Goal: Task Accomplishment & Management: Manage account settings

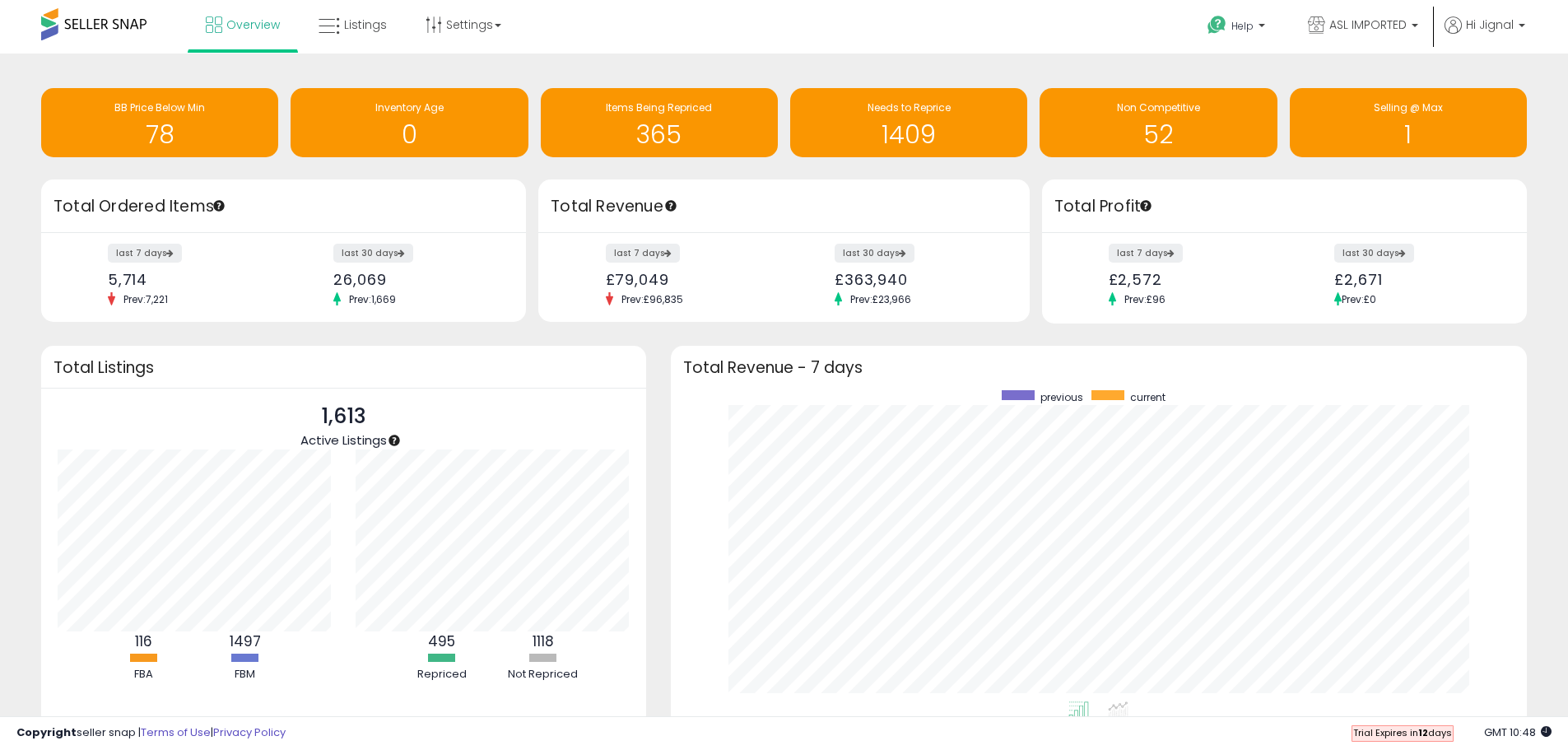
scroll to position [311, 824]
click at [701, 128] on h1 "365" at bounding box center [659, 134] width 220 height 27
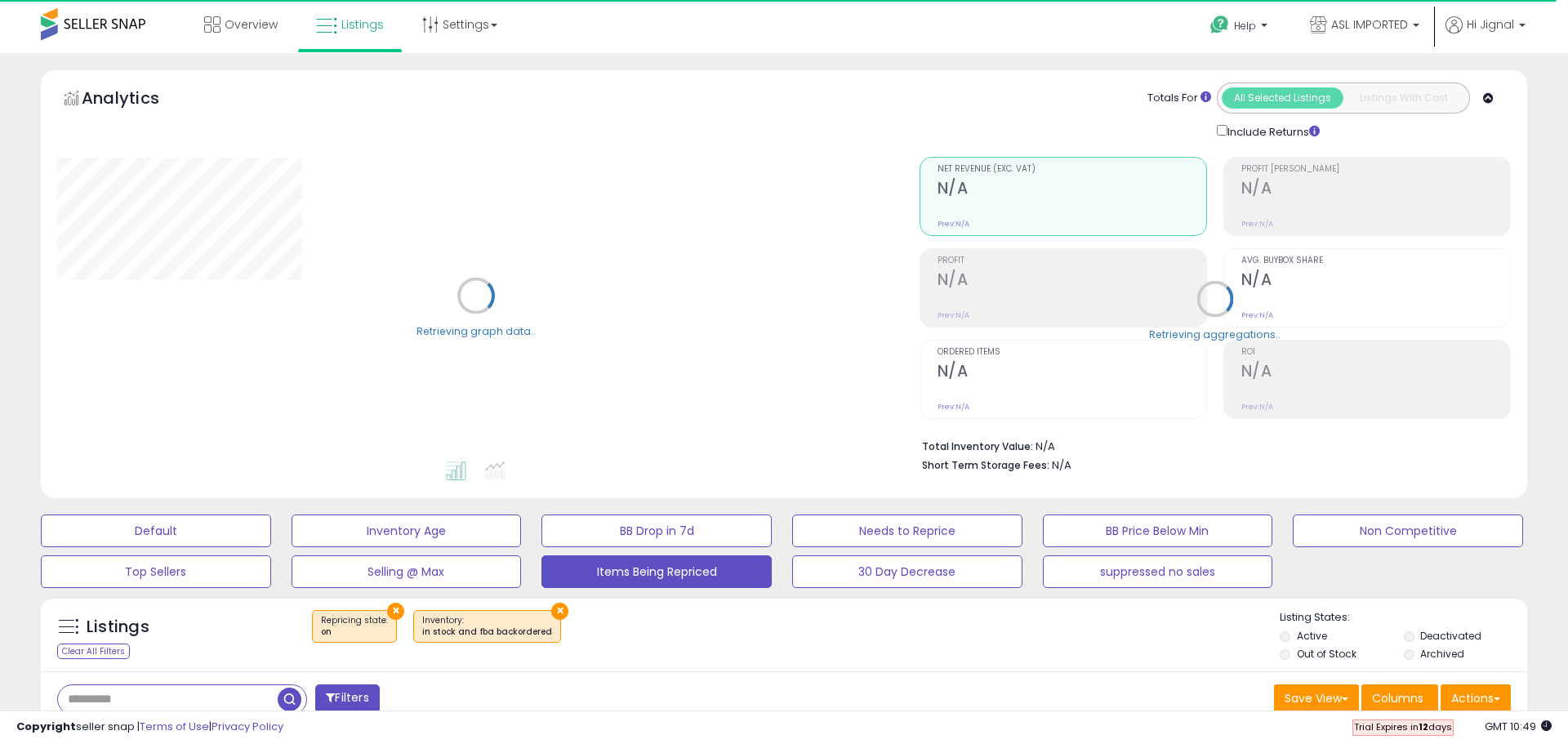
select select "**"
click at [141, 697] on input "text" at bounding box center [237, 699] width 359 height 28
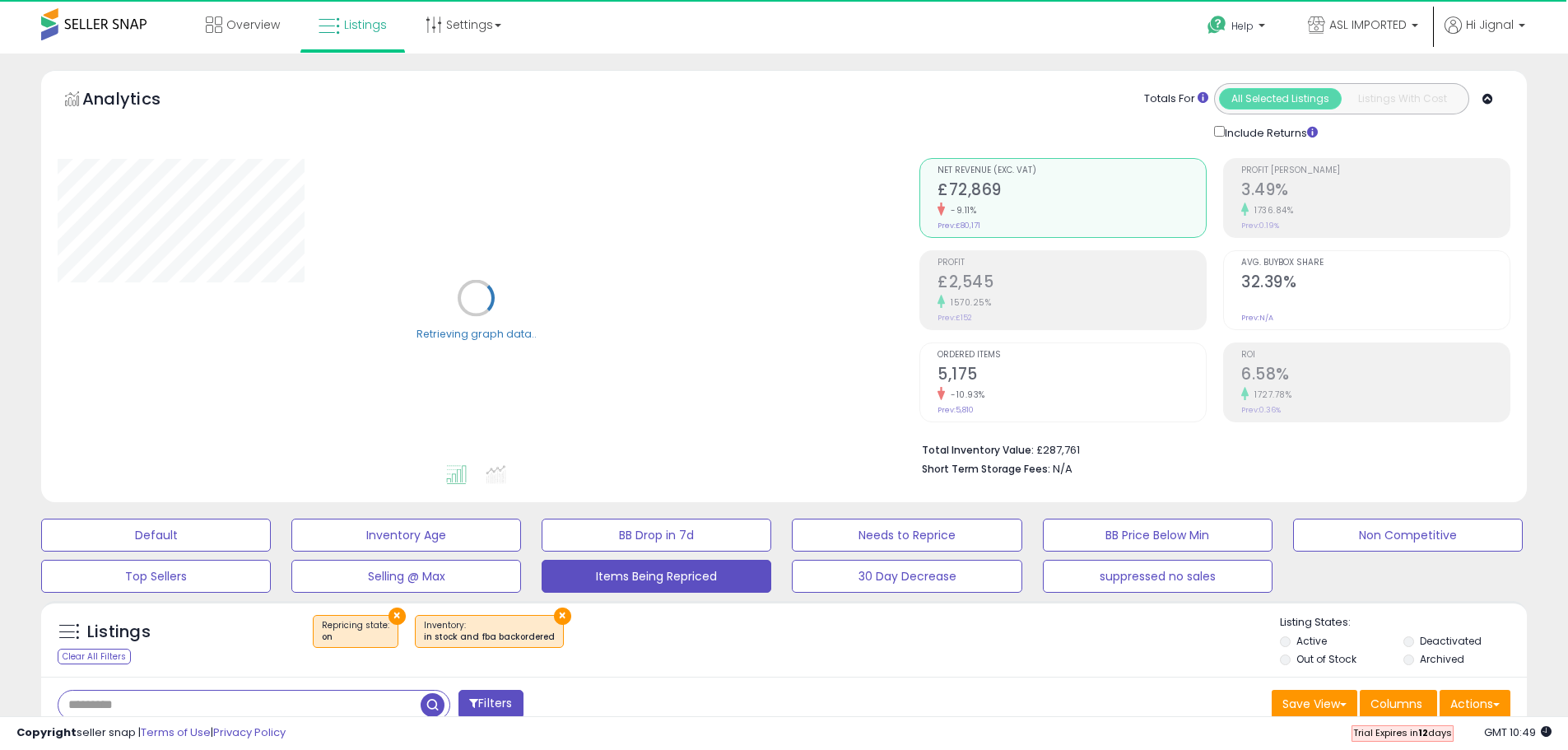
paste input "**********"
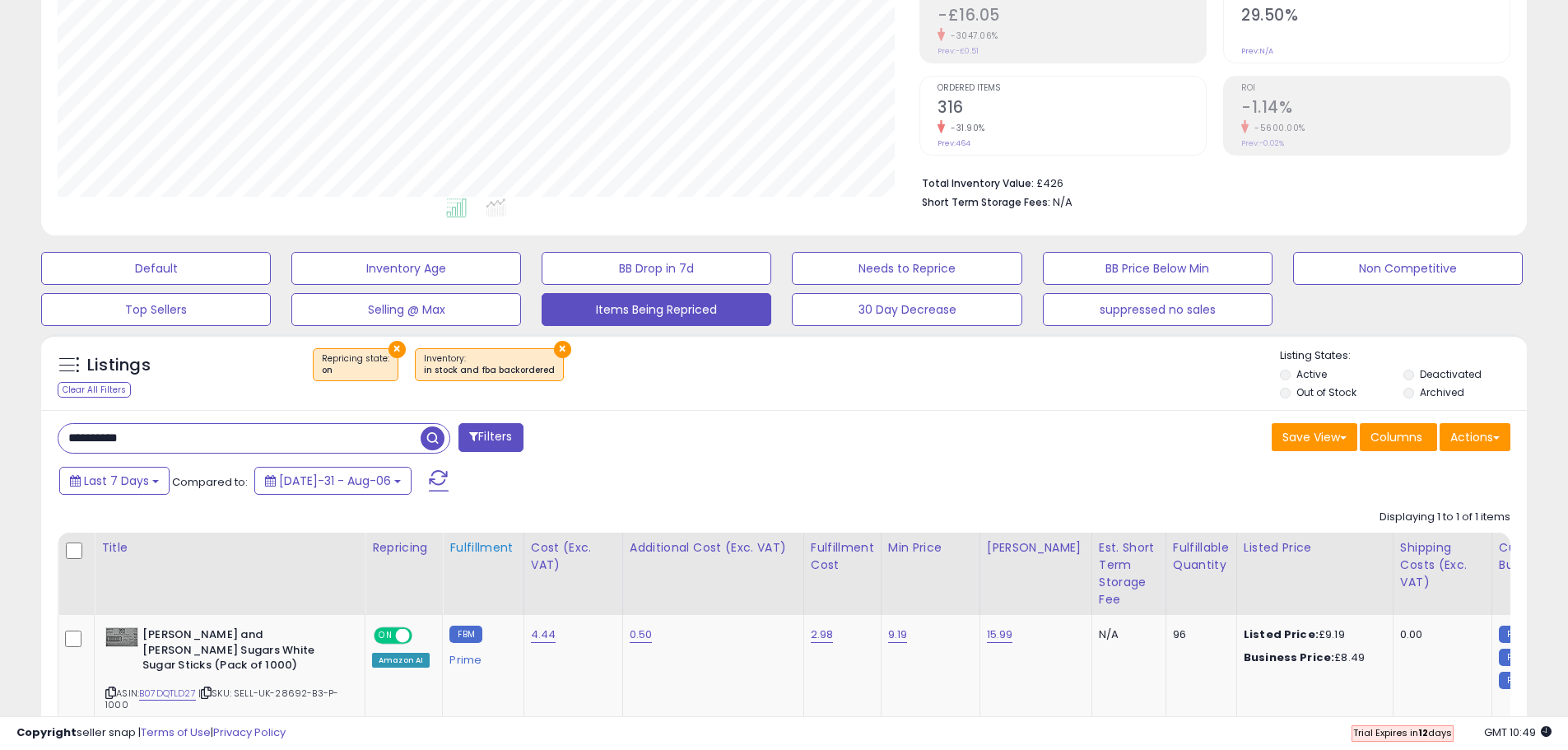
scroll to position [384, 0]
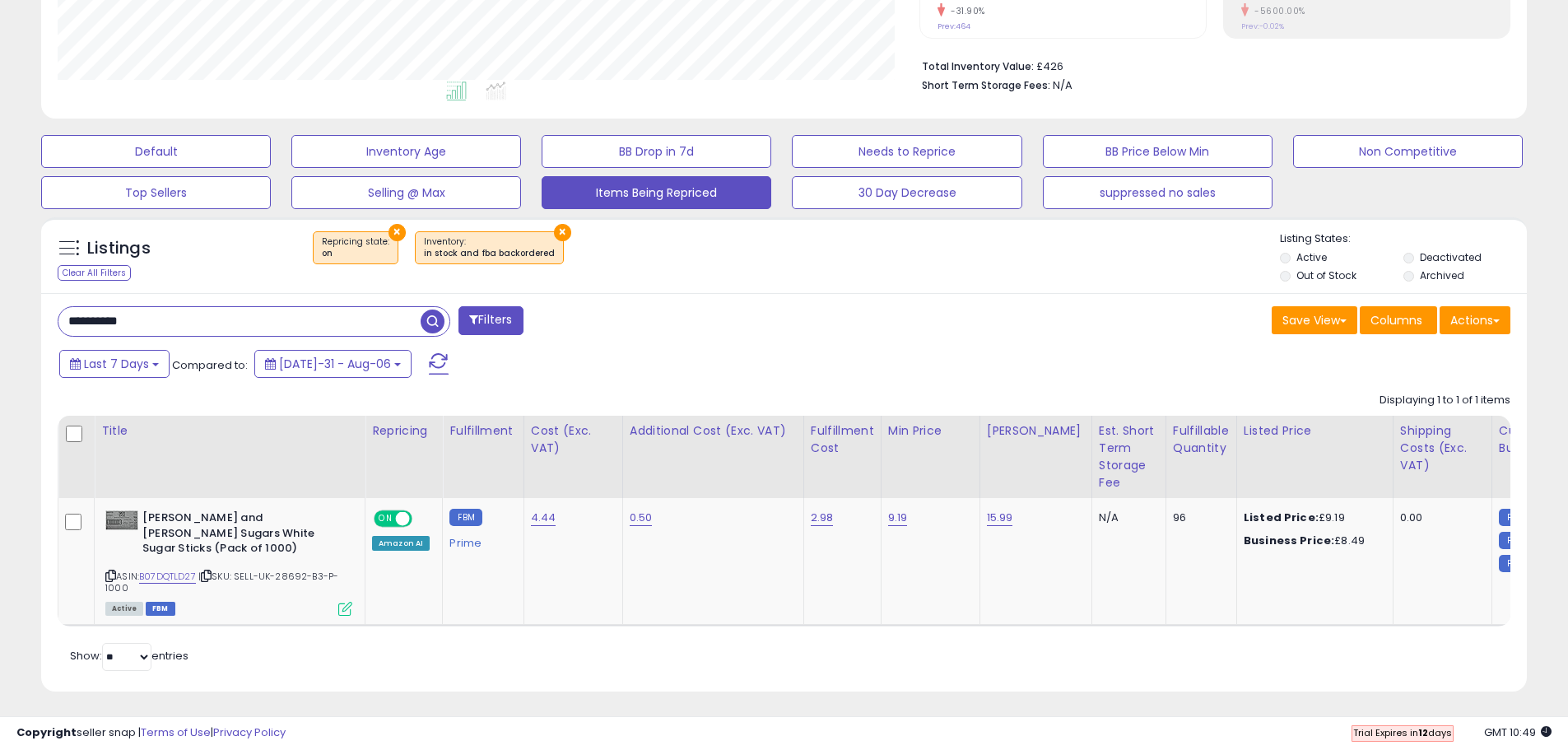
paste input "text"
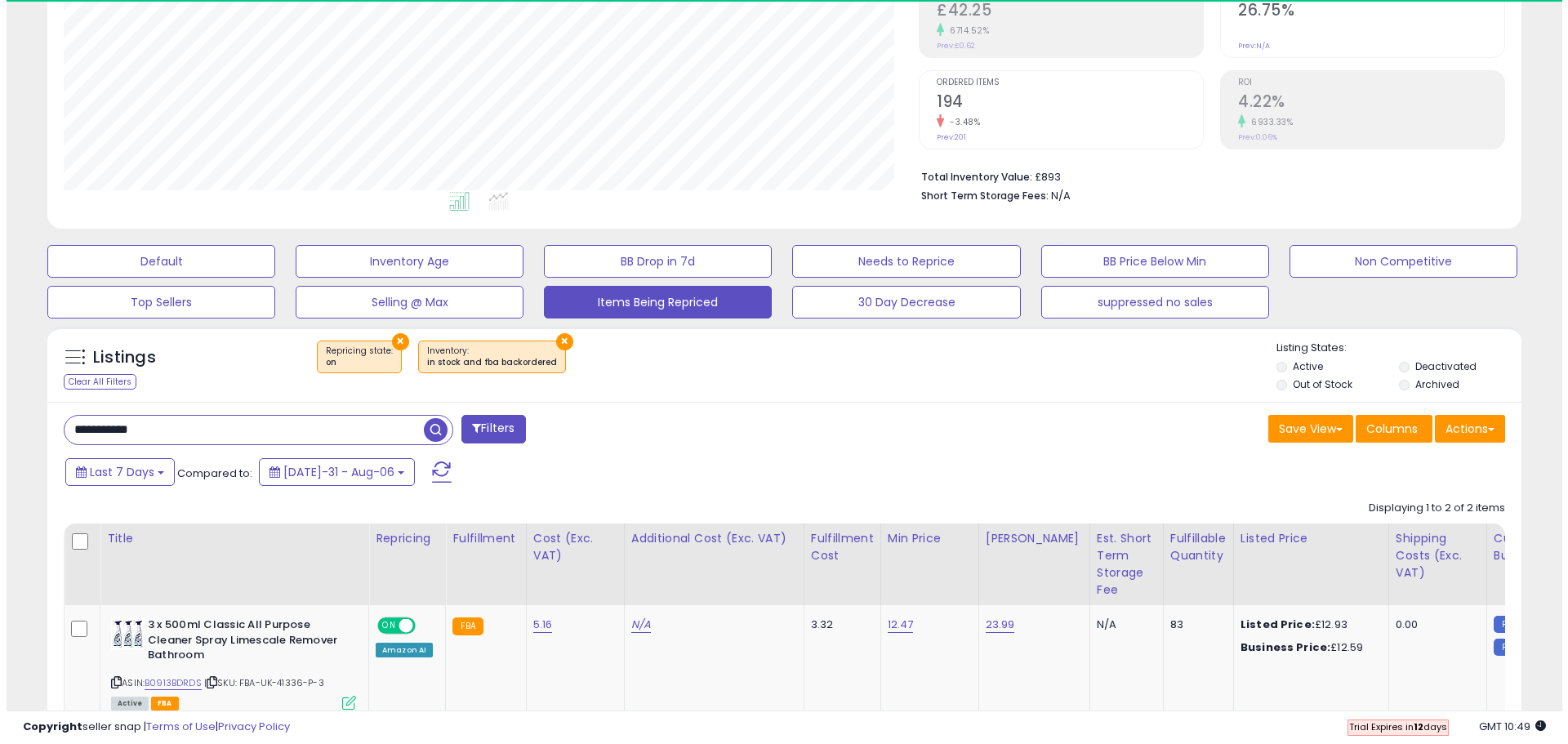
scroll to position [335, 856]
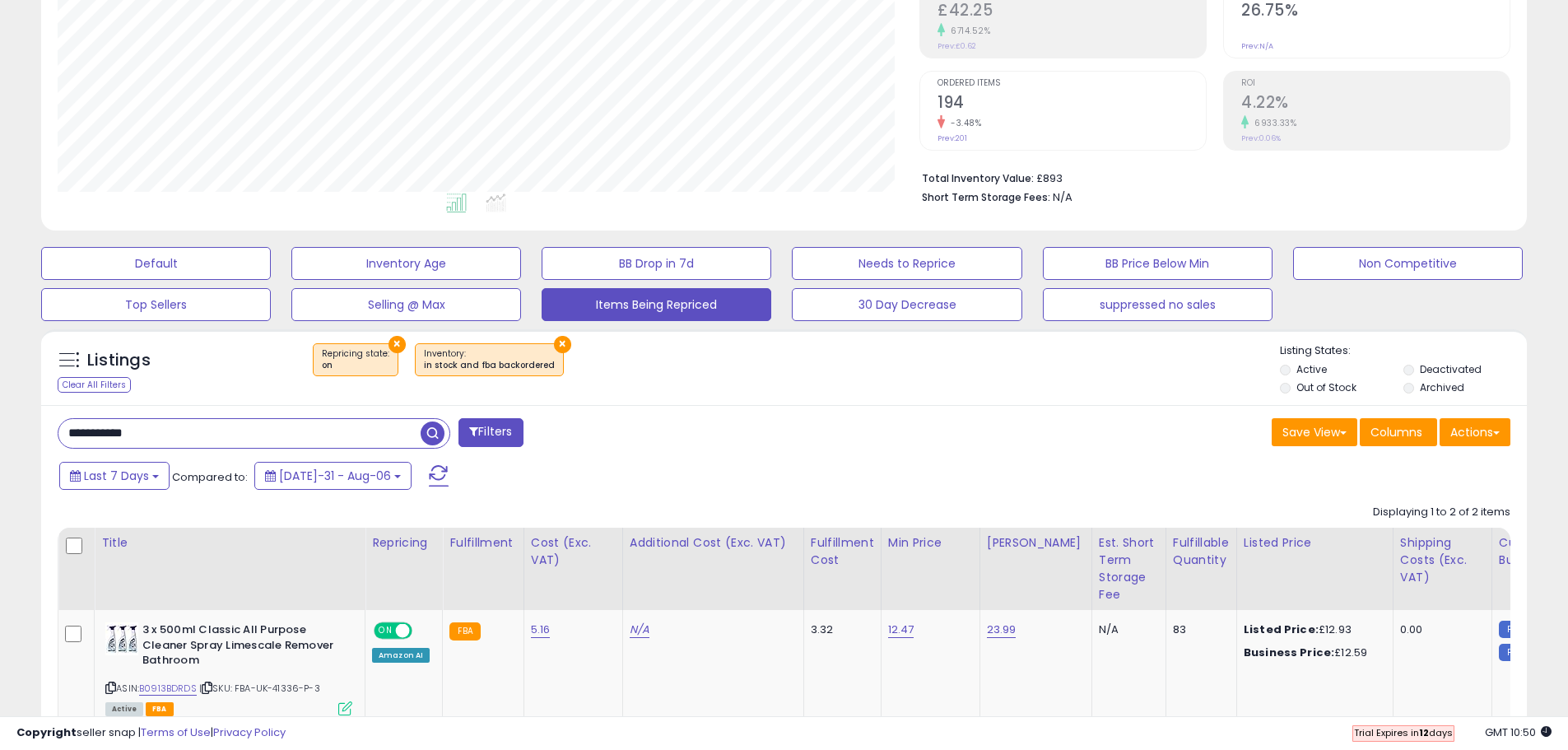
click at [217, 430] on input "**********" at bounding box center [239, 433] width 362 height 29
paste input "text"
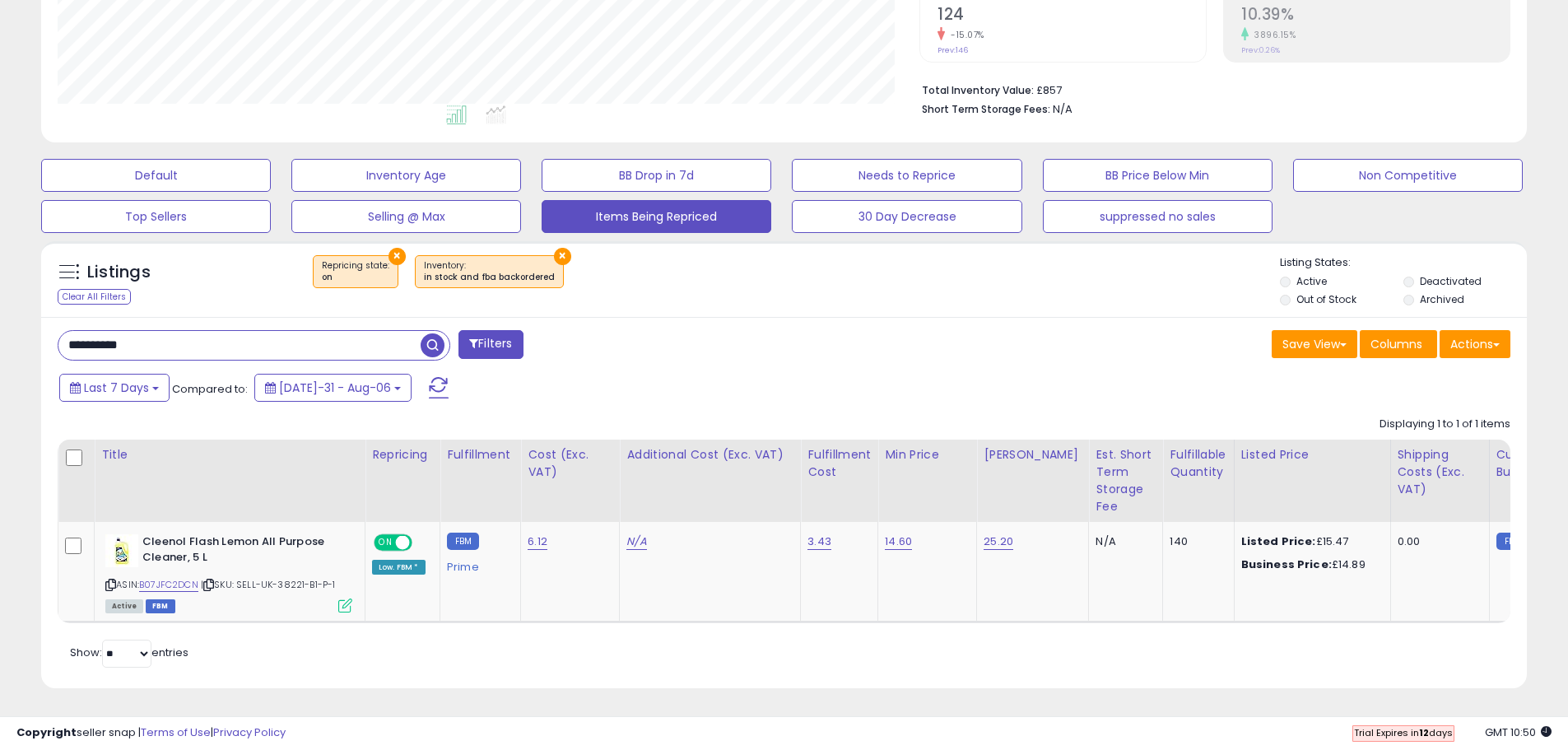
paste input "text"
type input "**********"
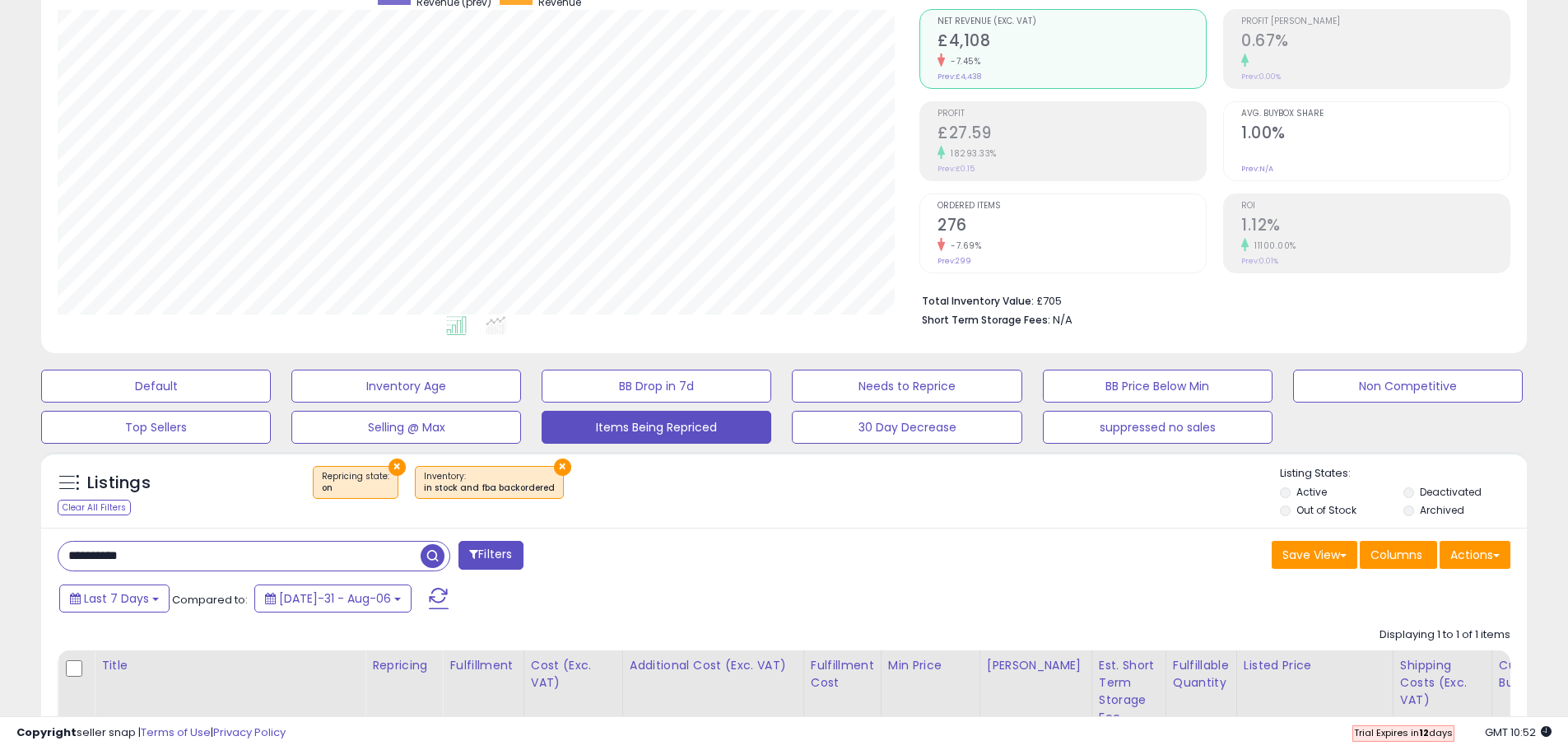
scroll to position [0, 0]
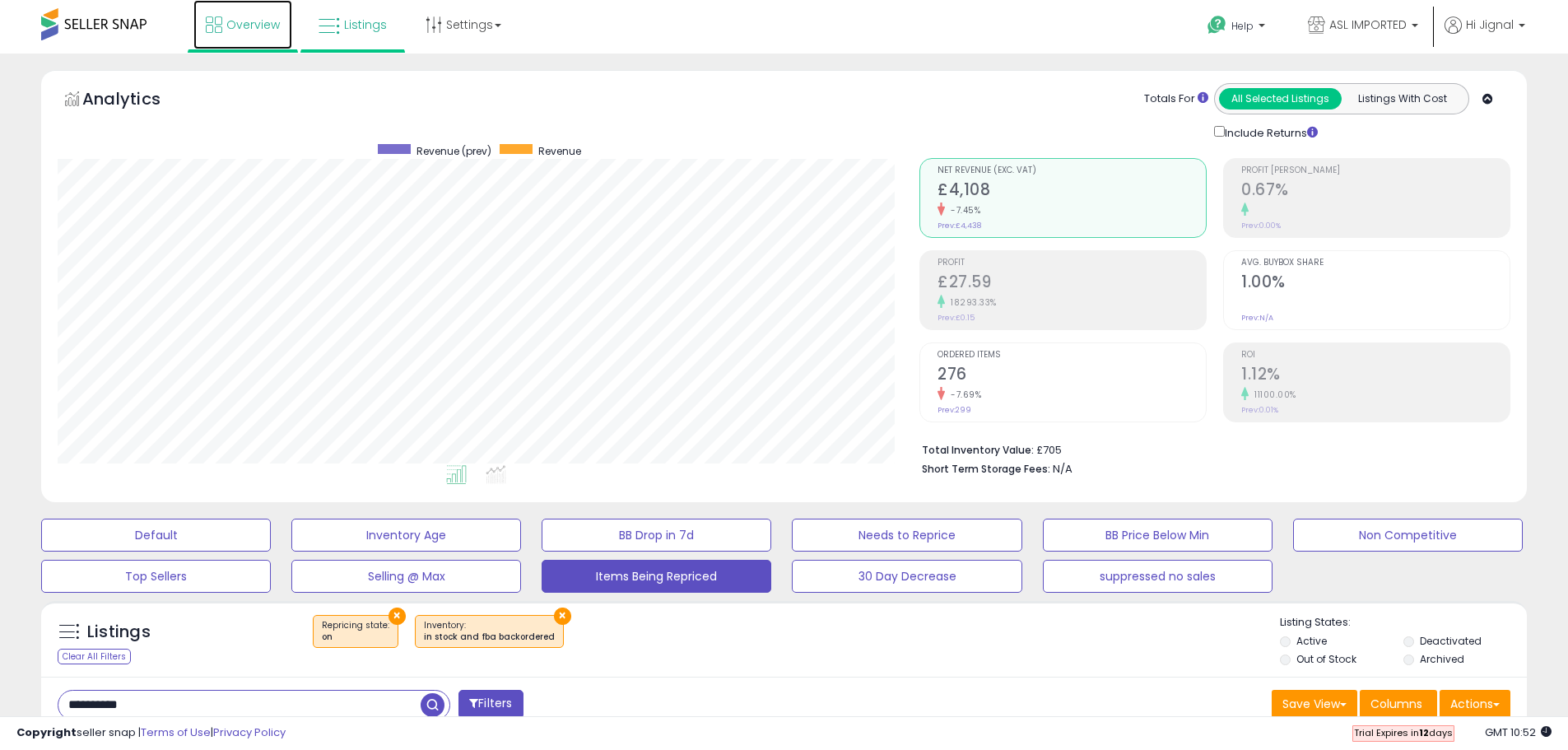
click at [210, 21] on icon at bounding box center [213, 24] width 16 height 16
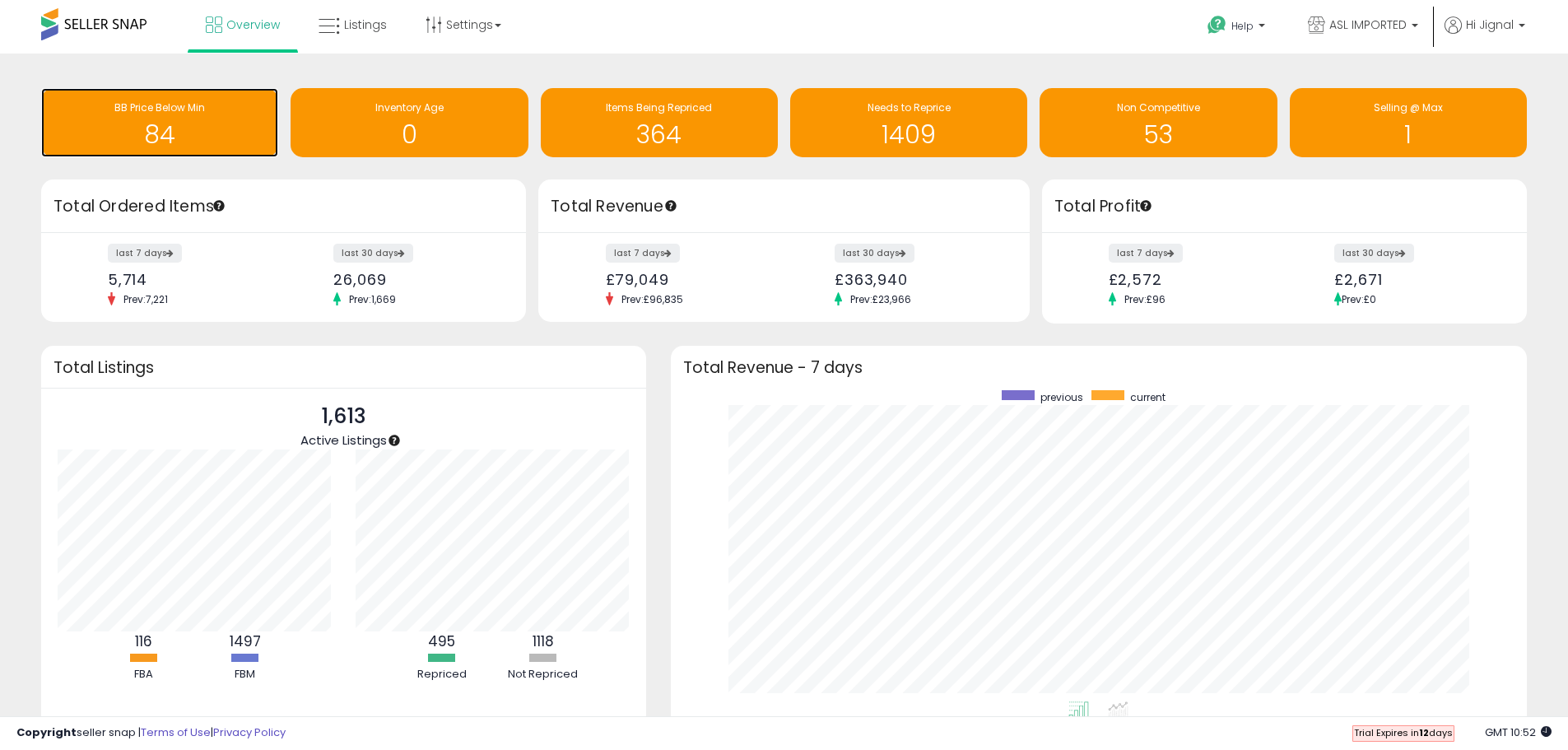
click at [160, 128] on h1 "84" at bounding box center [159, 134] width 220 height 27
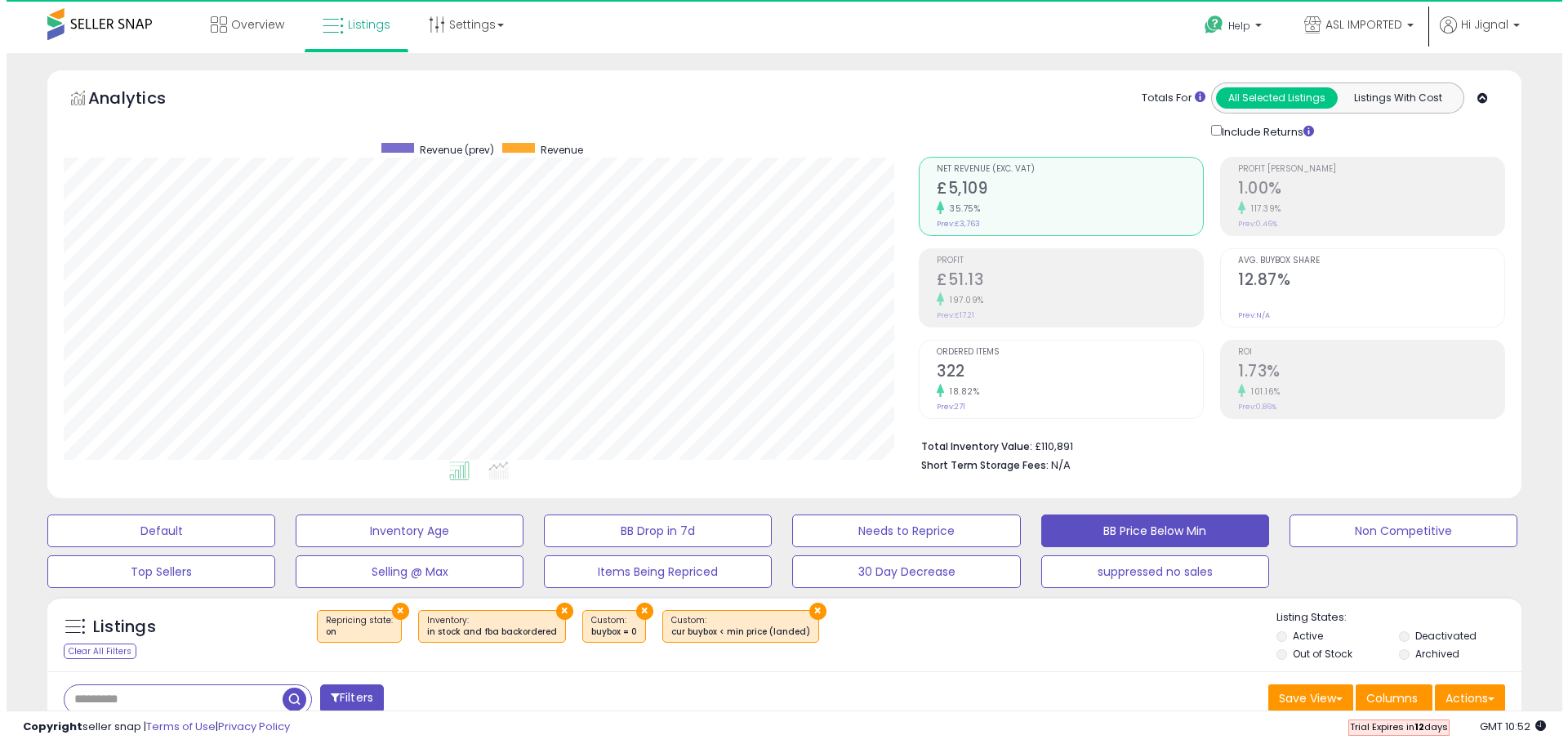
scroll to position [335, 856]
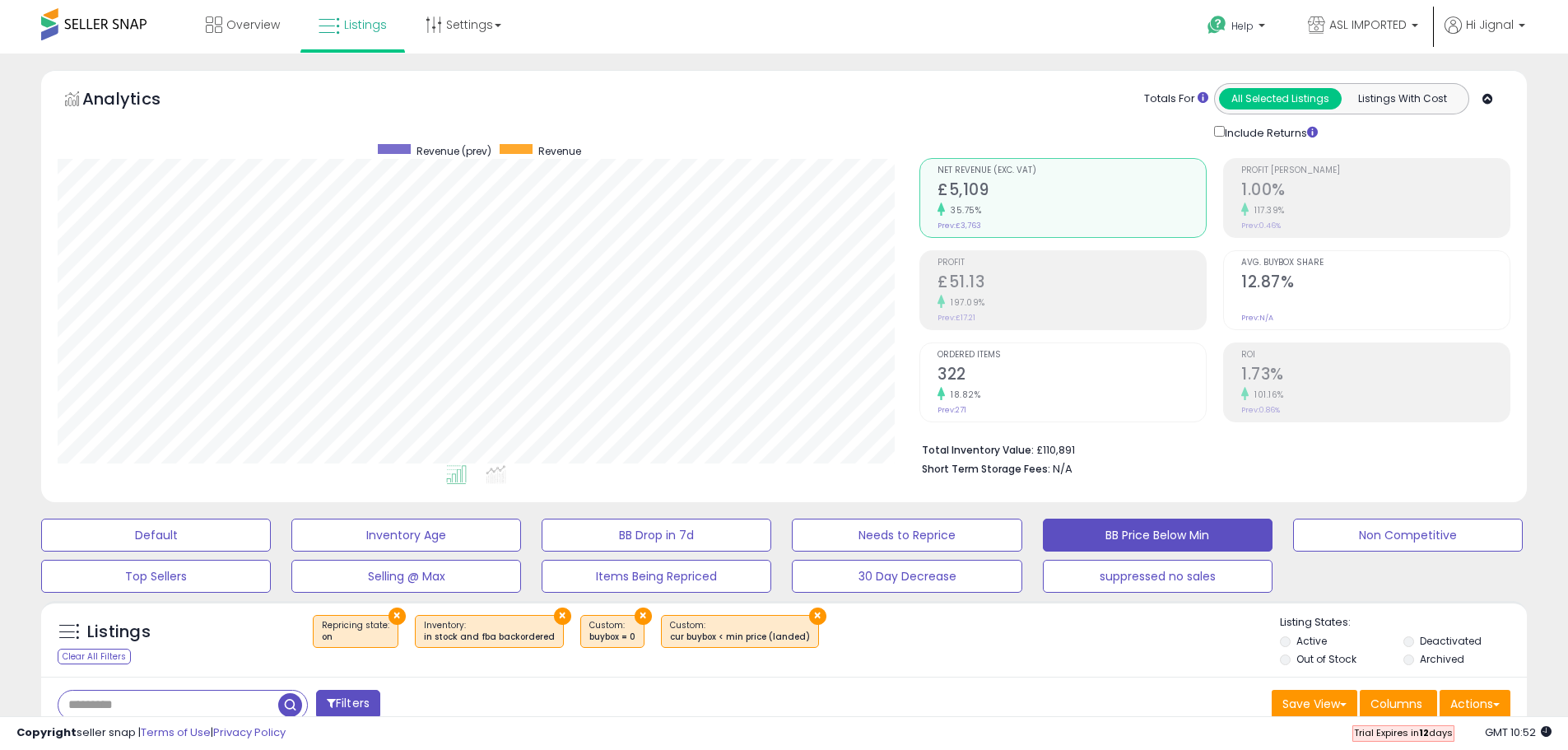
drag, startPoint x: 881, startPoint y: 157, endPoint x: 1118, endPoint y: 420, distance: 354.0
click at [1118, 420] on li "Ordered Items 322 18.82% Prev: 271" at bounding box center [1063, 382] width 288 height 79
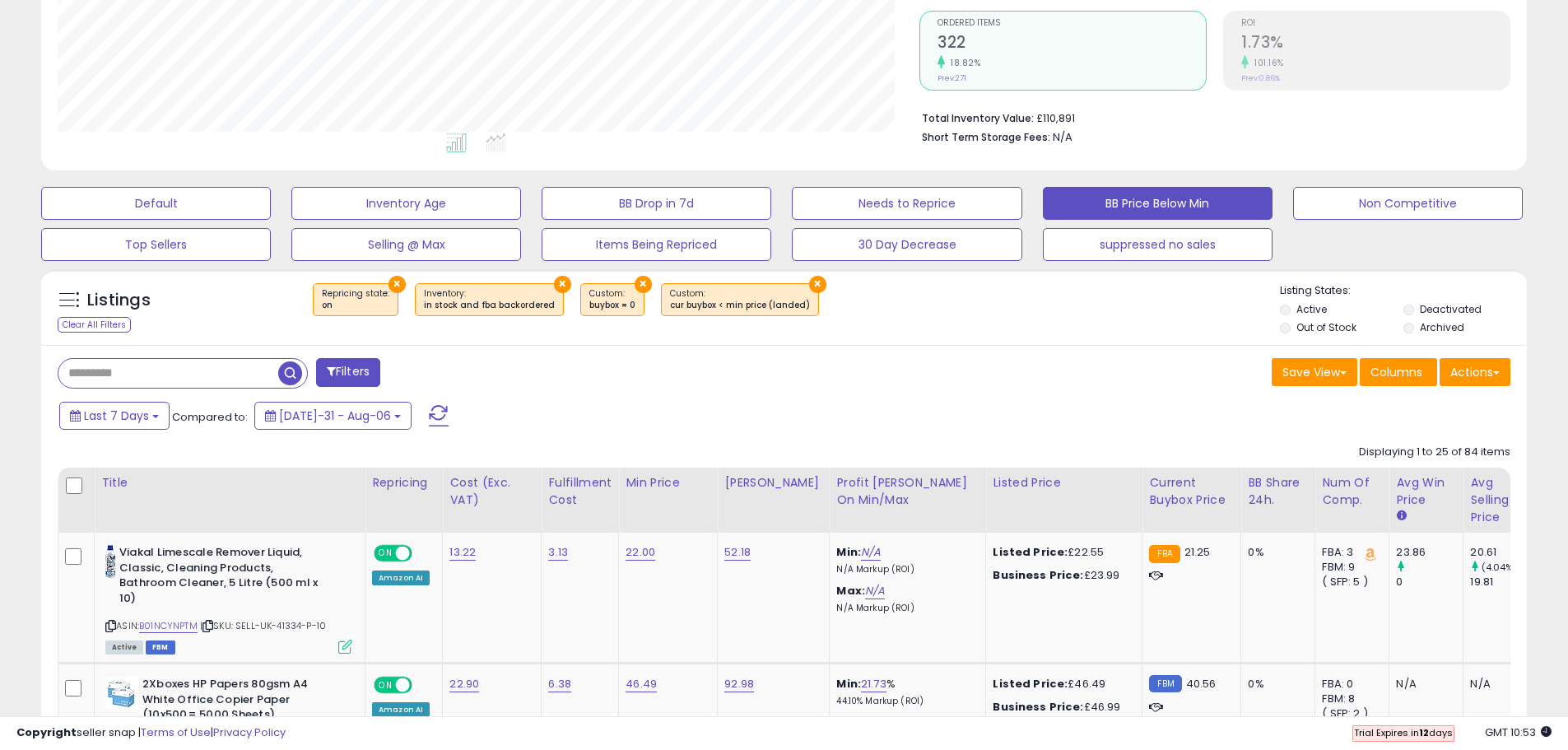
scroll to position [494, 0]
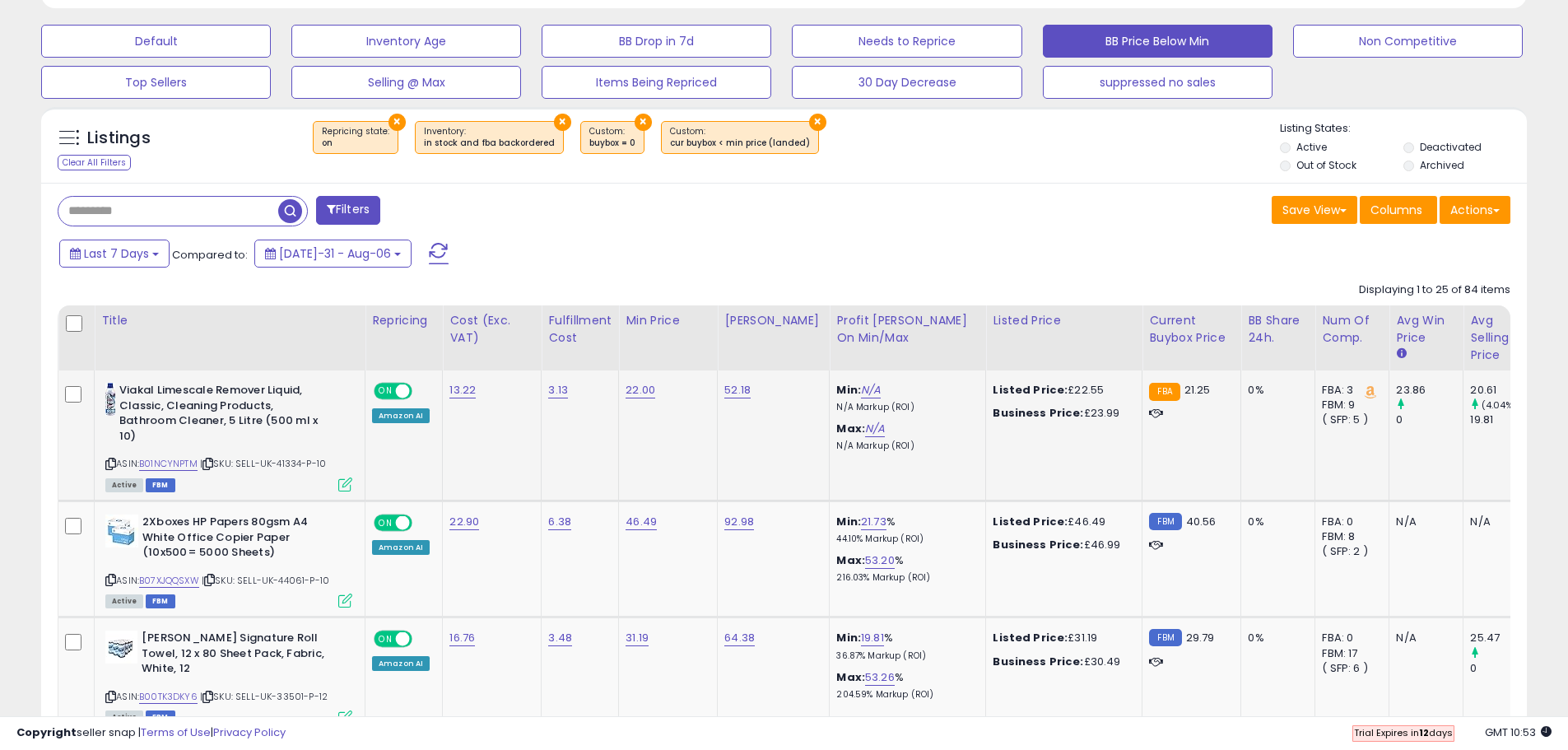
click at [107, 463] on icon at bounding box center [111, 464] width 10 height 9
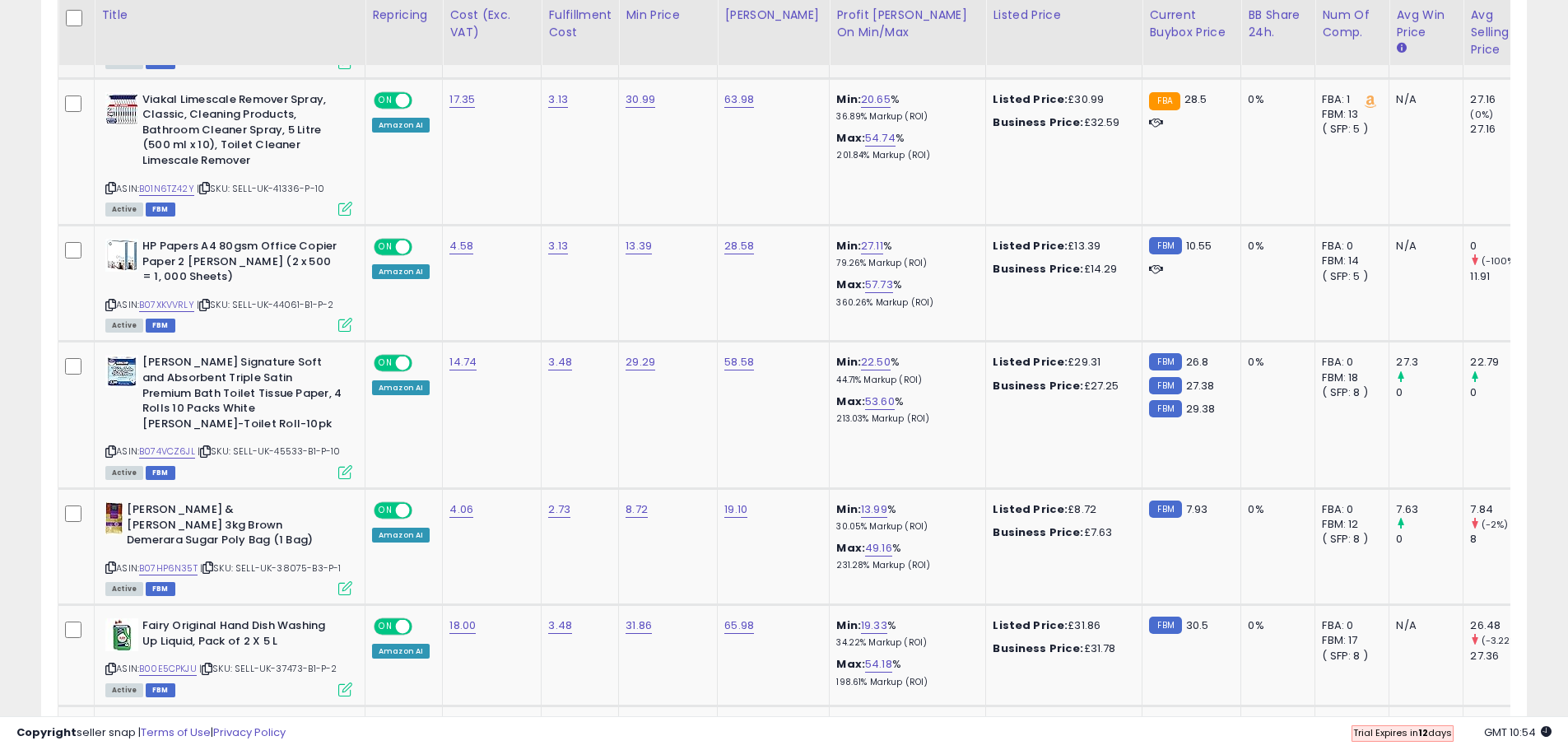
scroll to position [1153, 0]
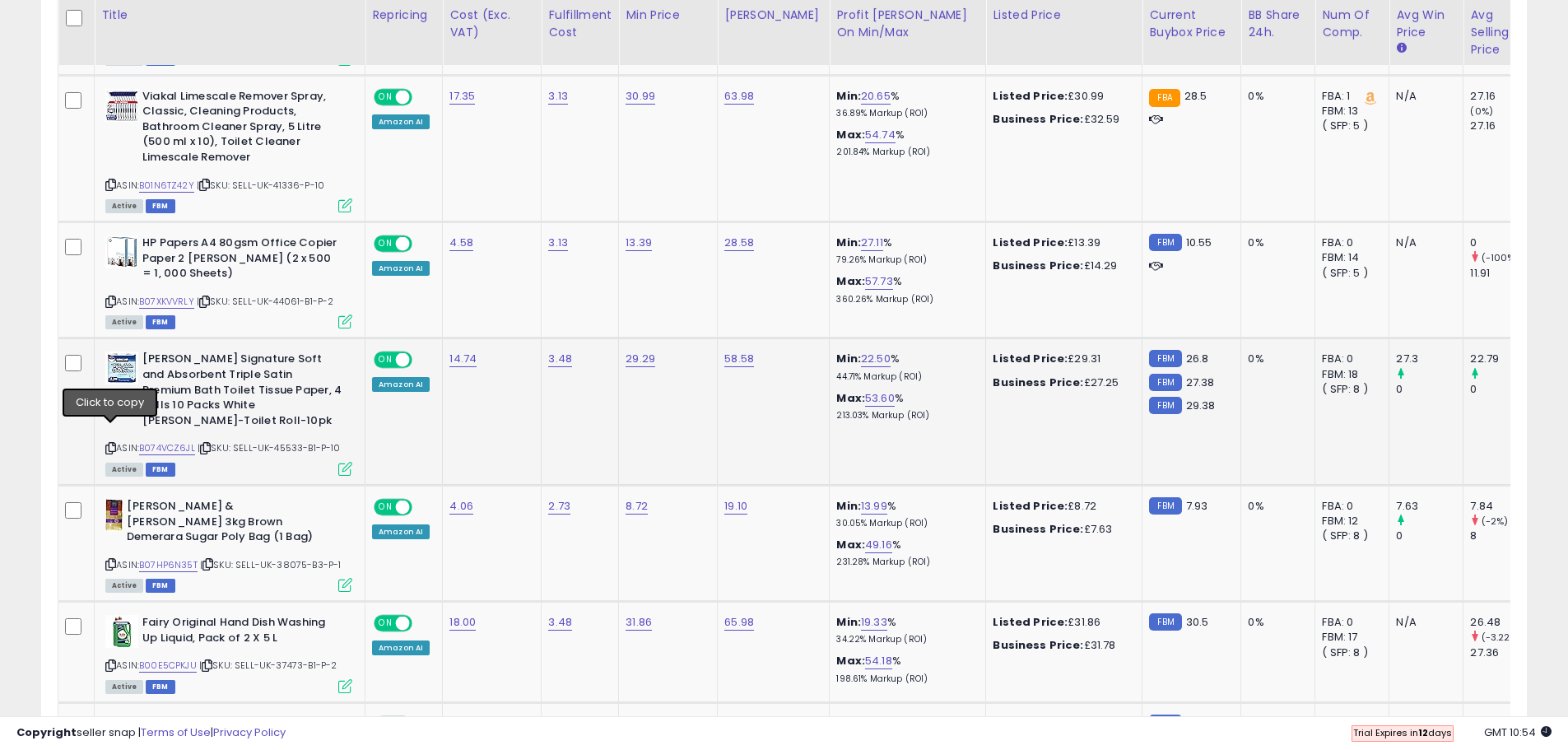
click at [111, 444] on icon at bounding box center [111, 448] width 10 height 9
type input "*****"
click button "submit" at bounding box center [683, 302] width 28 height 25
click at [109, 560] on icon at bounding box center [111, 564] width 10 height 9
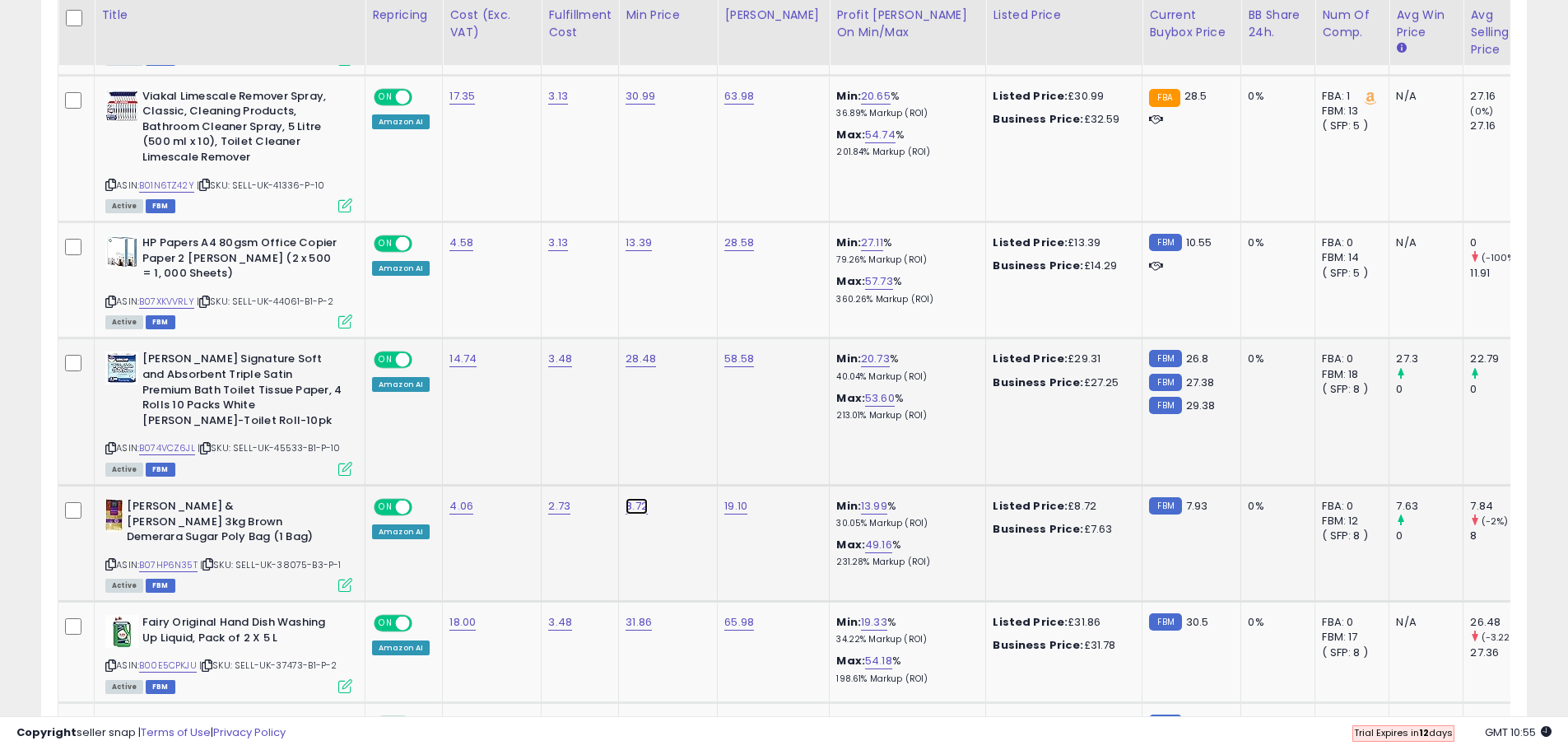
type input "****"
click button "submit" at bounding box center [680, 448] width 28 height 25
click at [1064, 352] on div "Listed Price: £29.31" at bounding box center [1061, 359] width 136 height 15
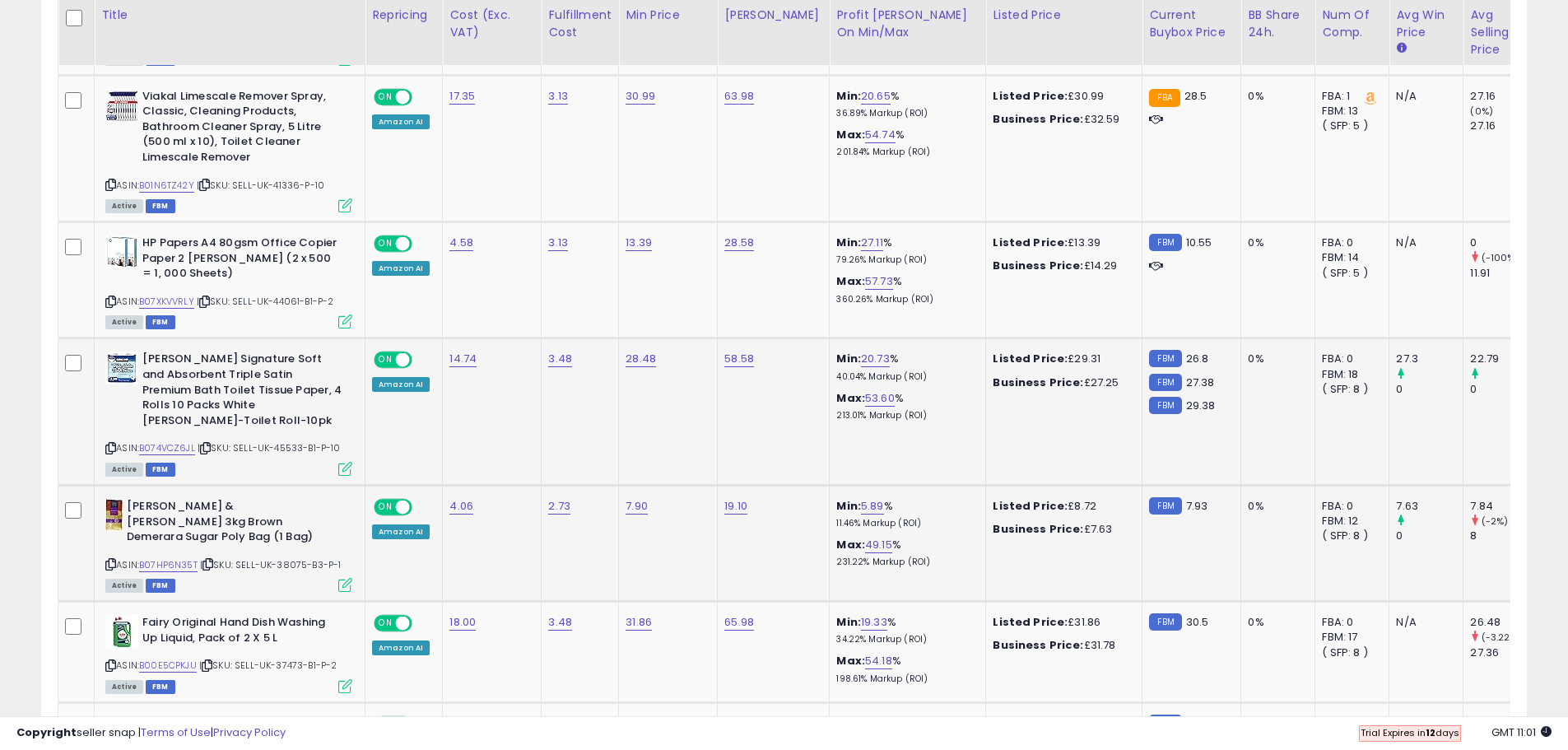
click at [1078, 375] on div "Business Price: £27.25" at bounding box center [1061, 382] width 136 height 15
click at [1080, 375] on div "Business Price: £27.25" at bounding box center [1061, 382] width 136 height 15
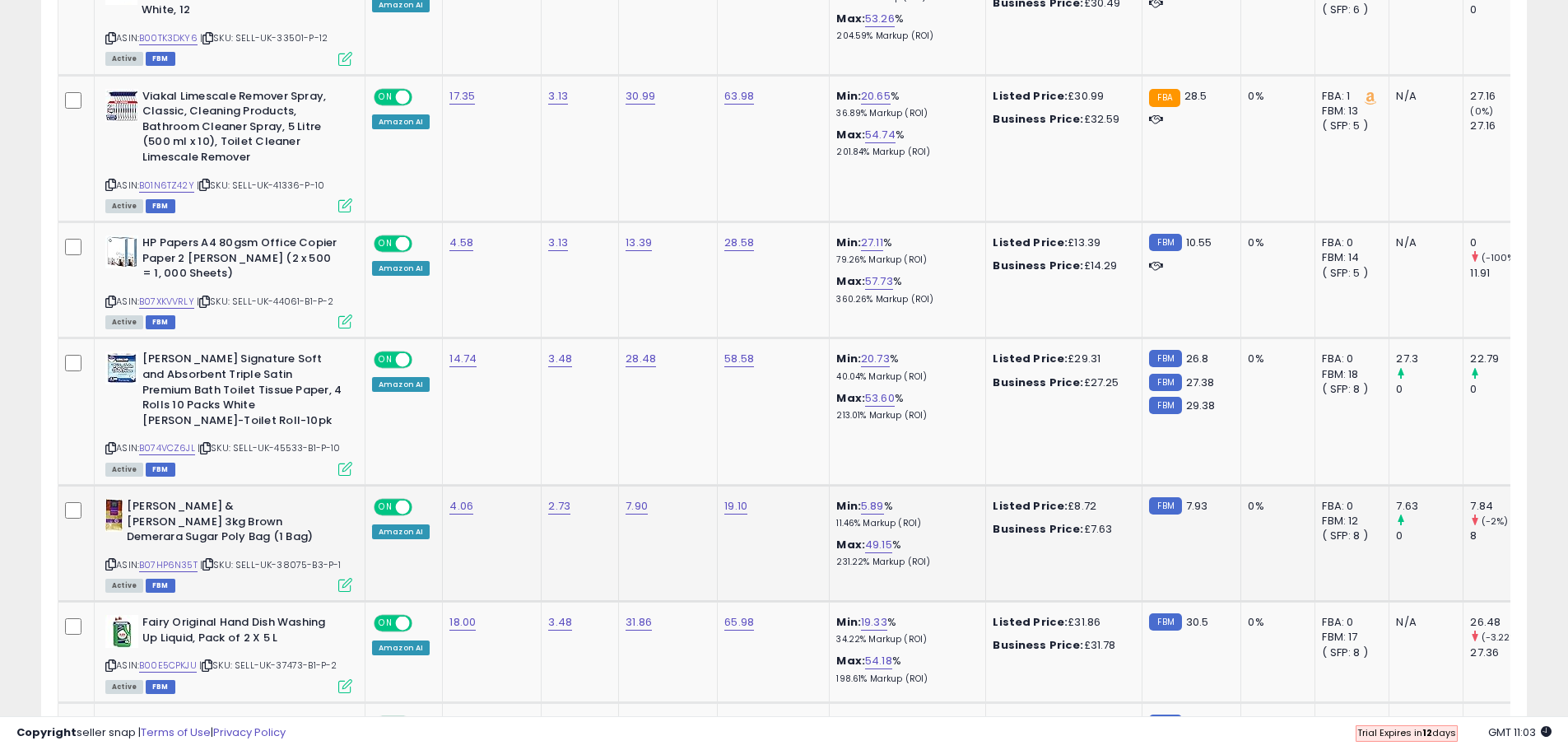
scroll to position [0, 0]
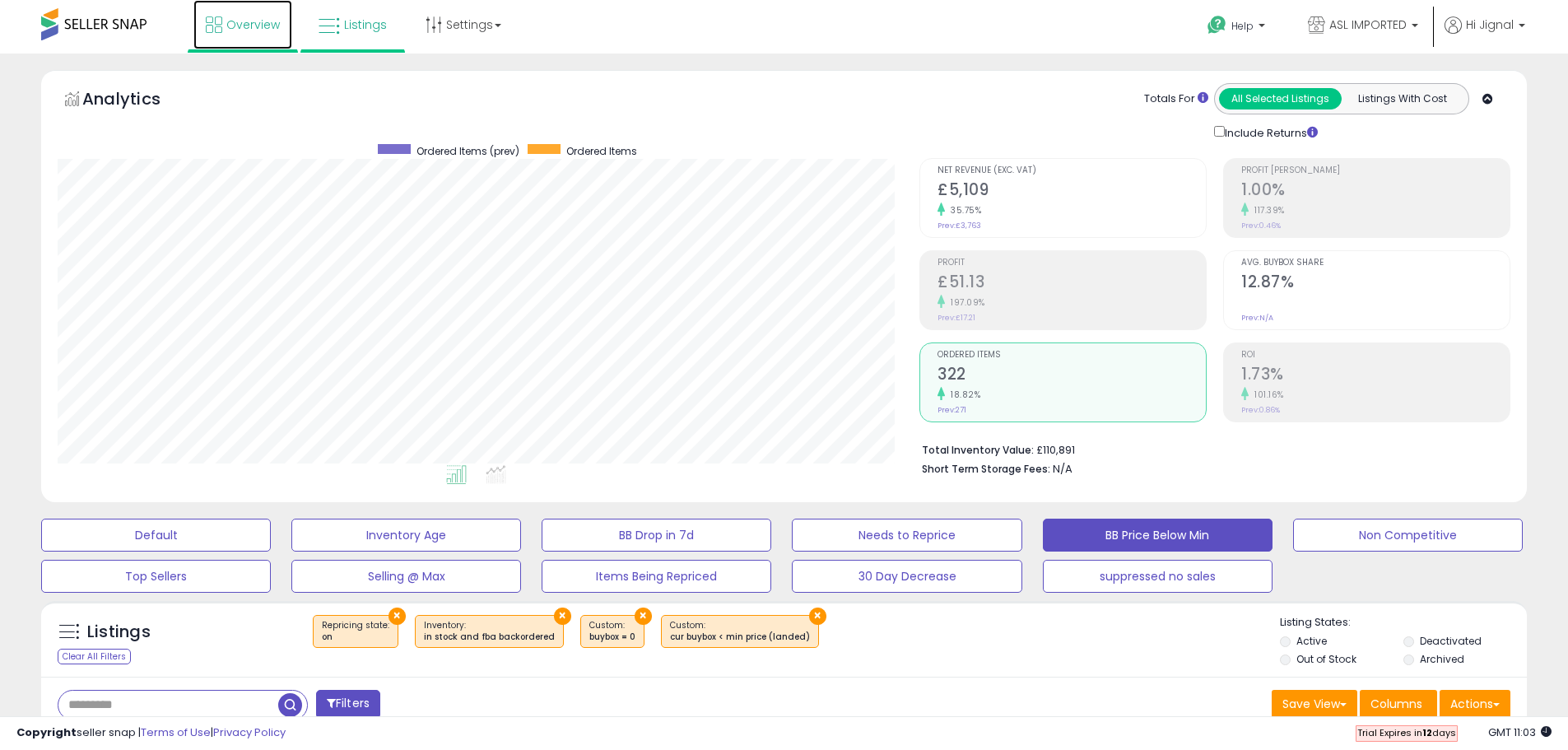
click at [247, 47] on link "Overview" at bounding box center [243, 24] width 98 height 49
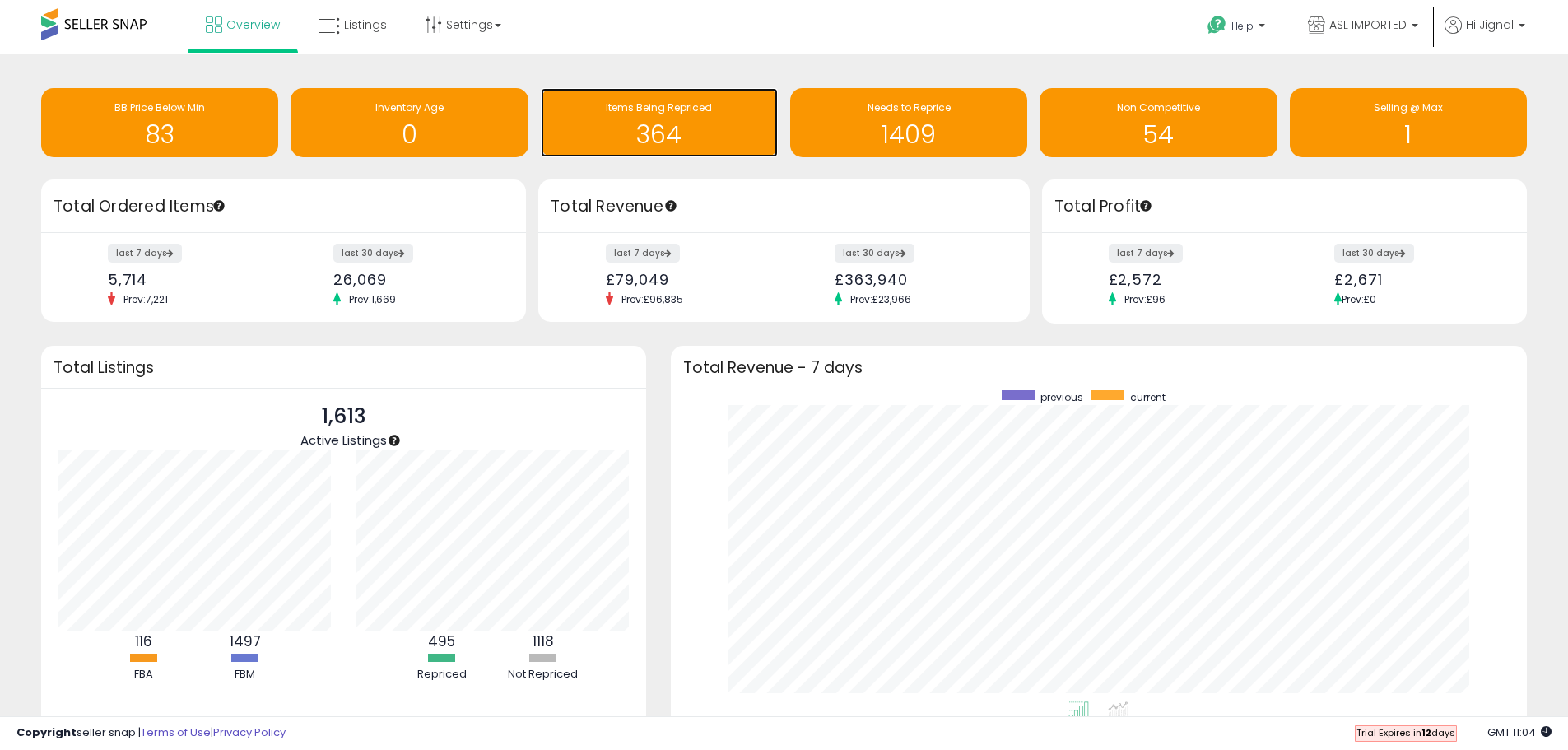
click at [603, 124] on h1 "364" at bounding box center [659, 134] width 220 height 27
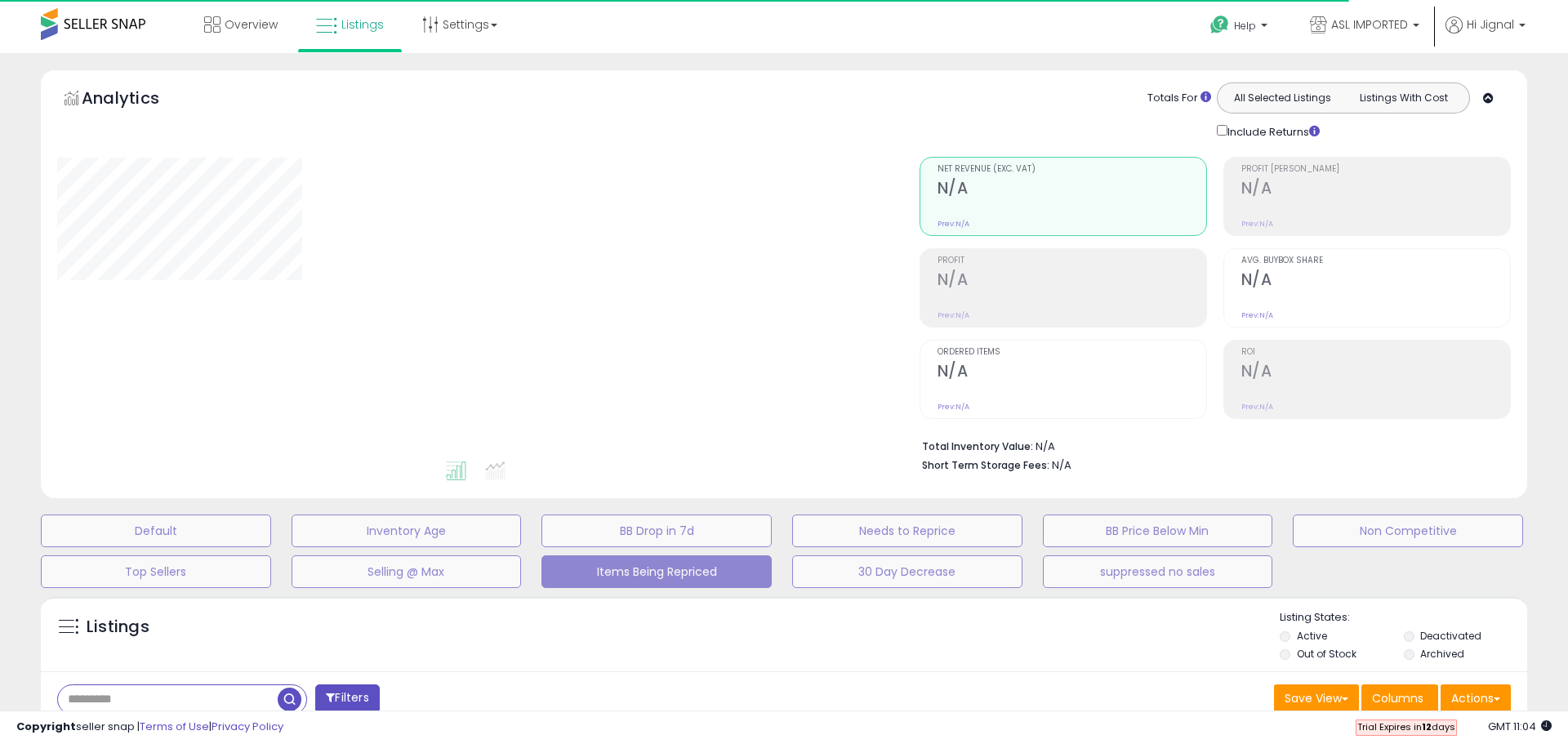
select select "**"
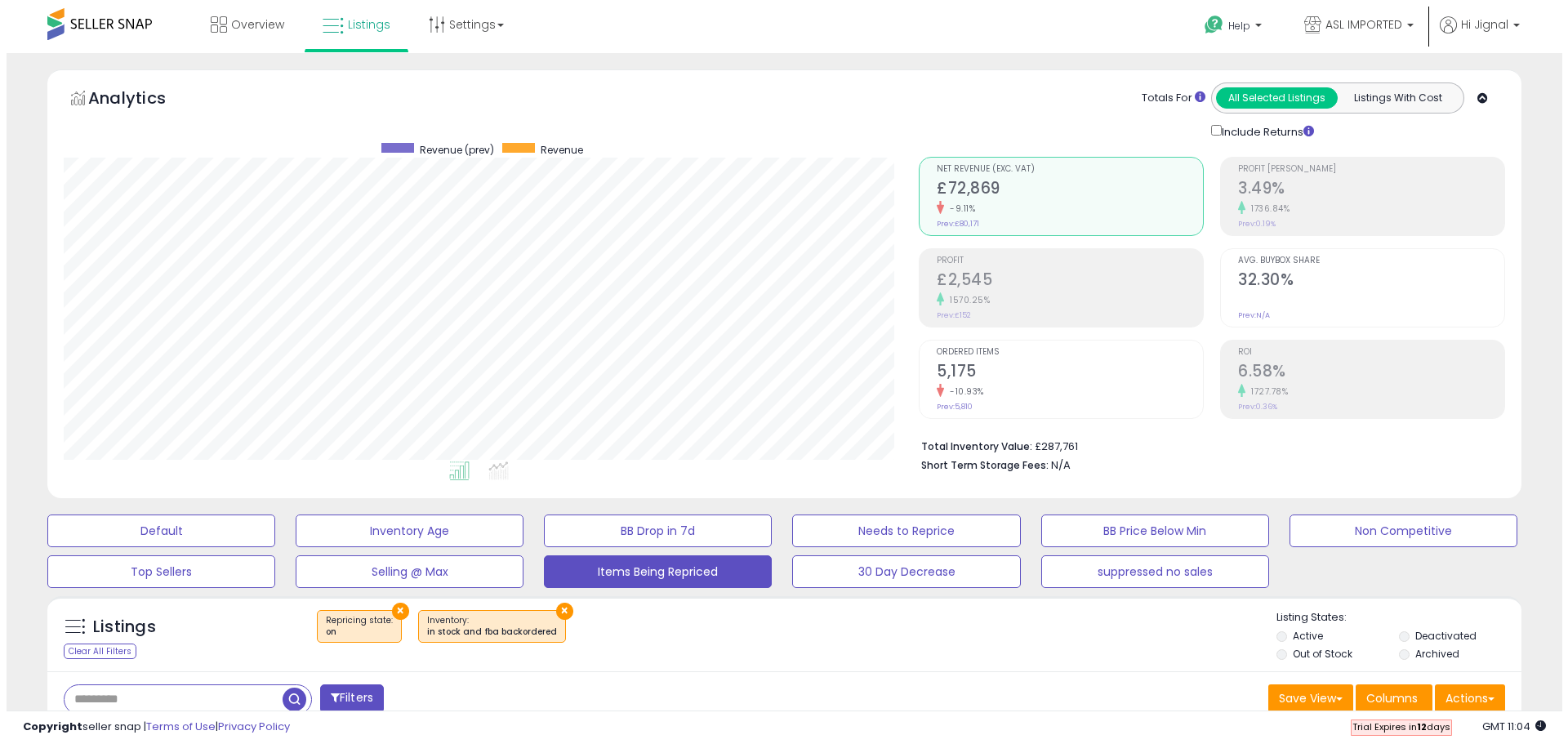
scroll to position [335, 856]
click at [1432, 633] on label "Deactivated" at bounding box center [1439, 636] width 61 height 14
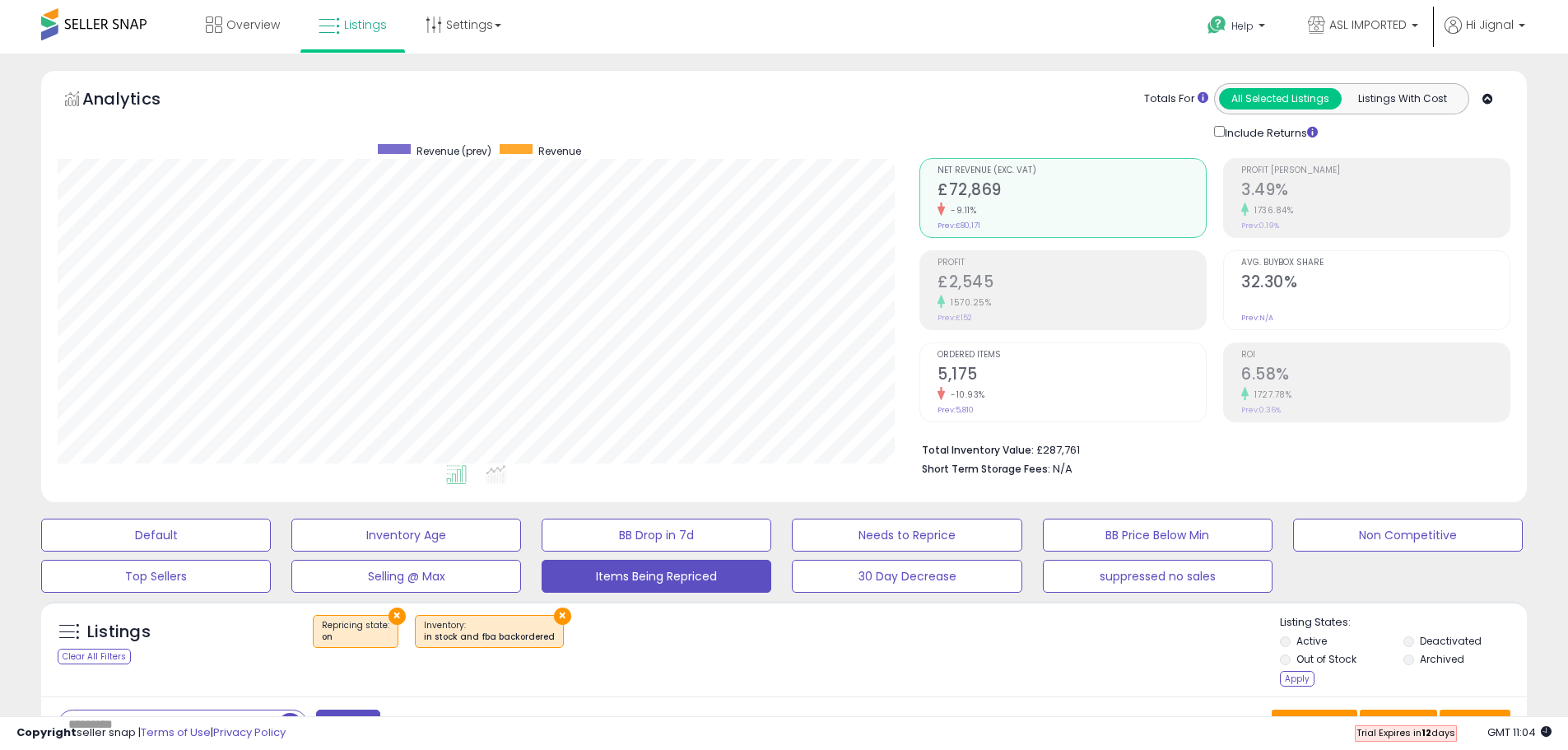
click at [1441, 654] on label "Archived" at bounding box center [1442, 659] width 44 height 14
click at [1296, 677] on div "Apply" at bounding box center [1298, 679] width 35 height 16
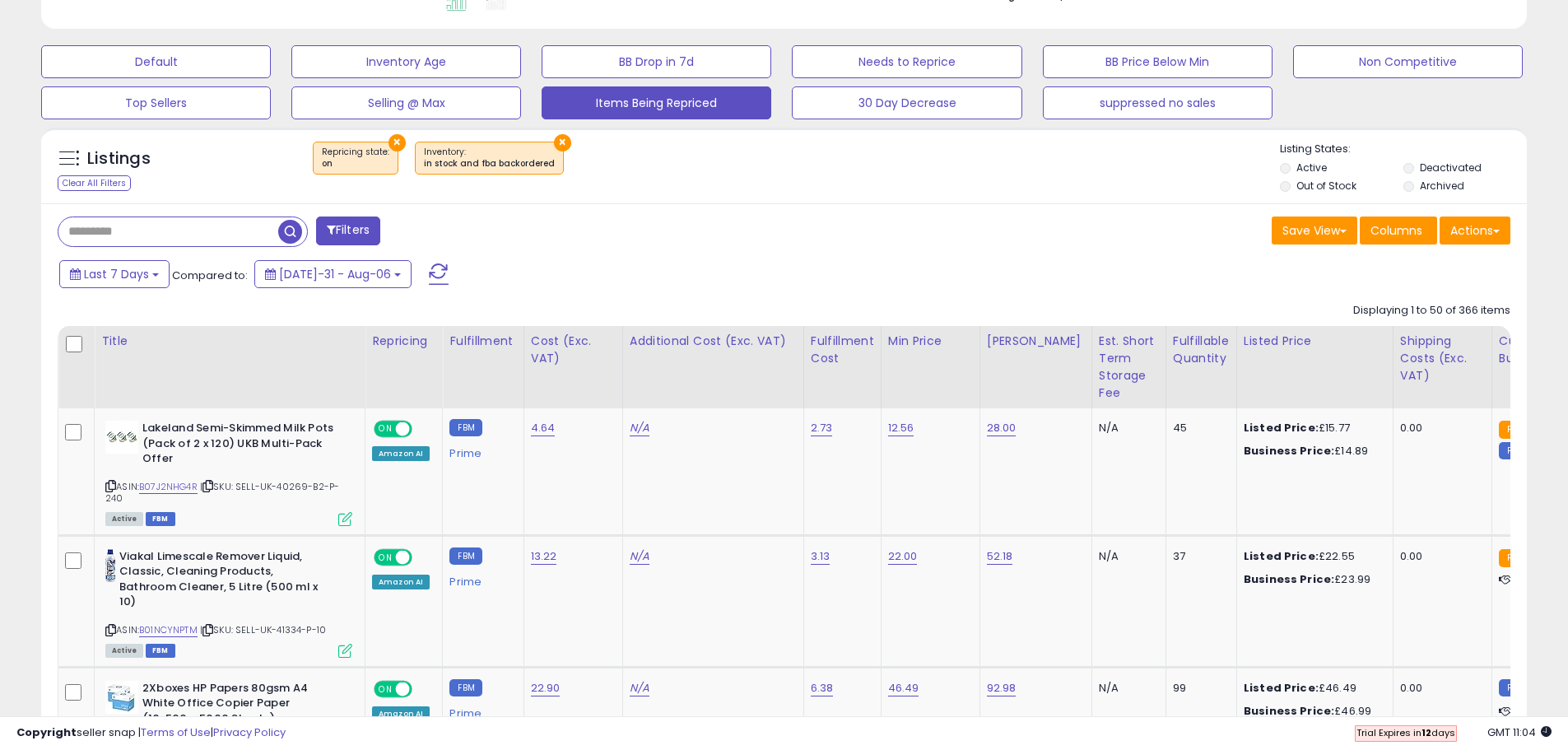
scroll to position [494, 0]
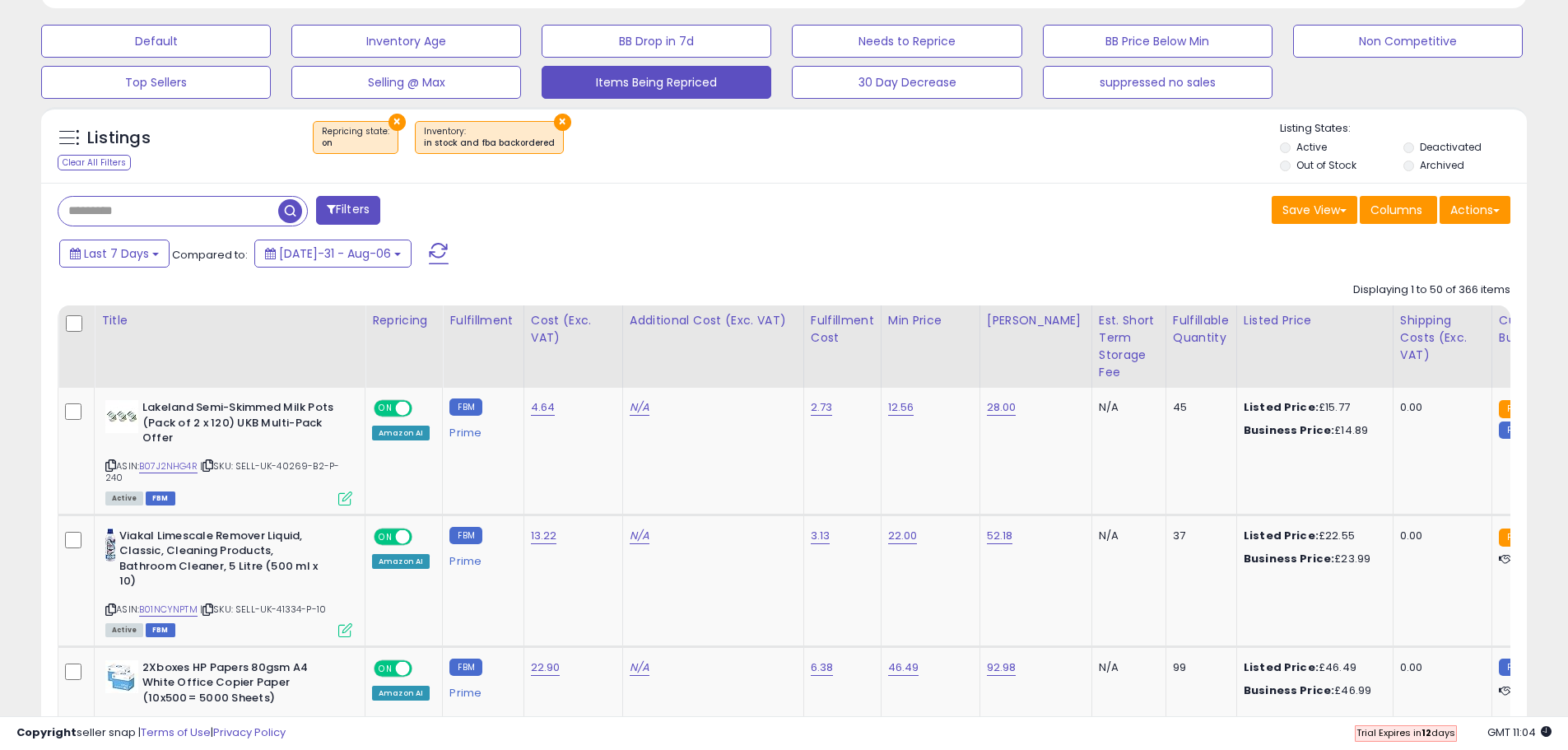
drag, startPoint x: 1323, startPoint y: 144, endPoint x: 1322, endPoint y: 155, distance: 11.0
click at [1322, 144] on label "Active" at bounding box center [1311, 147] width 30 height 14
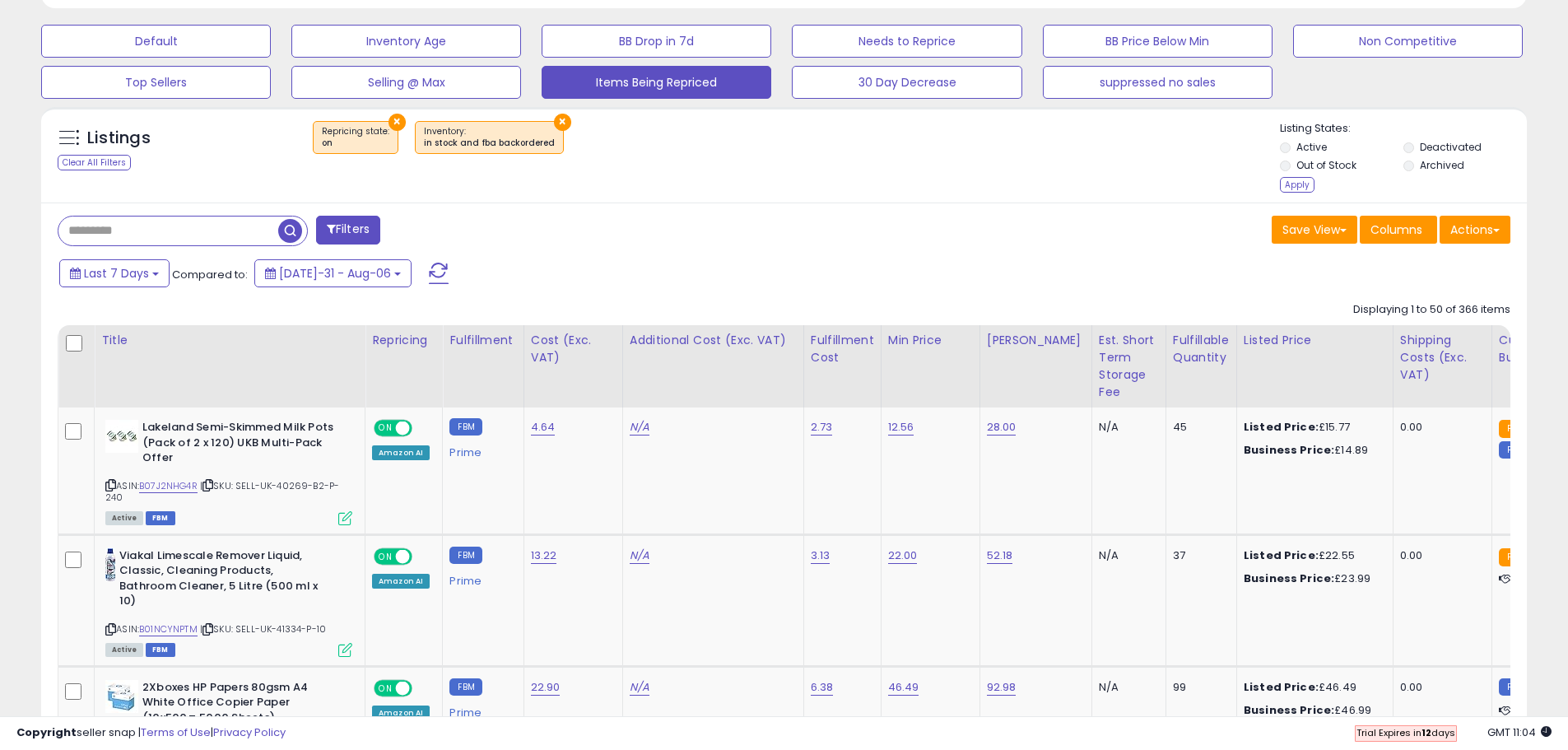
click at [1320, 169] on label "Out of Stock" at bounding box center [1327, 165] width 60 height 14
click at [1297, 184] on div "Apply" at bounding box center [1298, 185] width 35 height 16
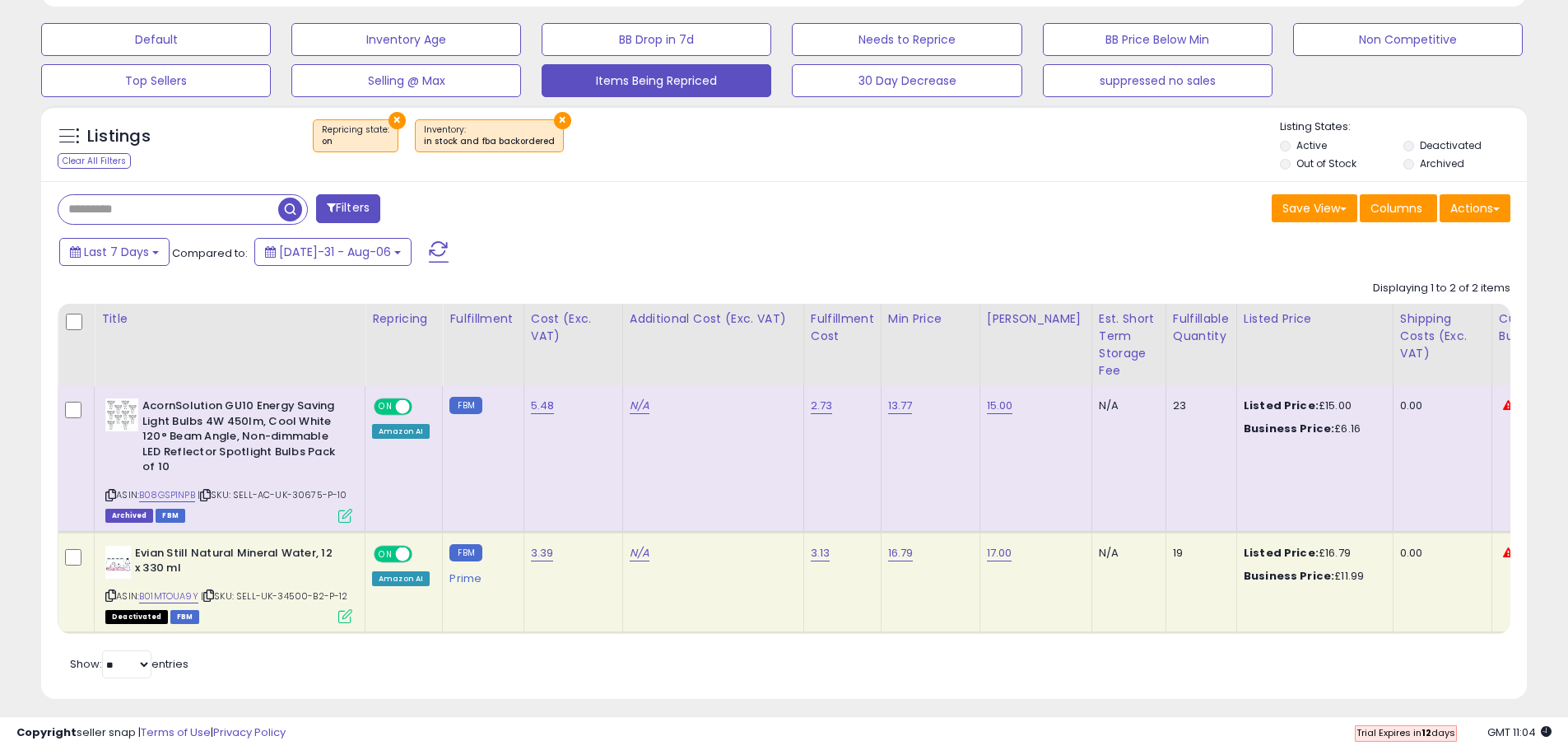
scroll to position [518, 0]
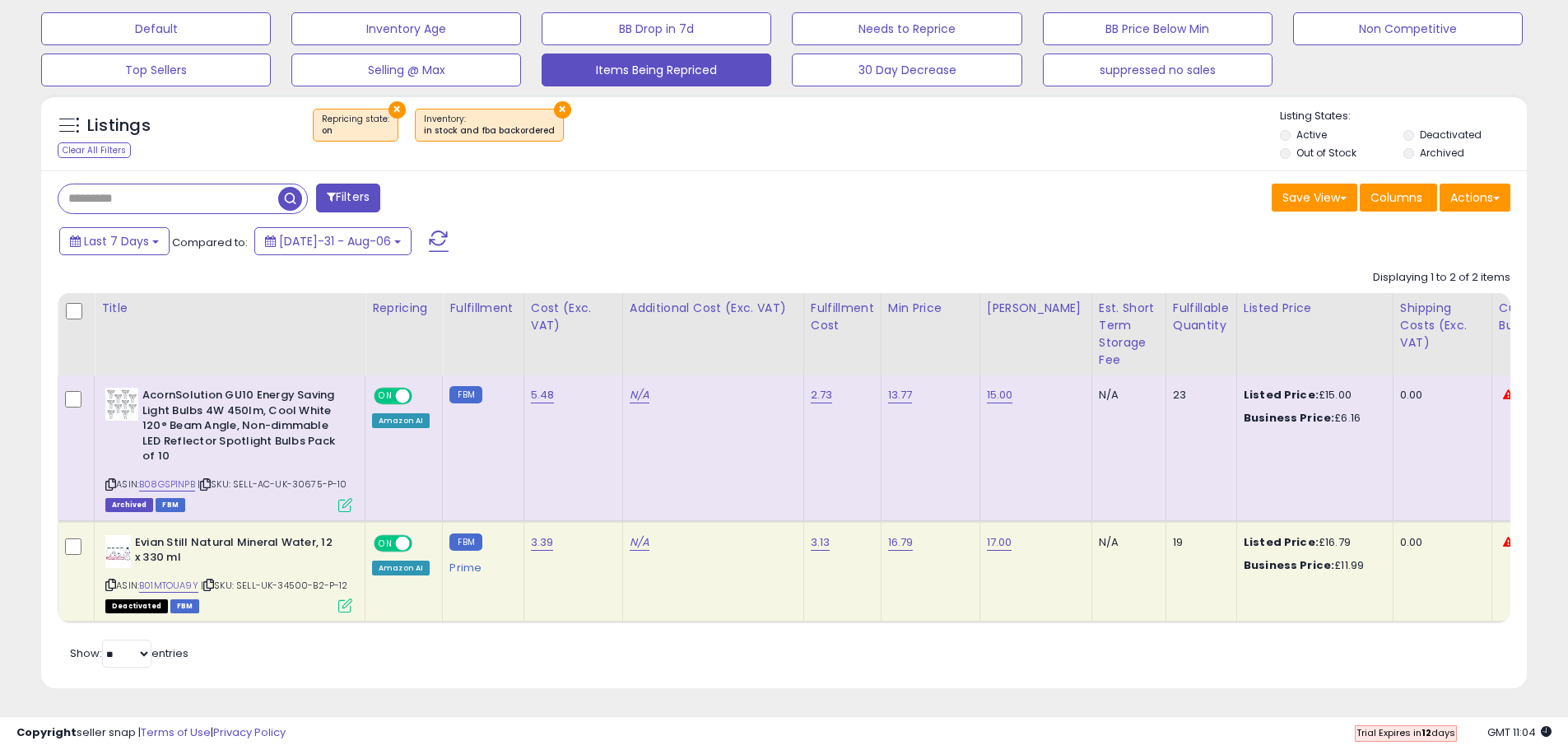
click at [124, 498] on span "Archived" at bounding box center [129, 505] width 48 height 14
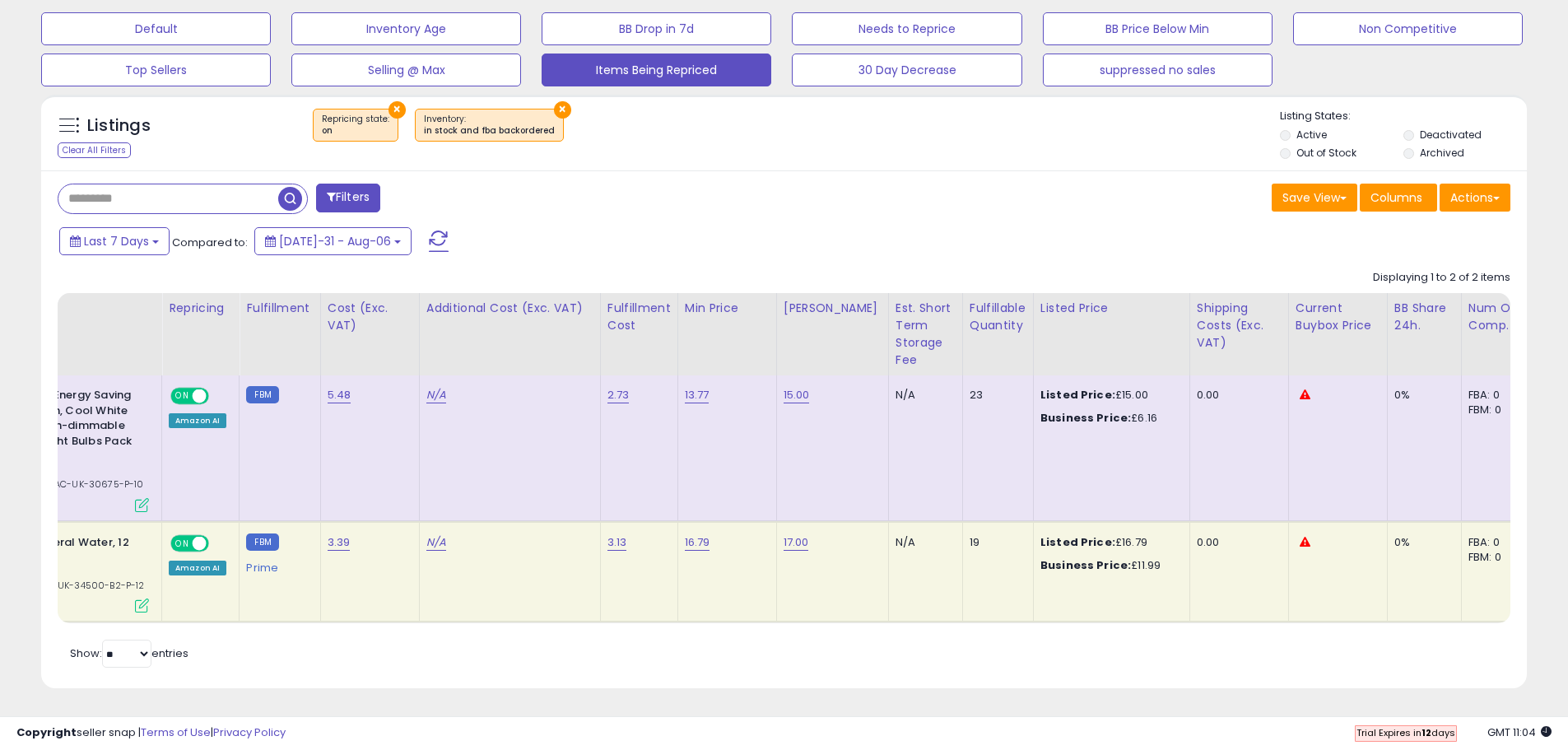
scroll to position [0, 183]
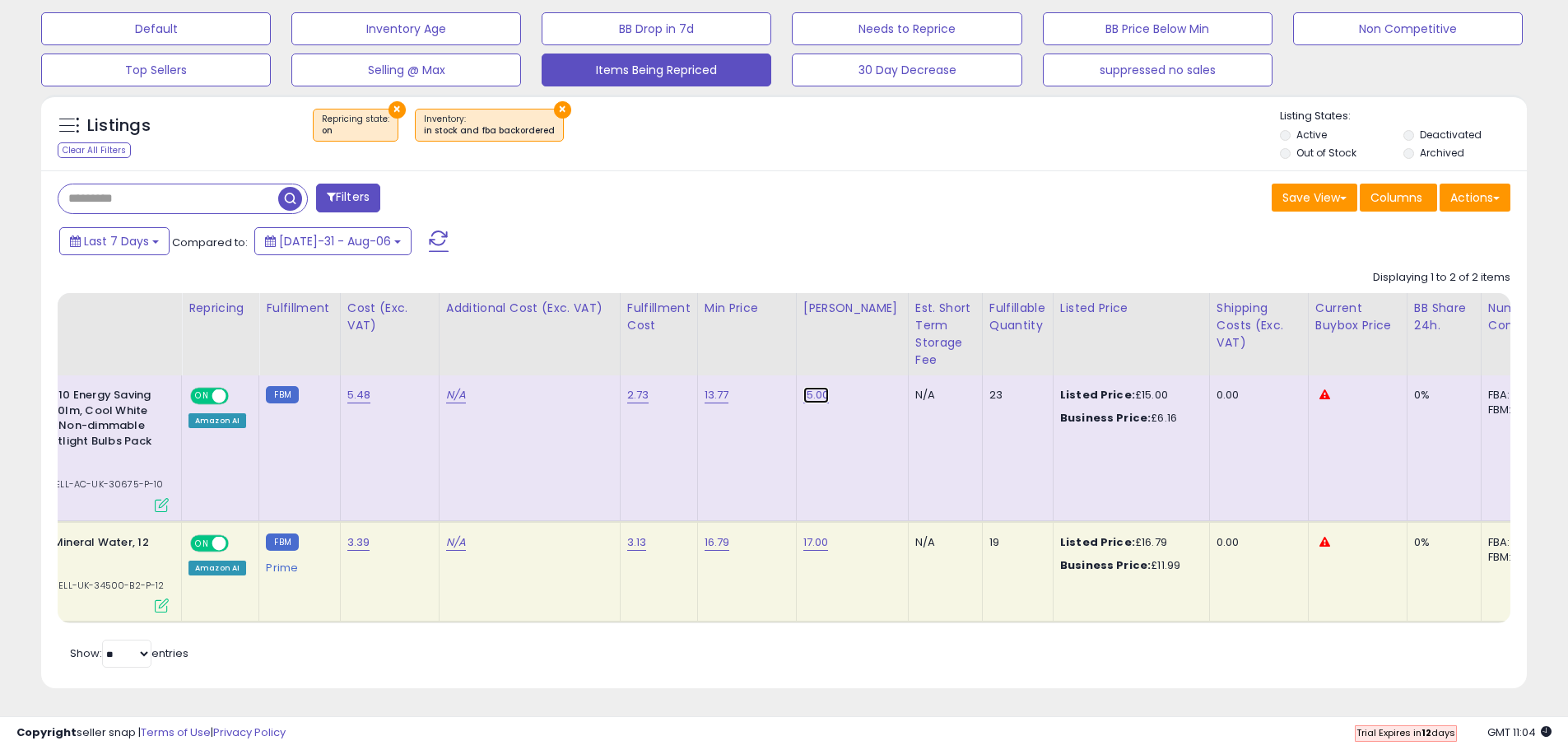
click at [805, 387] on link "15.00" at bounding box center [816, 395] width 26 height 16
click at [778, 346] on input "*****" at bounding box center [765, 354] width 147 height 28
type input "*****"
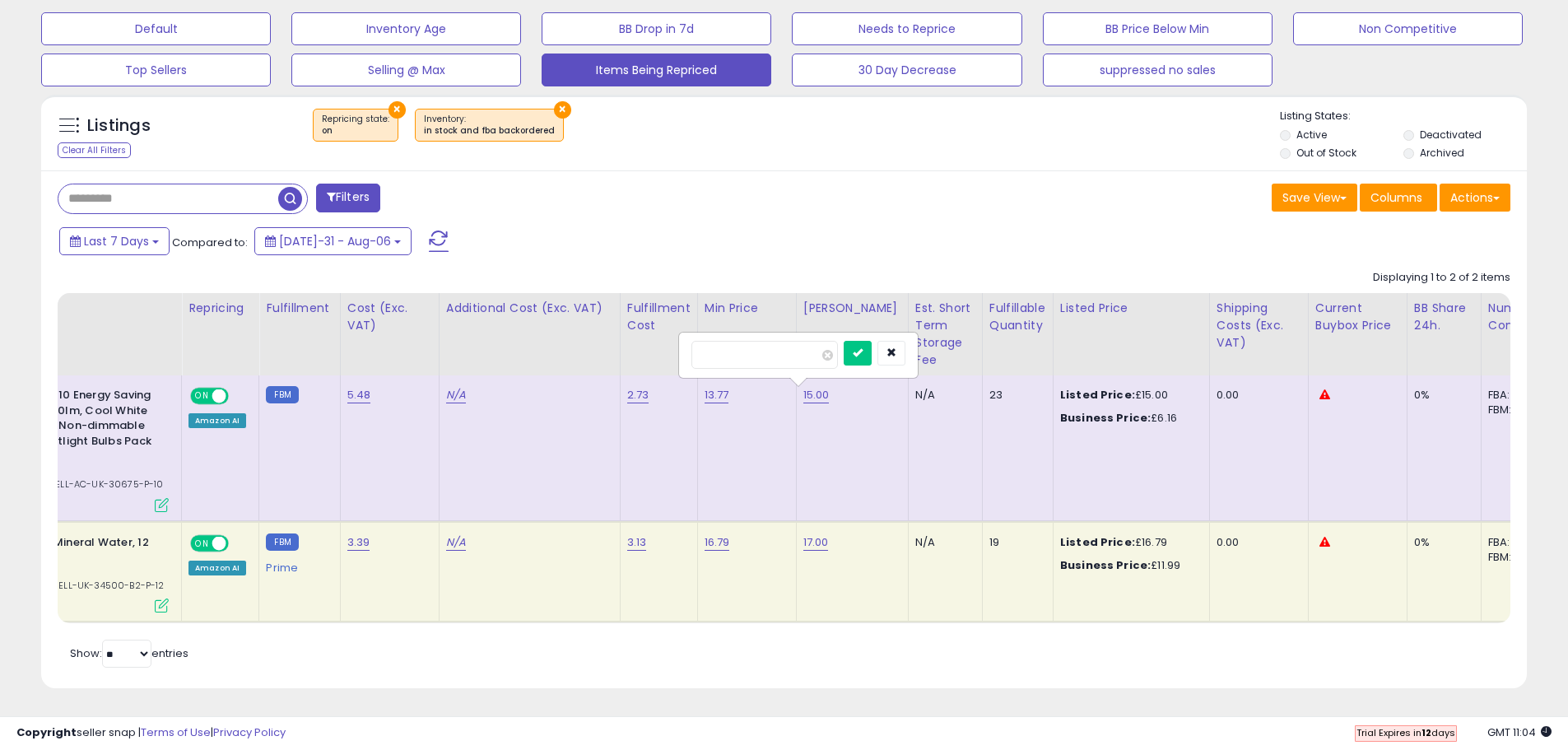
click button "submit" at bounding box center [858, 353] width 28 height 25
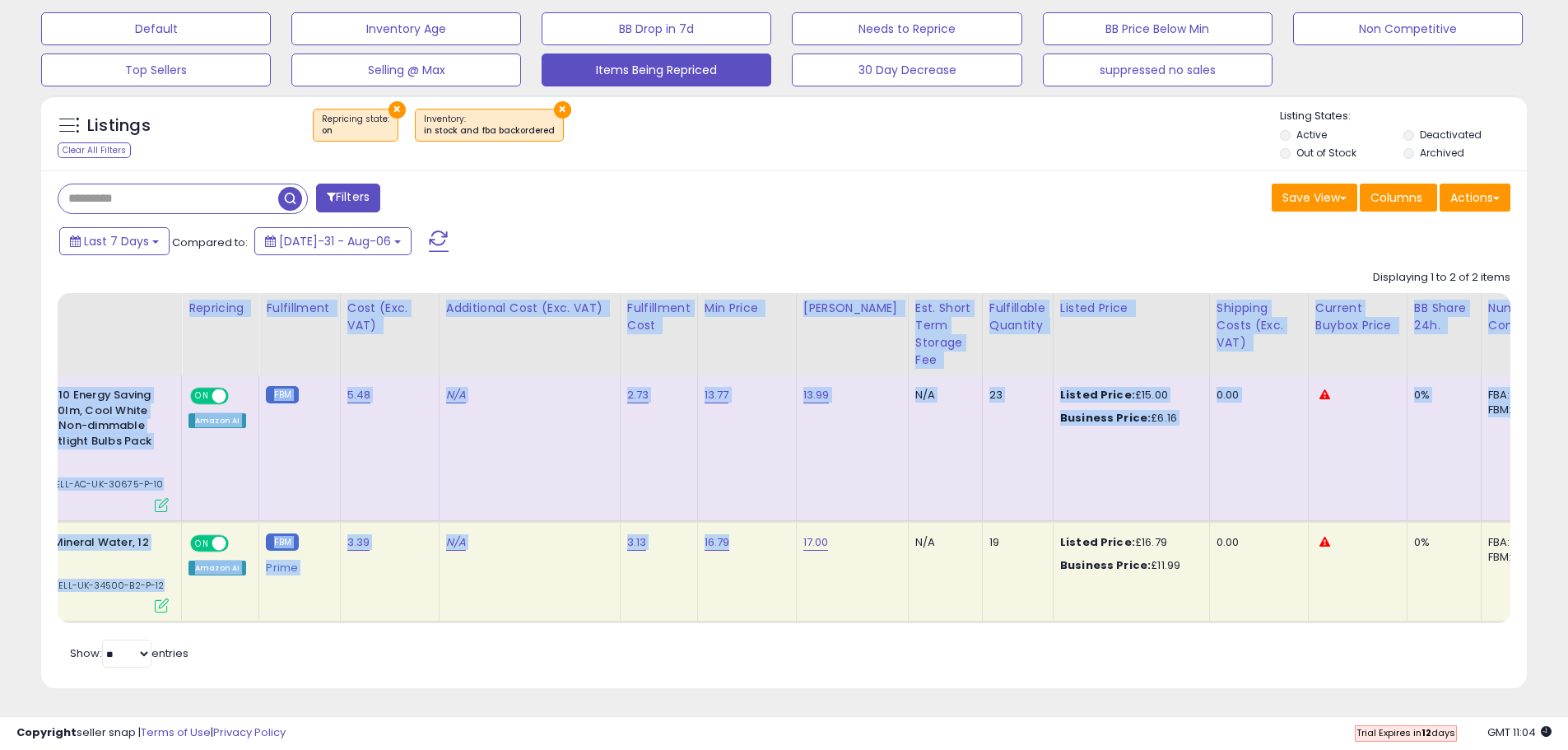
drag, startPoint x: 759, startPoint y: 610, endPoint x: 415, endPoint y: 634, distance: 344.8
click at [415, 634] on div "Retrieving listings data.. Displaying 1 to 2 of 2 items Title Repricing" at bounding box center [784, 467] width 1453 height 410
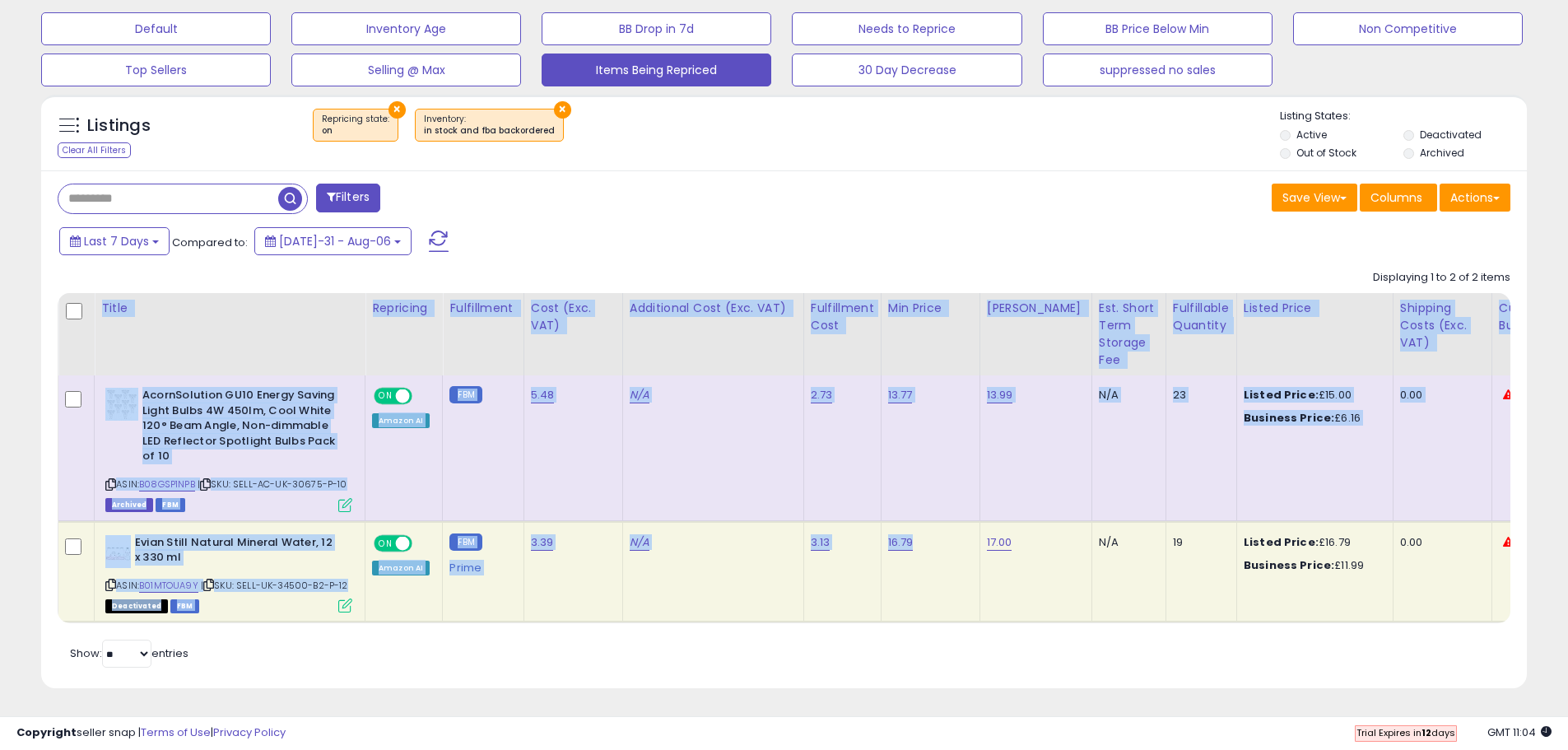
click at [83, 574] on td at bounding box center [77, 571] width 36 height 101
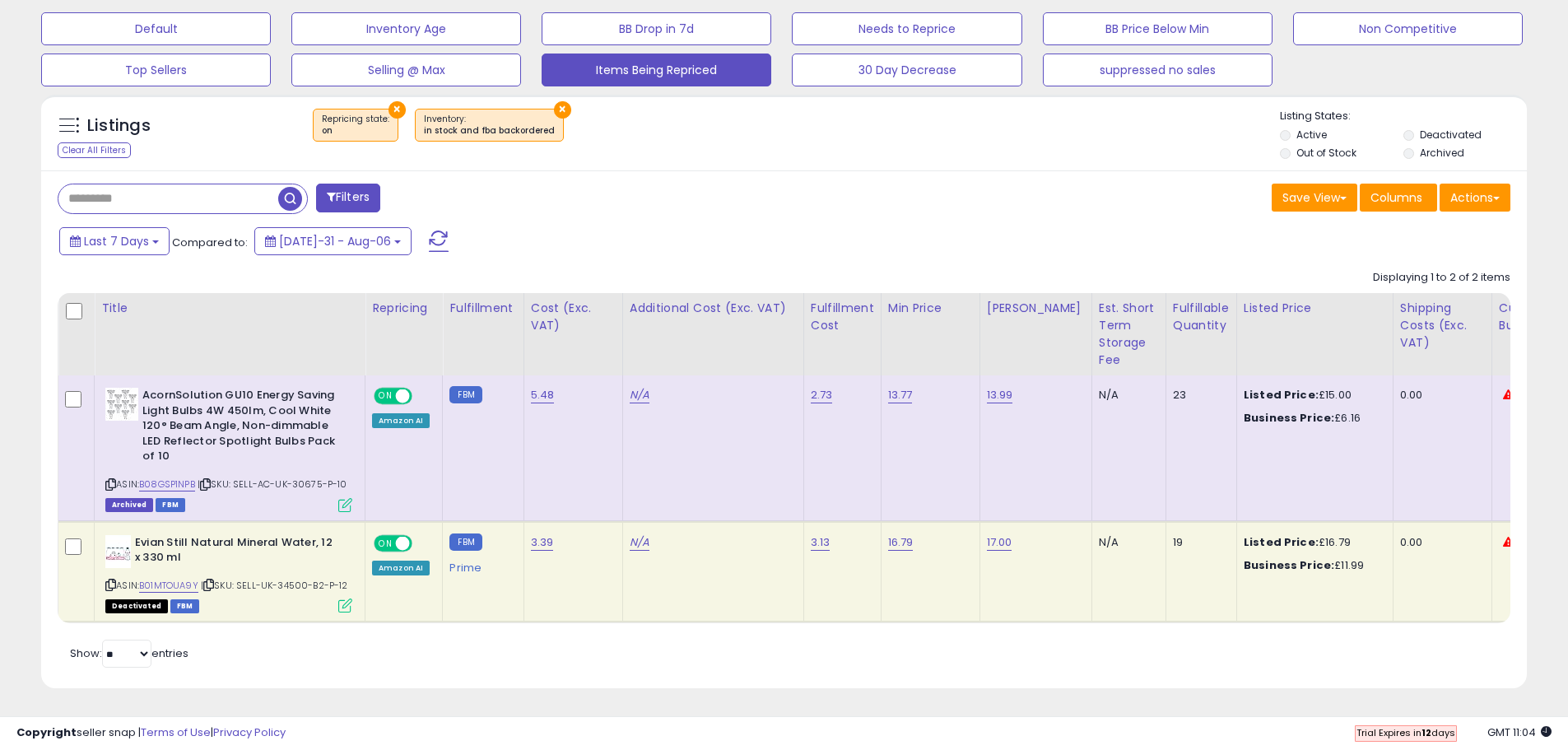
click at [110, 581] on icon at bounding box center [111, 585] width 10 height 9
click at [889, 387] on link "13.77" at bounding box center [900, 395] width 25 height 16
type input "**"
click button "submit" at bounding box center [942, 353] width 28 height 25
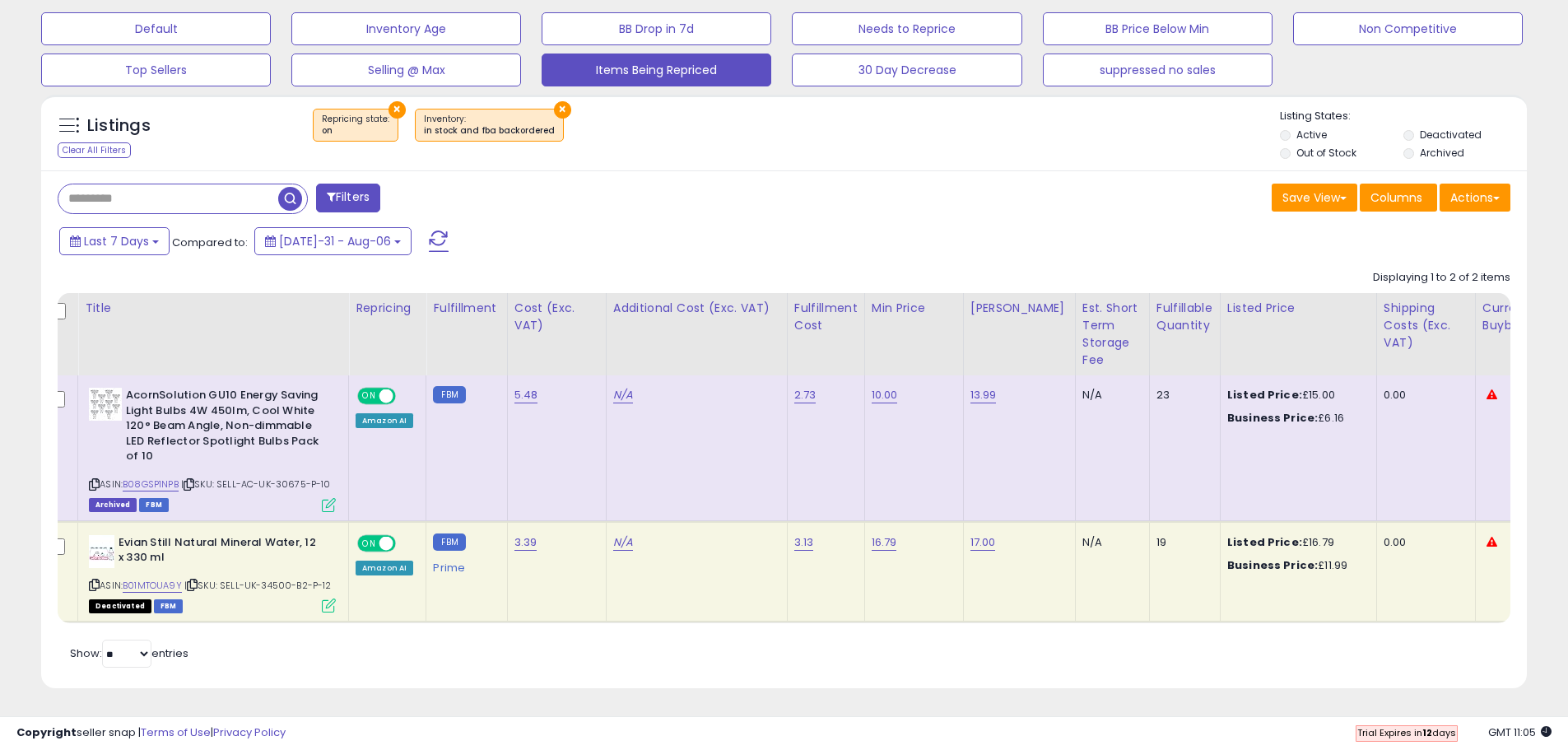
scroll to position [0, 19]
click at [889, 551] on td "16.79" at bounding box center [911, 571] width 98 height 101
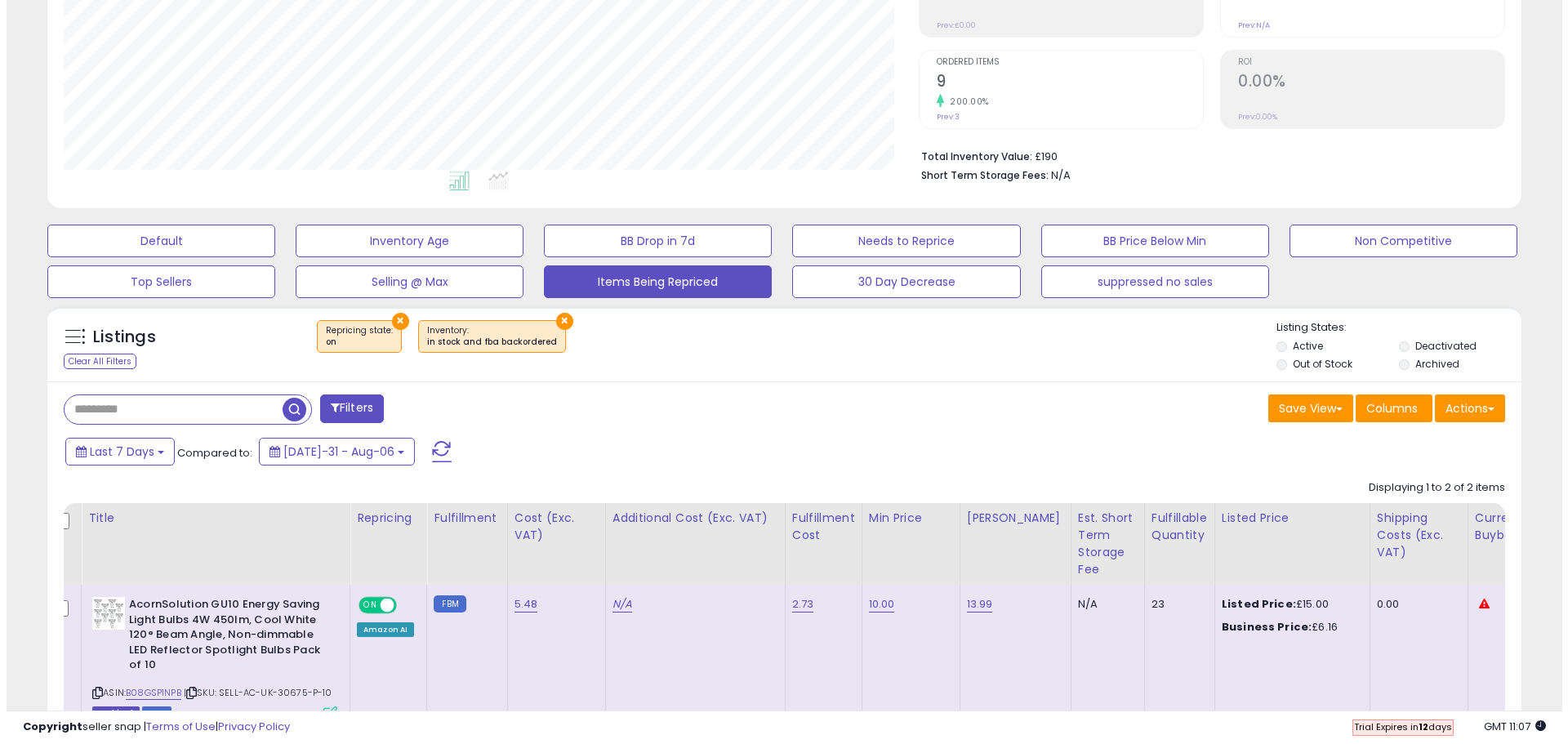
scroll to position [269, 0]
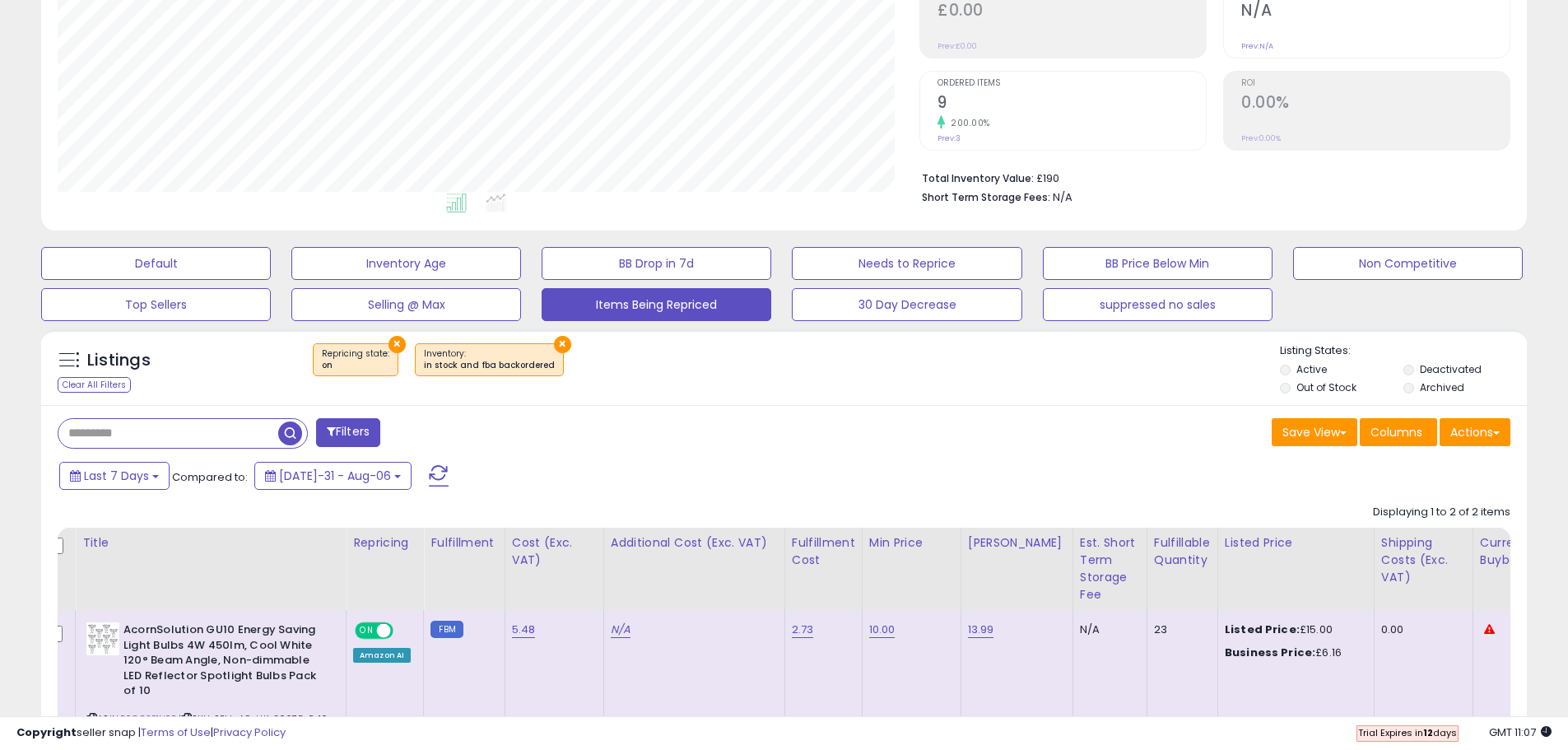
click at [1328, 370] on li "Active" at bounding box center [1341, 371] width 121 height 18
click at [1325, 386] on label "Out of Stock" at bounding box center [1327, 387] width 60 height 14
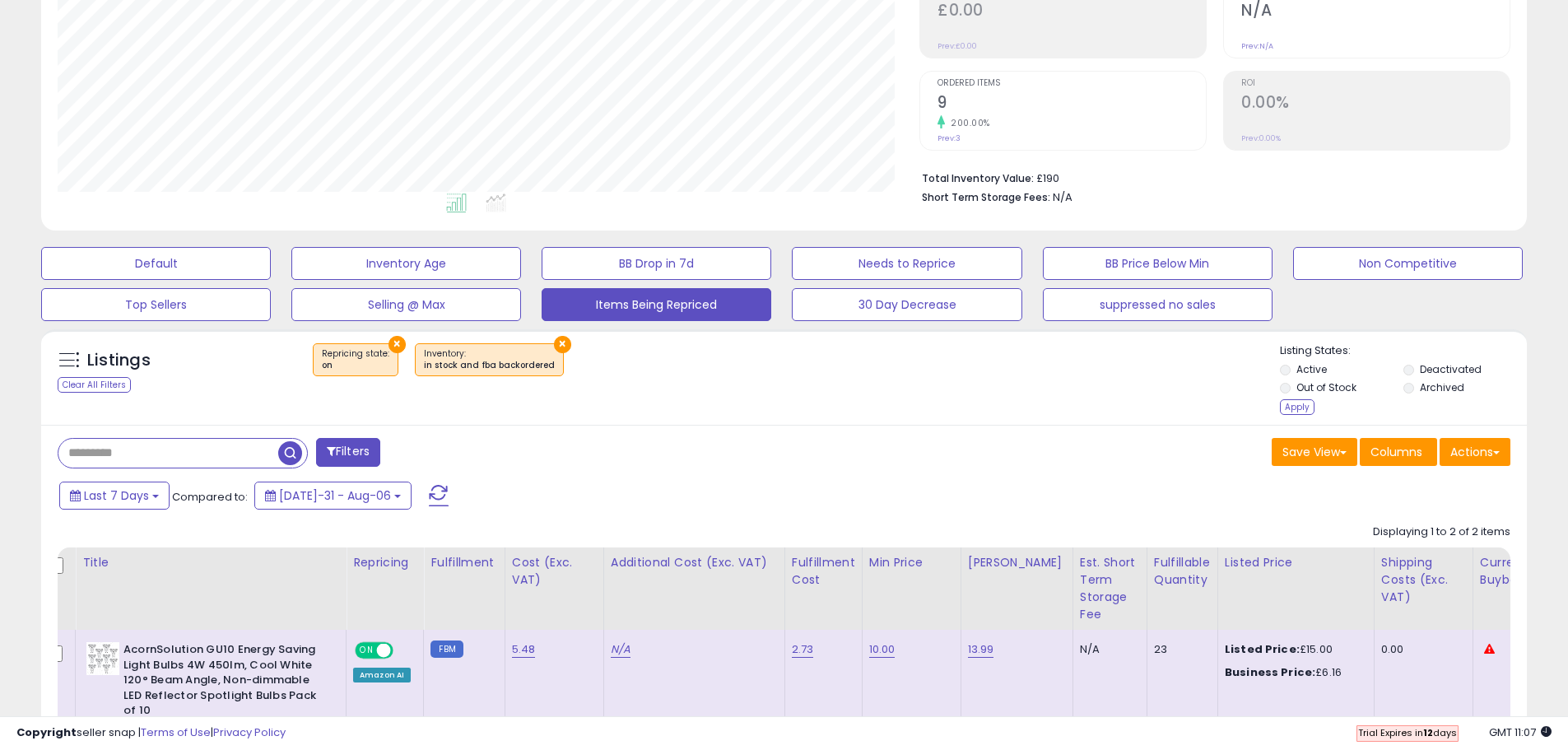
click at [1305, 372] on label "Active" at bounding box center [1311, 369] width 30 height 14
click at [1300, 407] on div "Apply" at bounding box center [1298, 407] width 35 height 16
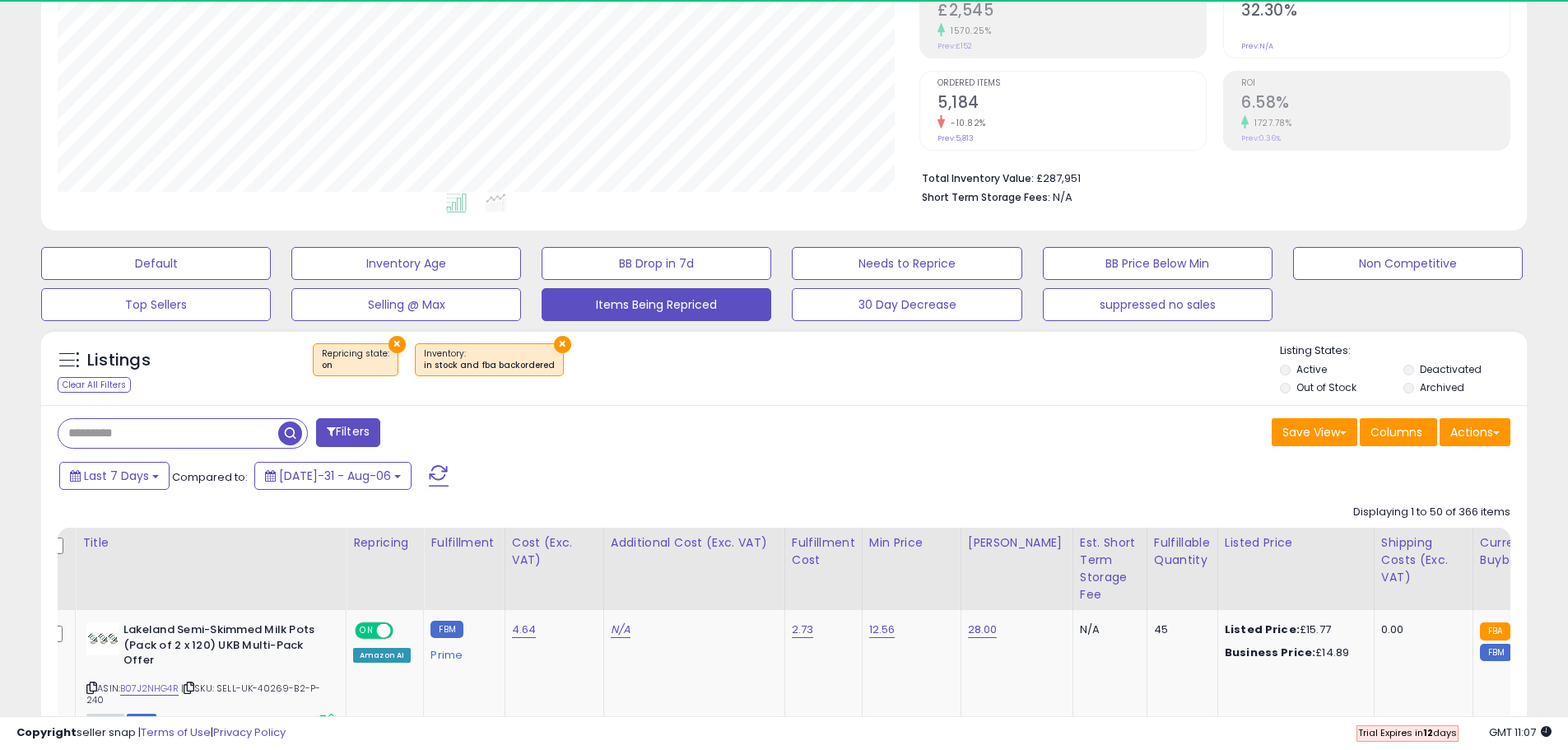
scroll to position [338, 862]
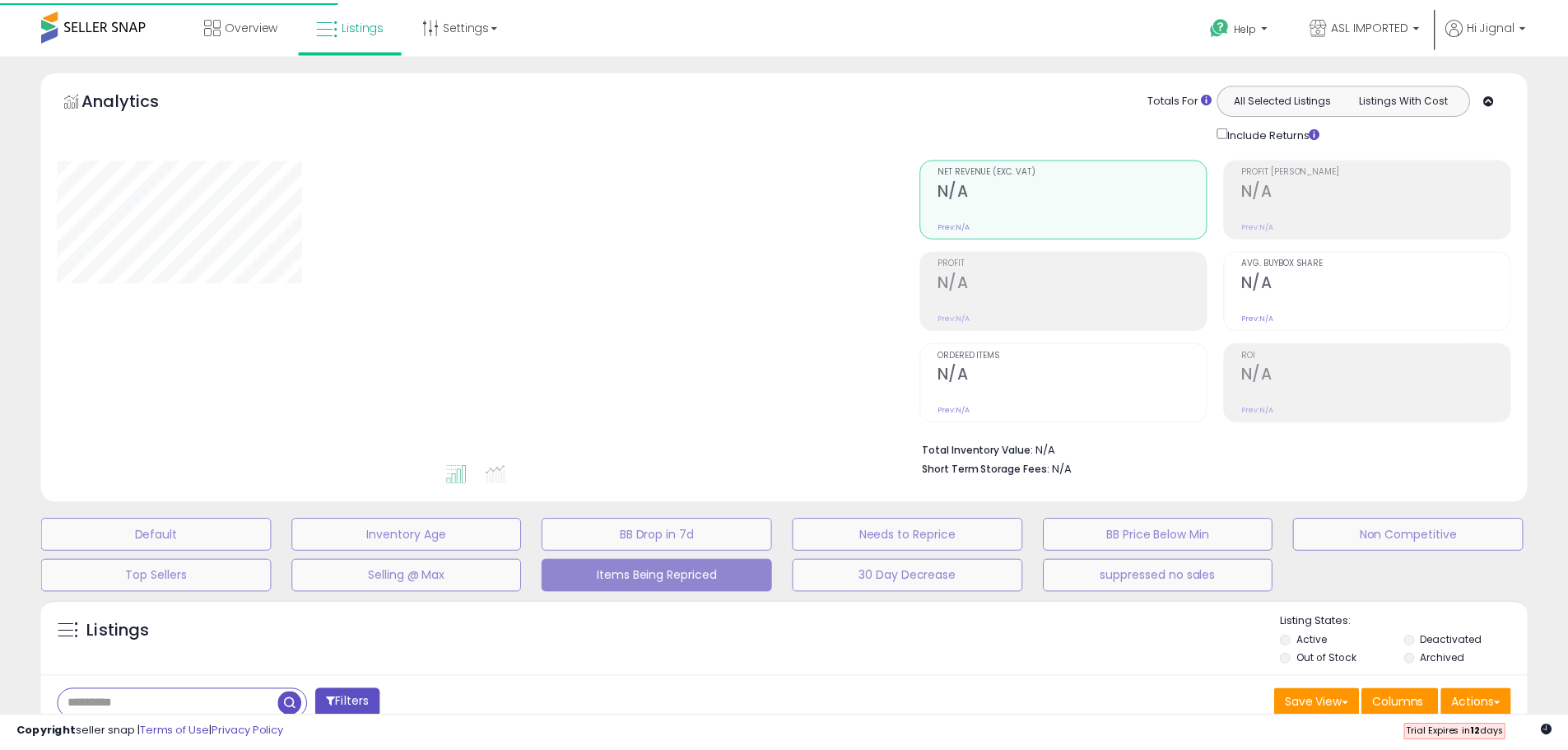
scroll to position [271, 0]
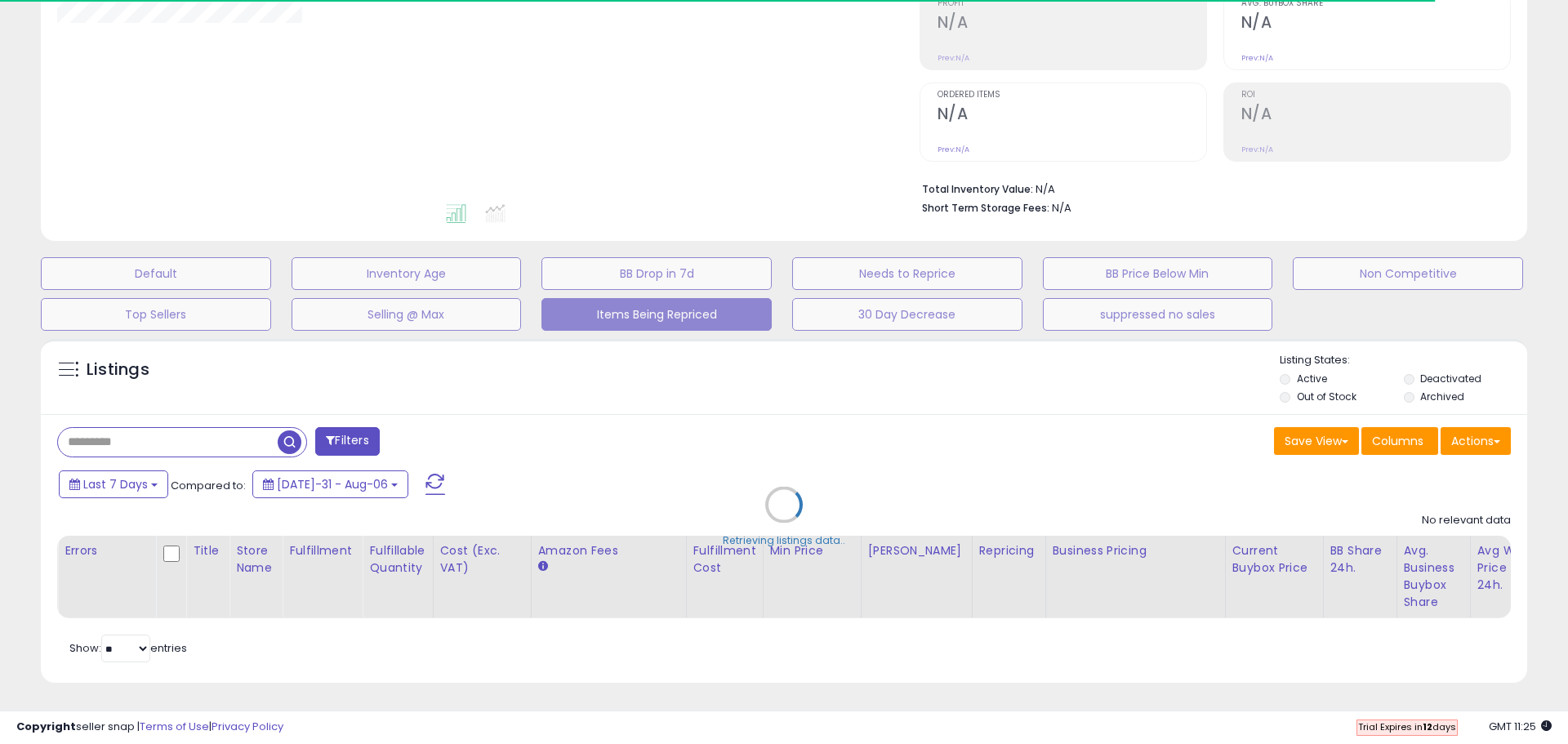
select select "**"
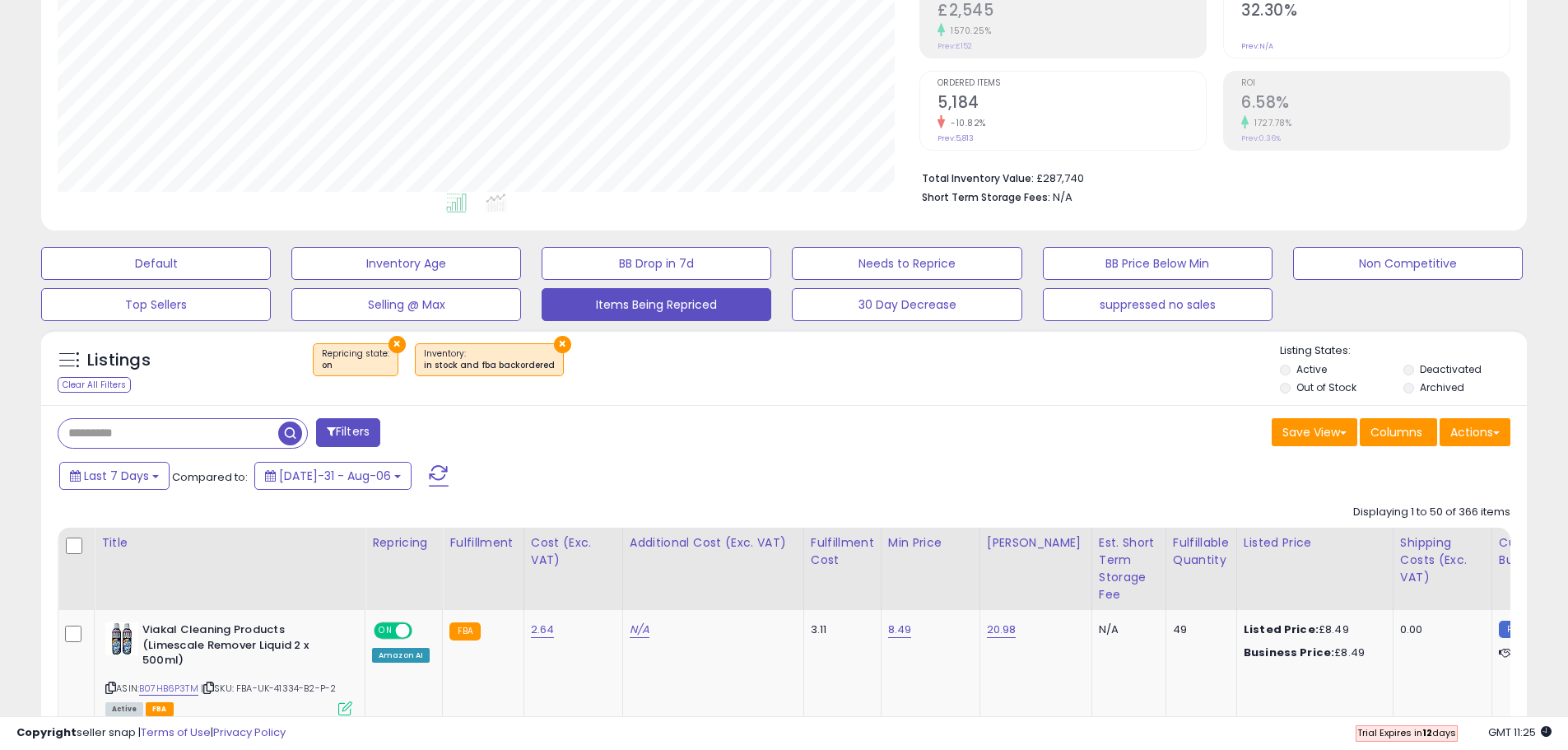
scroll to position [338, 862]
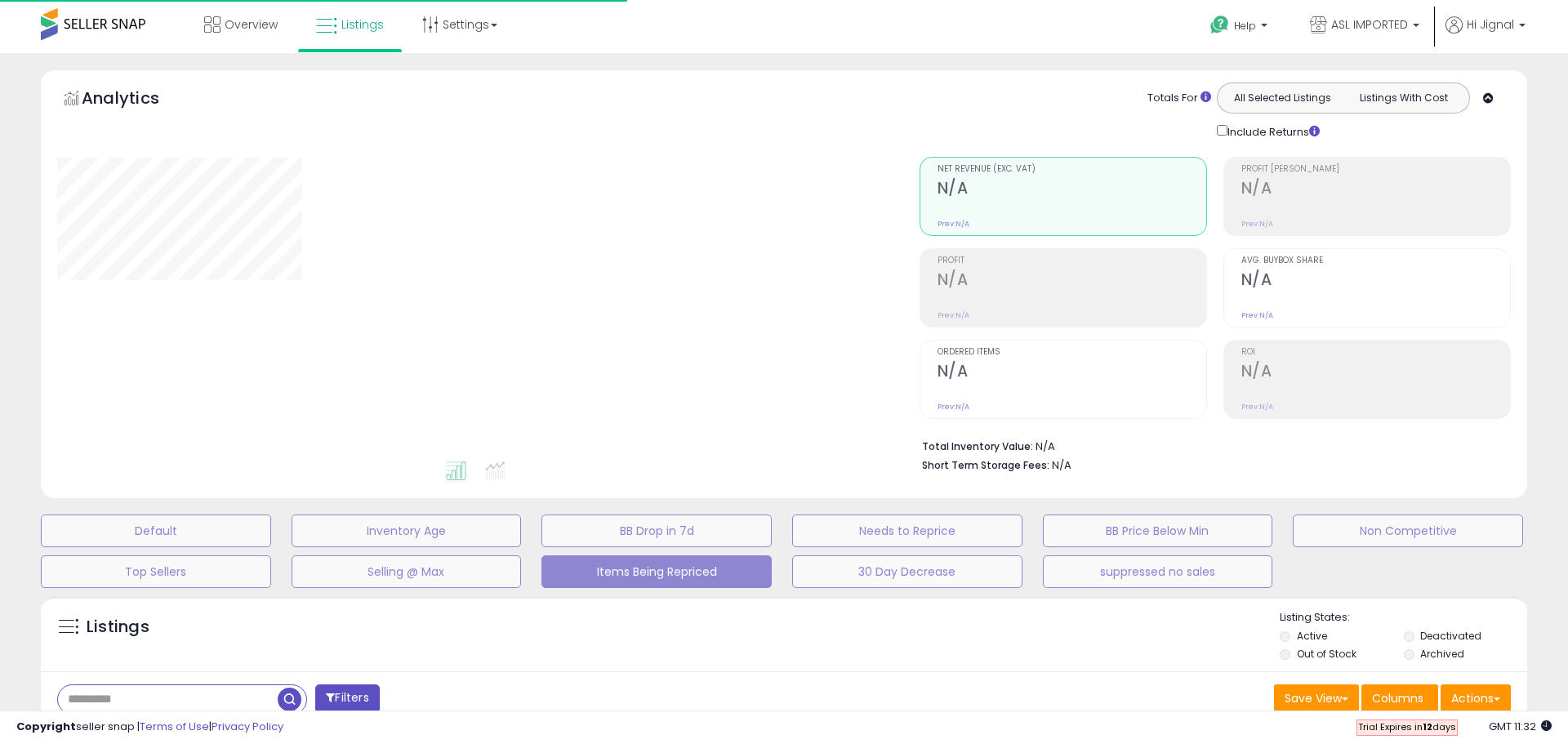
select select "**"
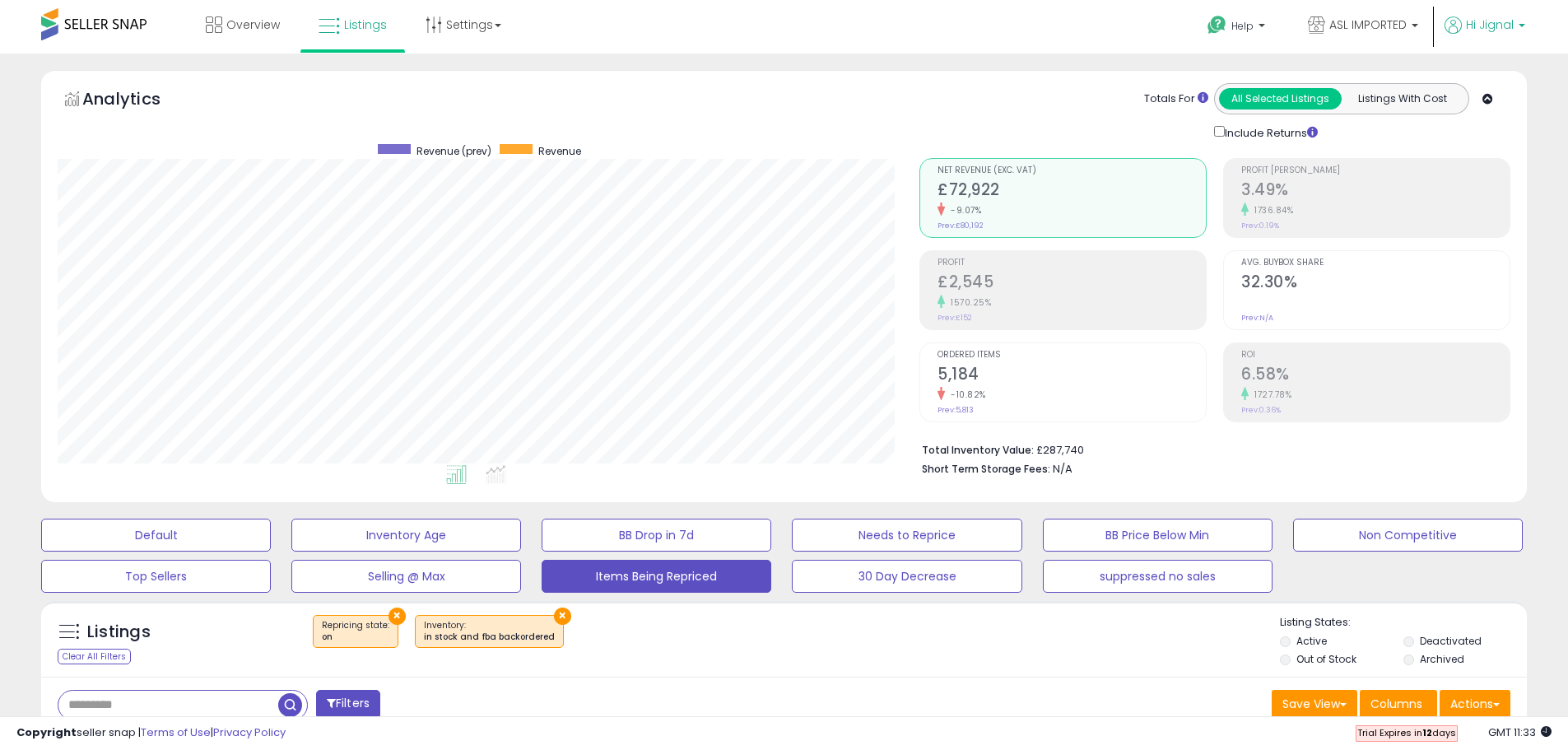
click at [1494, 24] on span "Hi Jignal" at bounding box center [1489, 24] width 48 height 16
click at [1483, 135] on link "Profile" at bounding box center [1489, 131] width 33 height 16
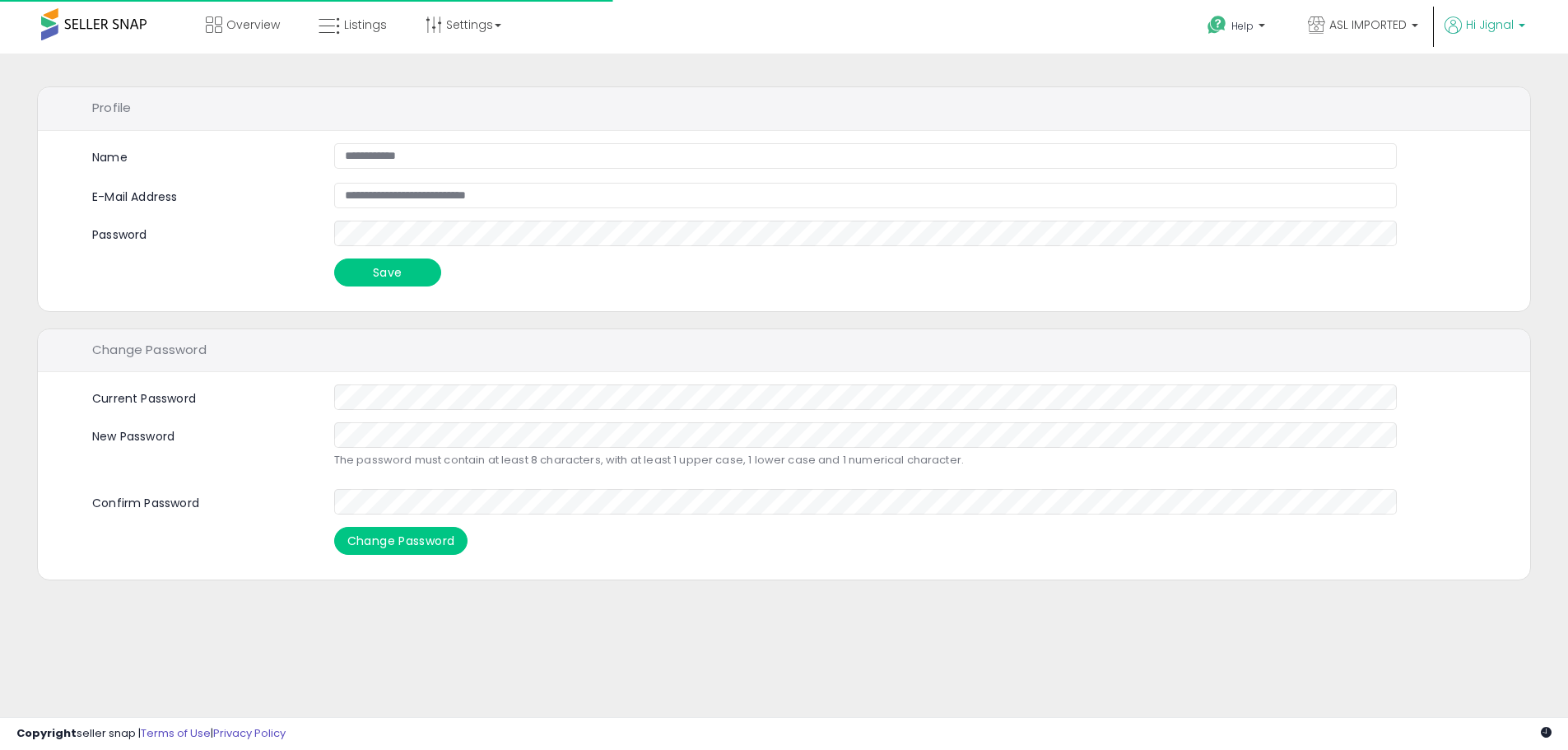
click at [1481, 30] on span "Hi Jignal" at bounding box center [1489, 24] width 48 height 16
click at [1485, 89] on link "Account" at bounding box center [1488, 87] width 43 height 16
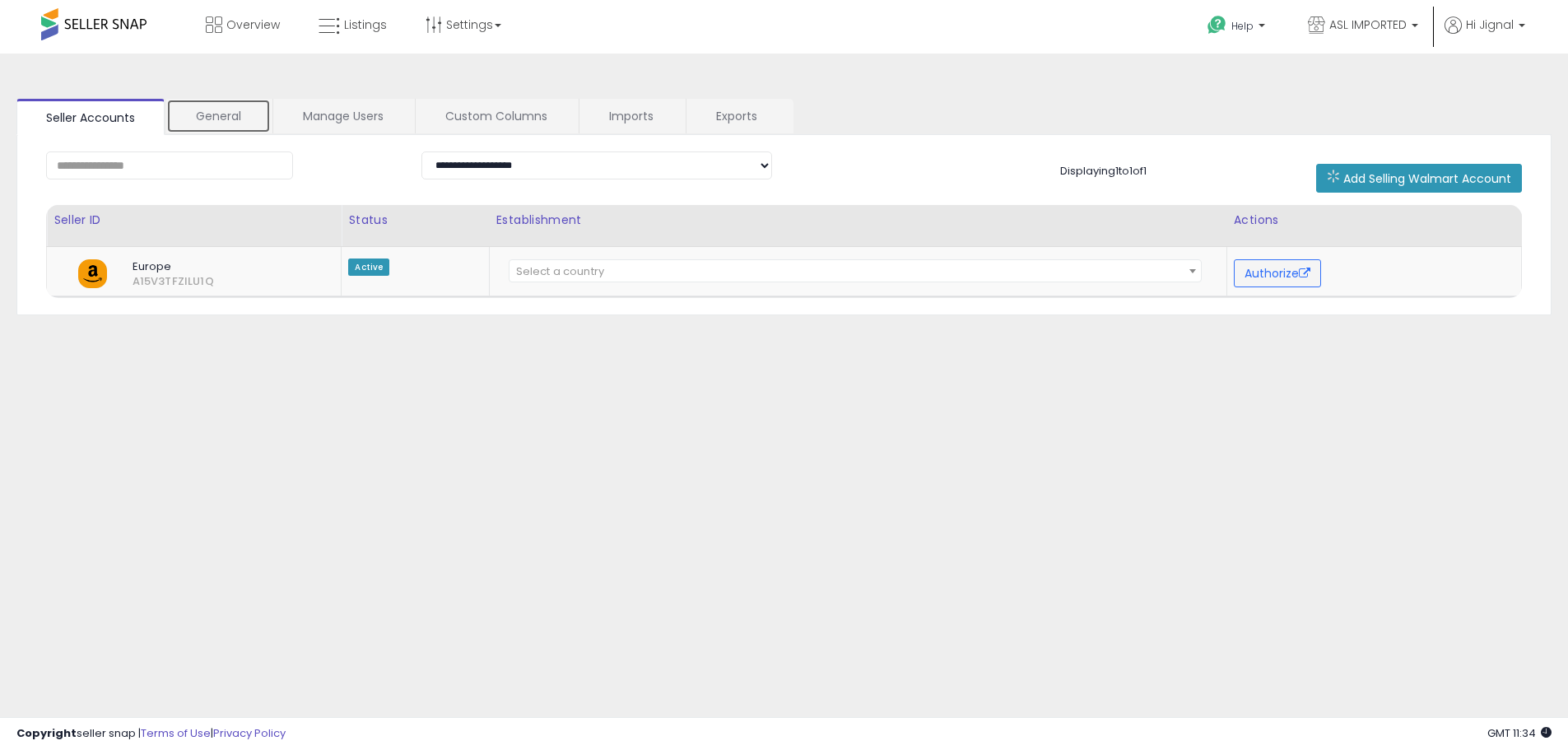
click at [213, 119] on link "General" at bounding box center [218, 116] width 105 height 35
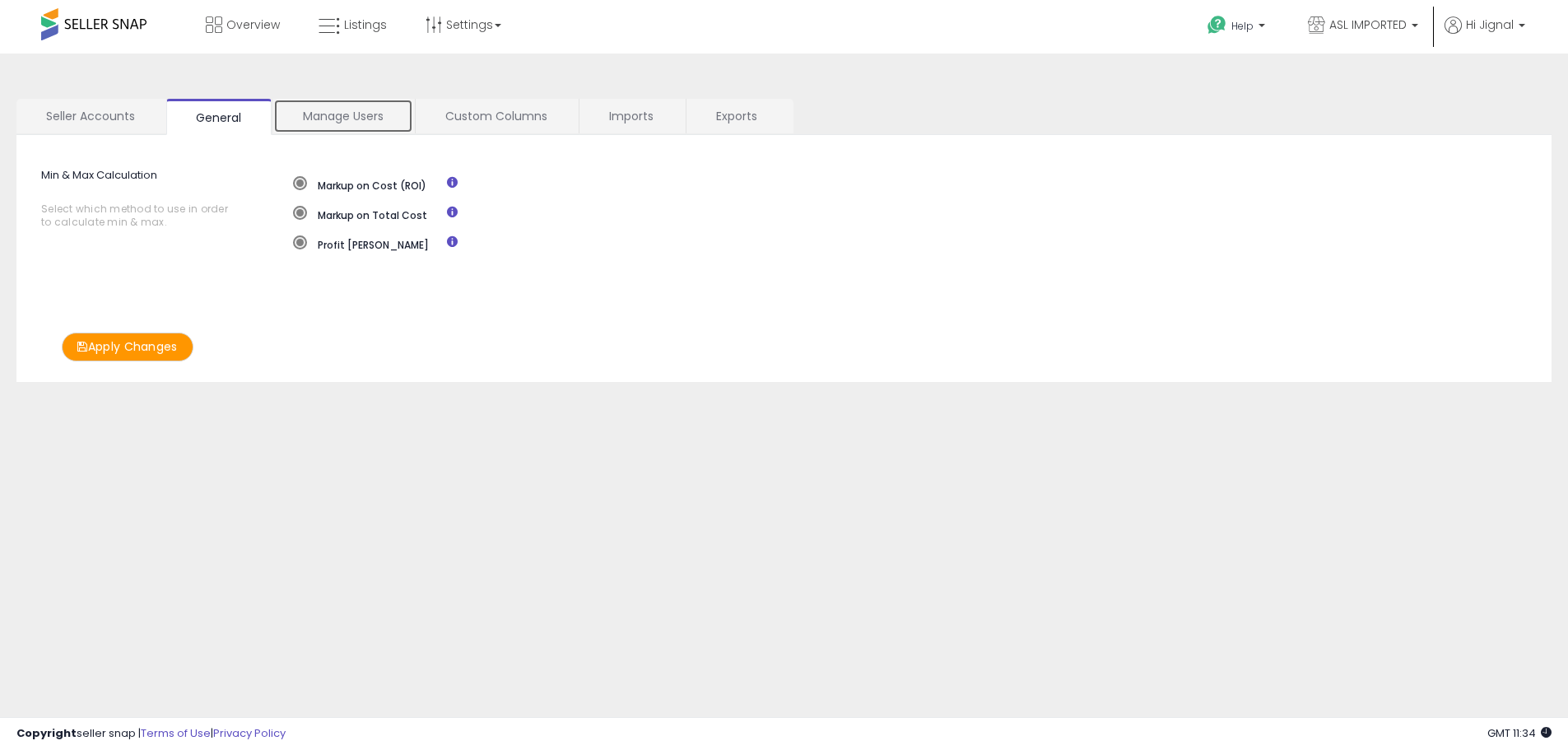
click at [296, 113] on link "Manage Users" at bounding box center [343, 116] width 140 height 35
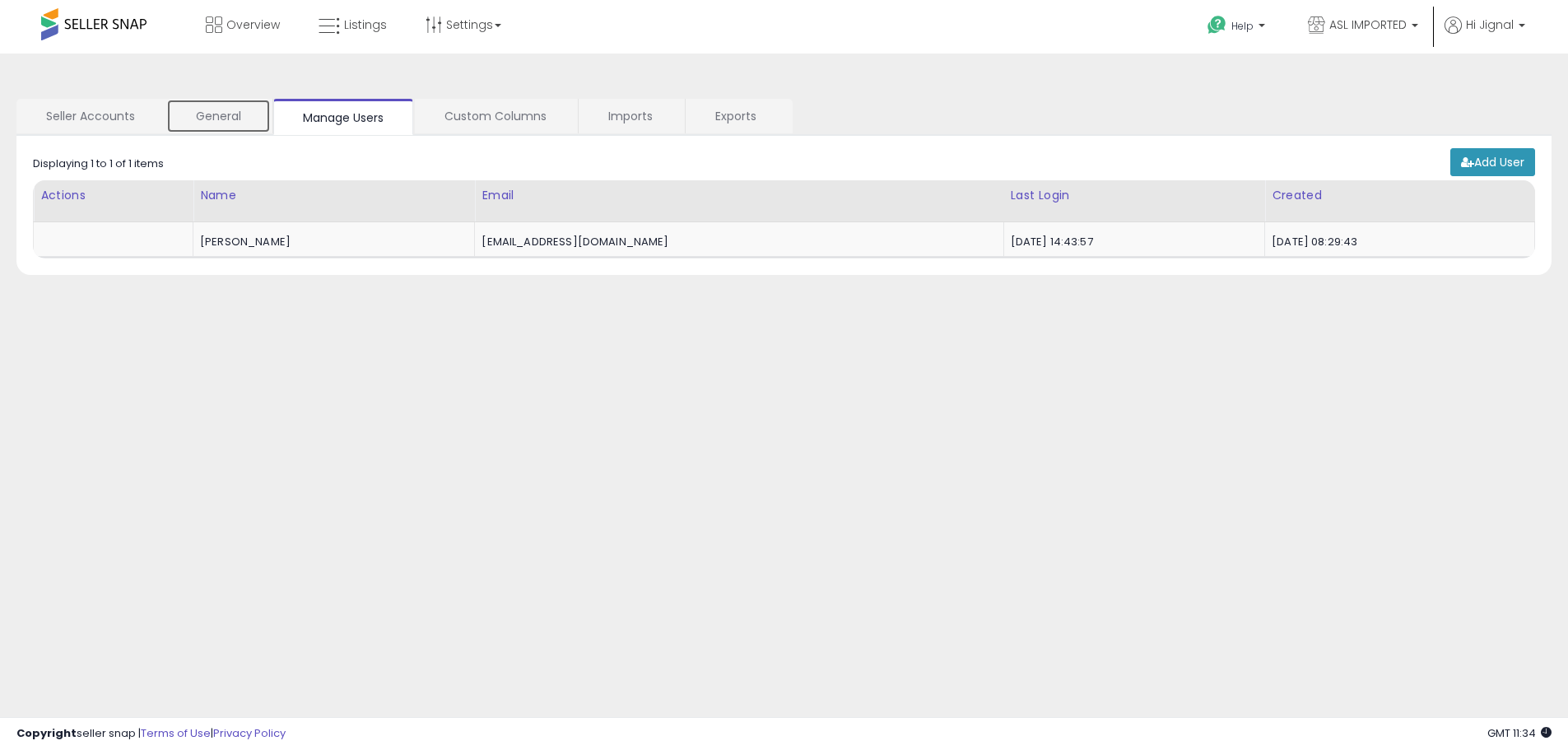
click at [177, 113] on link "General" at bounding box center [218, 116] width 105 height 35
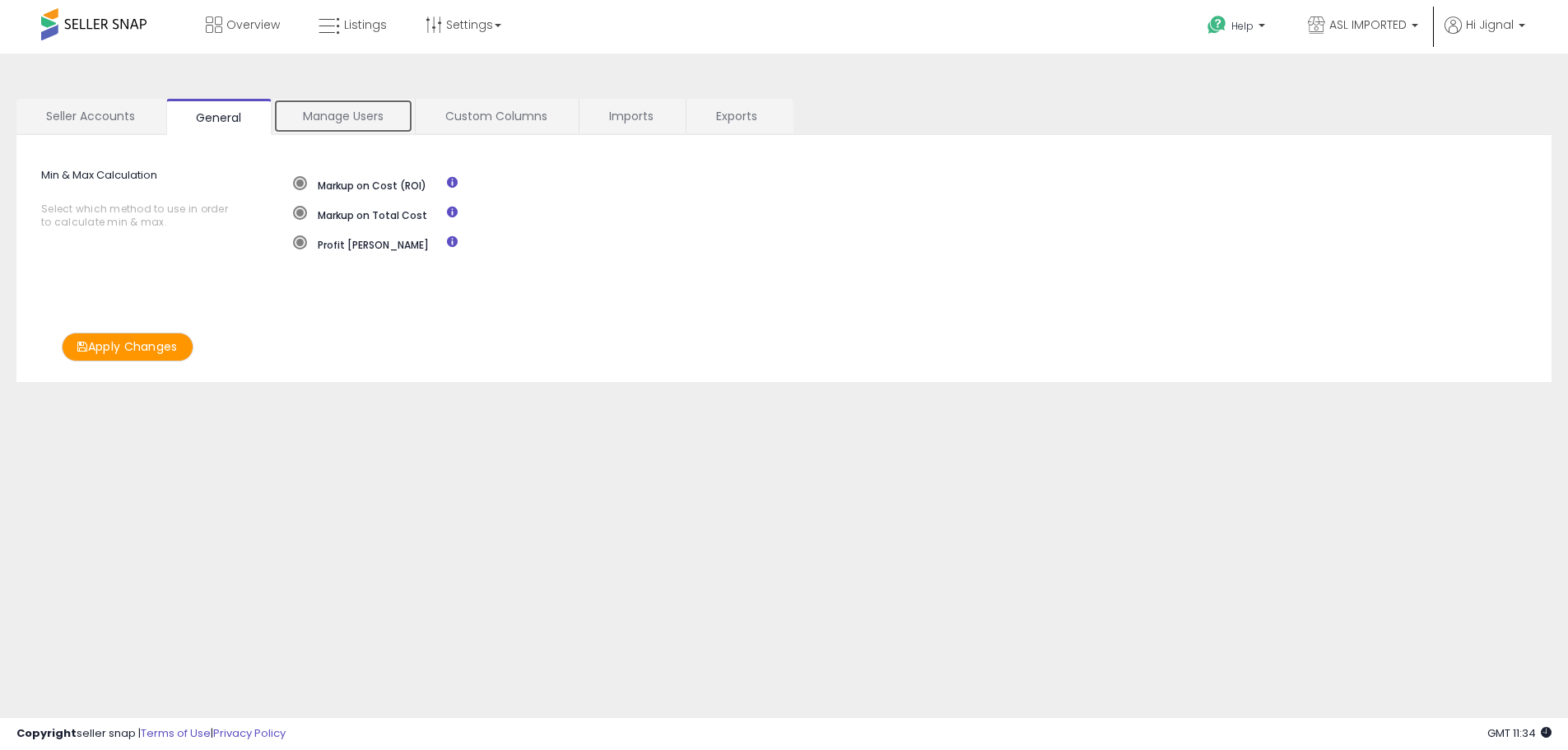
click at [300, 108] on link "Manage Users" at bounding box center [343, 116] width 140 height 35
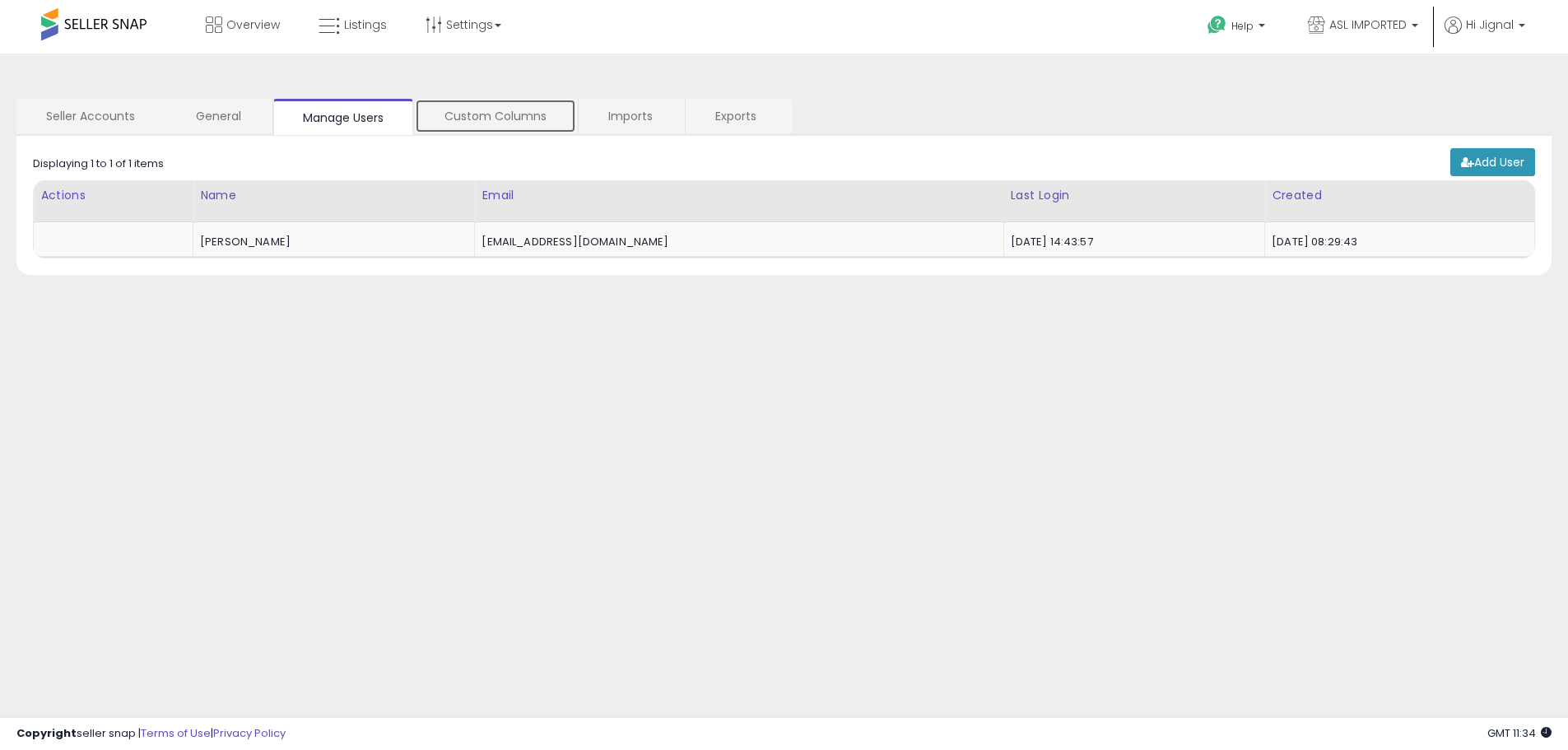
click at [531, 124] on link "Custom Columns" at bounding box center [495, 116] width 162 height 35
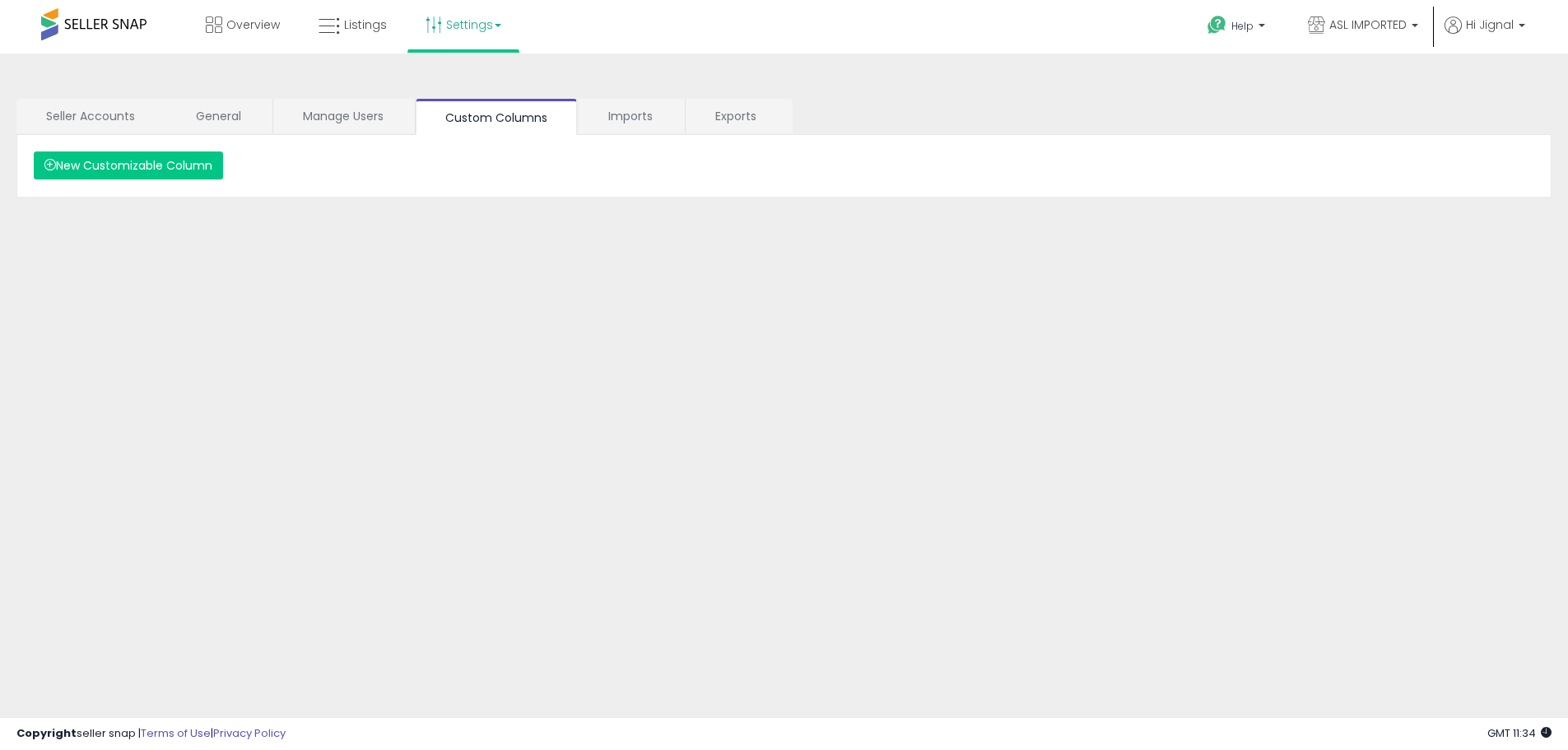
click at [455, 40] on link "Settings" at bounding box center [463, 24] width 100 height 49
click at [448, 82] on link "Store settings" at bounding box center [466, 84] width 74 height 16
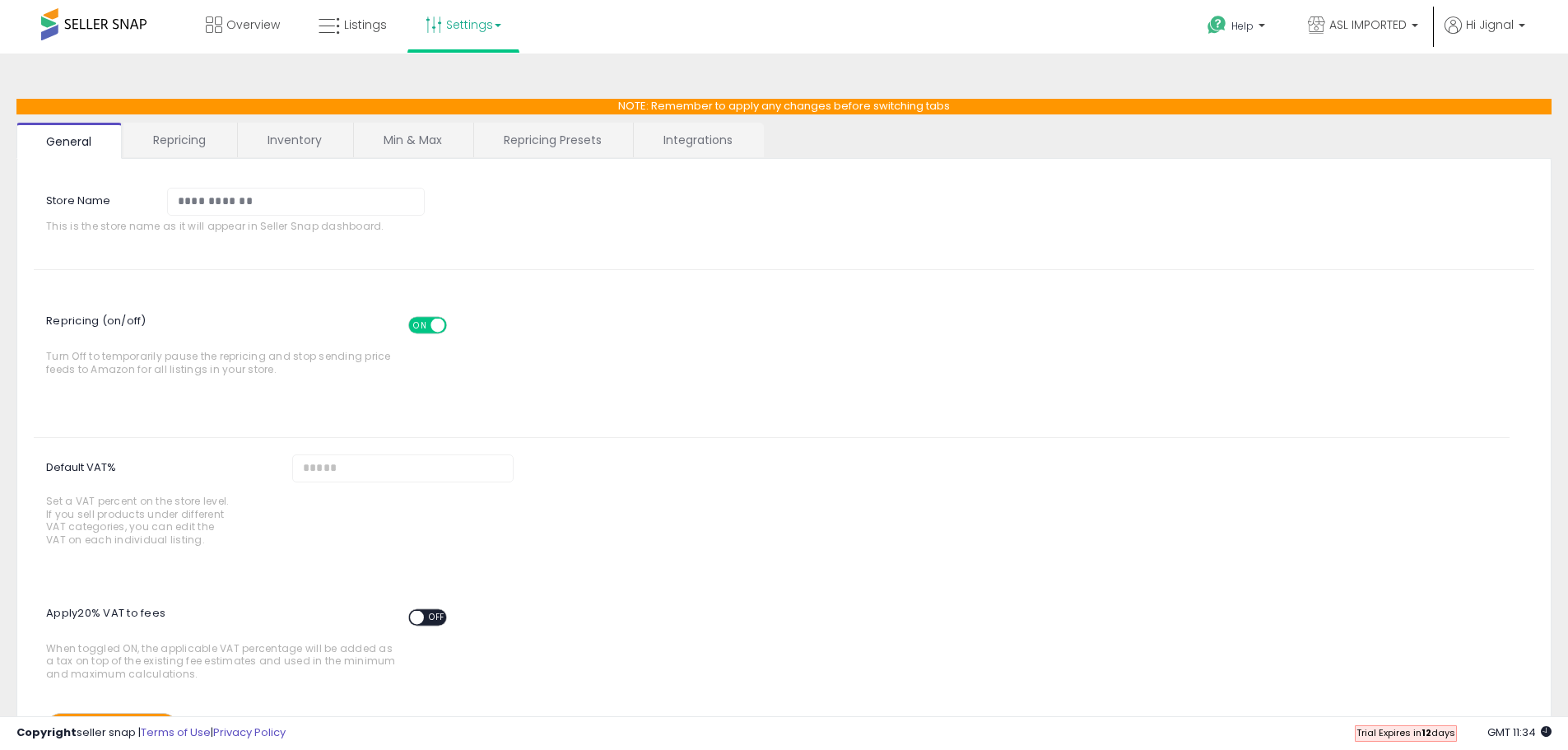
click at [193, 146] on link "Repricing" at bounding box center [180, 140] width 112 height 35
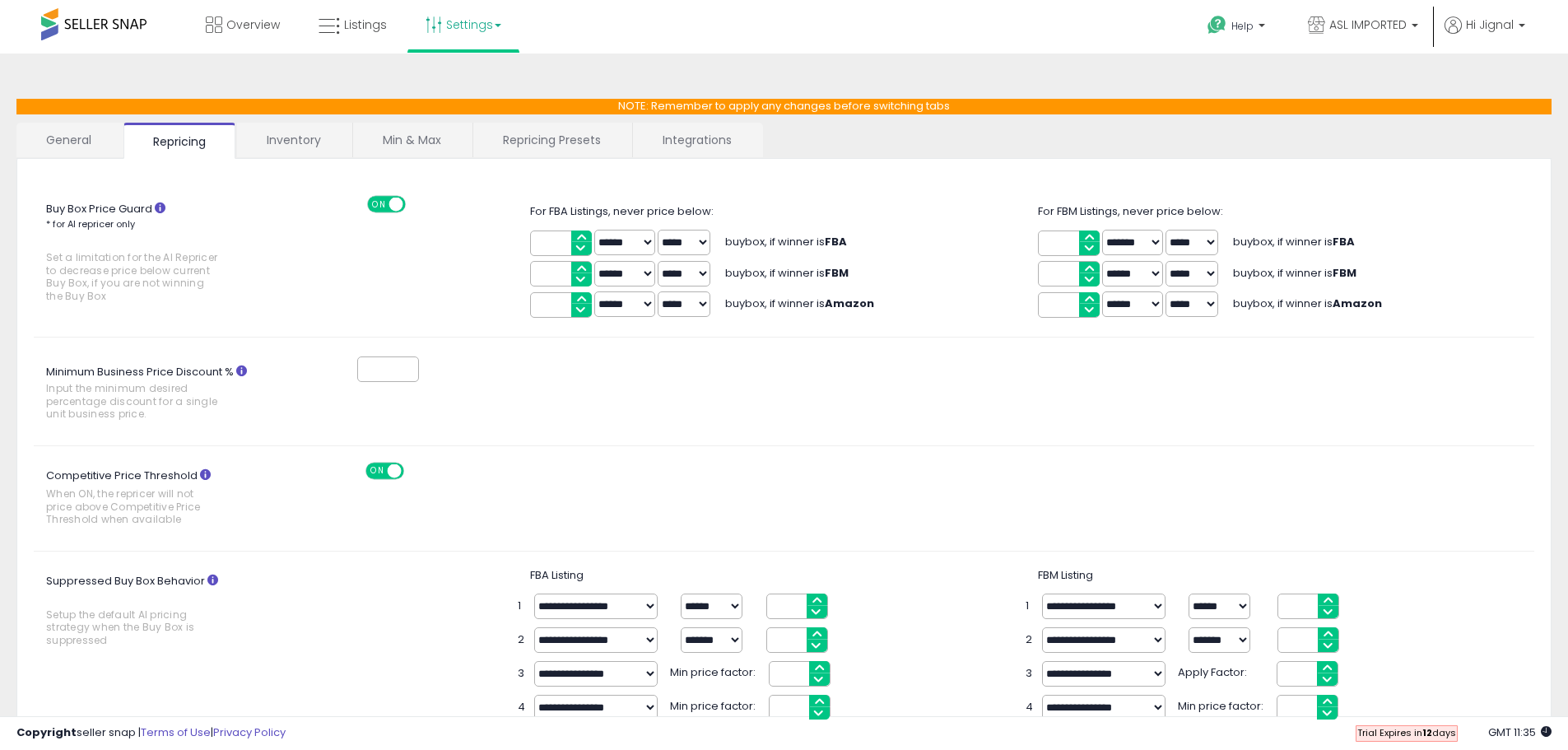
click at [431, 137] on link "Min & Max" at bounding box center [412, 140] width 117 height 35
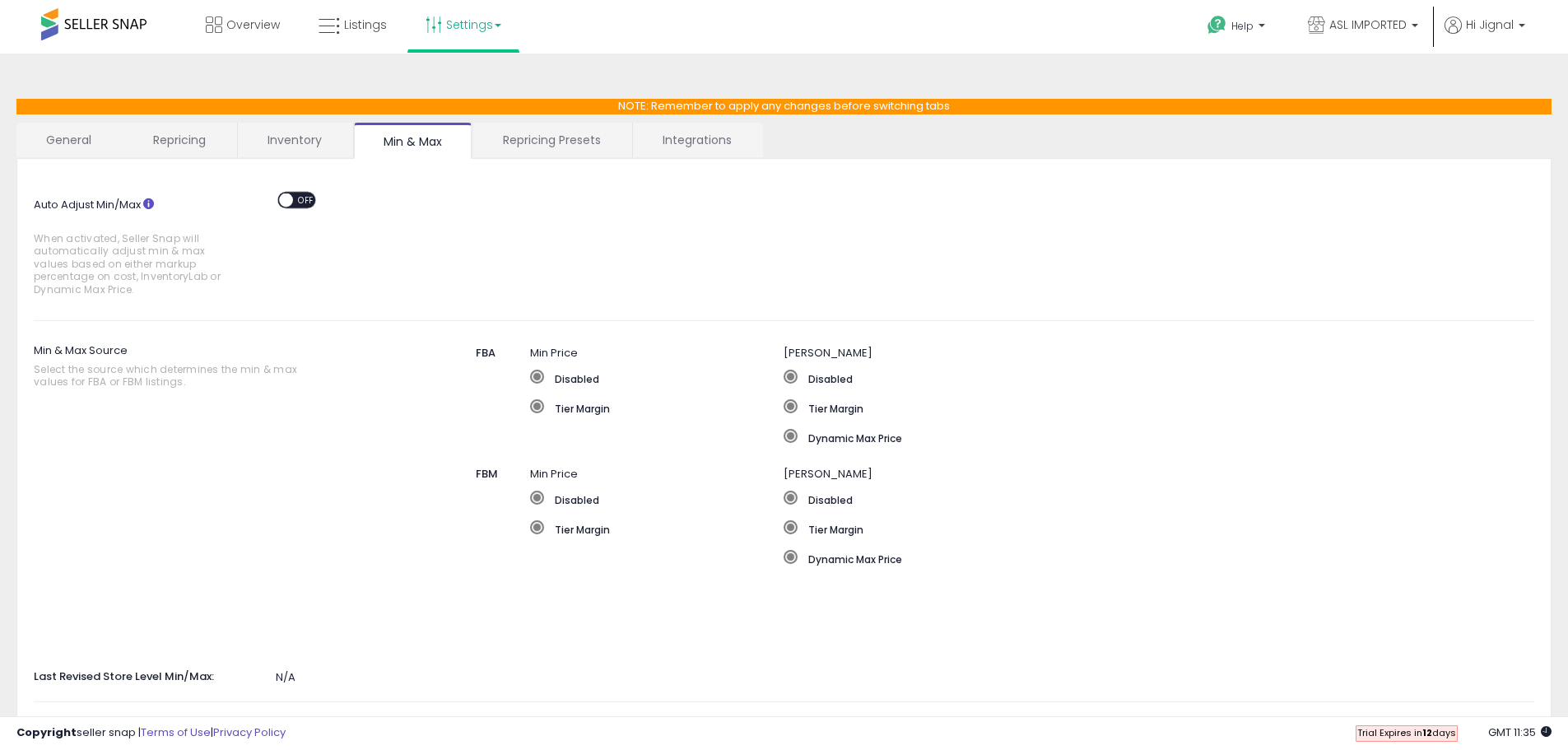
click at [540, 147] on link "Repricing Presets" at bounding box center [552, 140] width 157 height 35
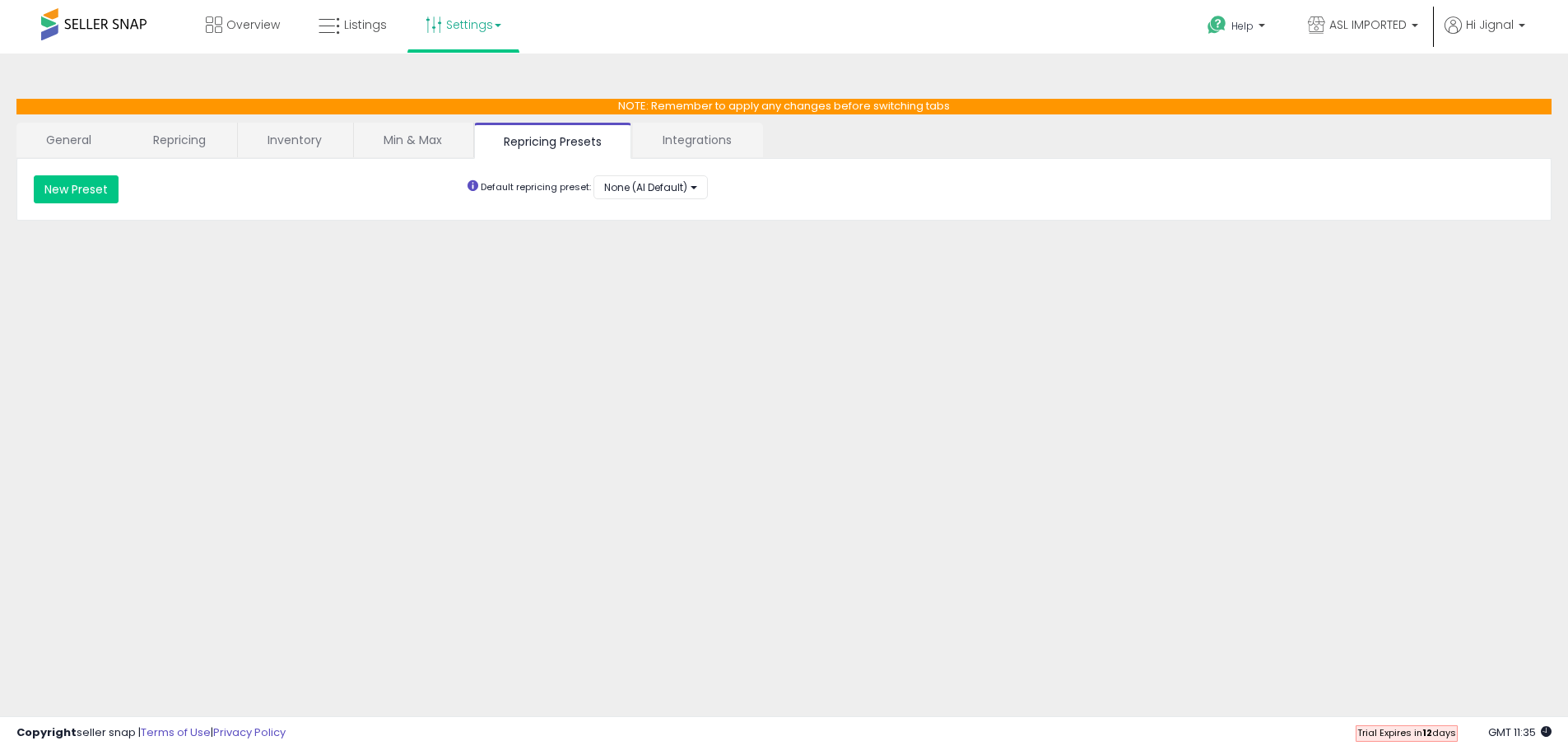
click at [681, 141] on link "Integrations" at bounding box center [697, 140] width 129 height 35
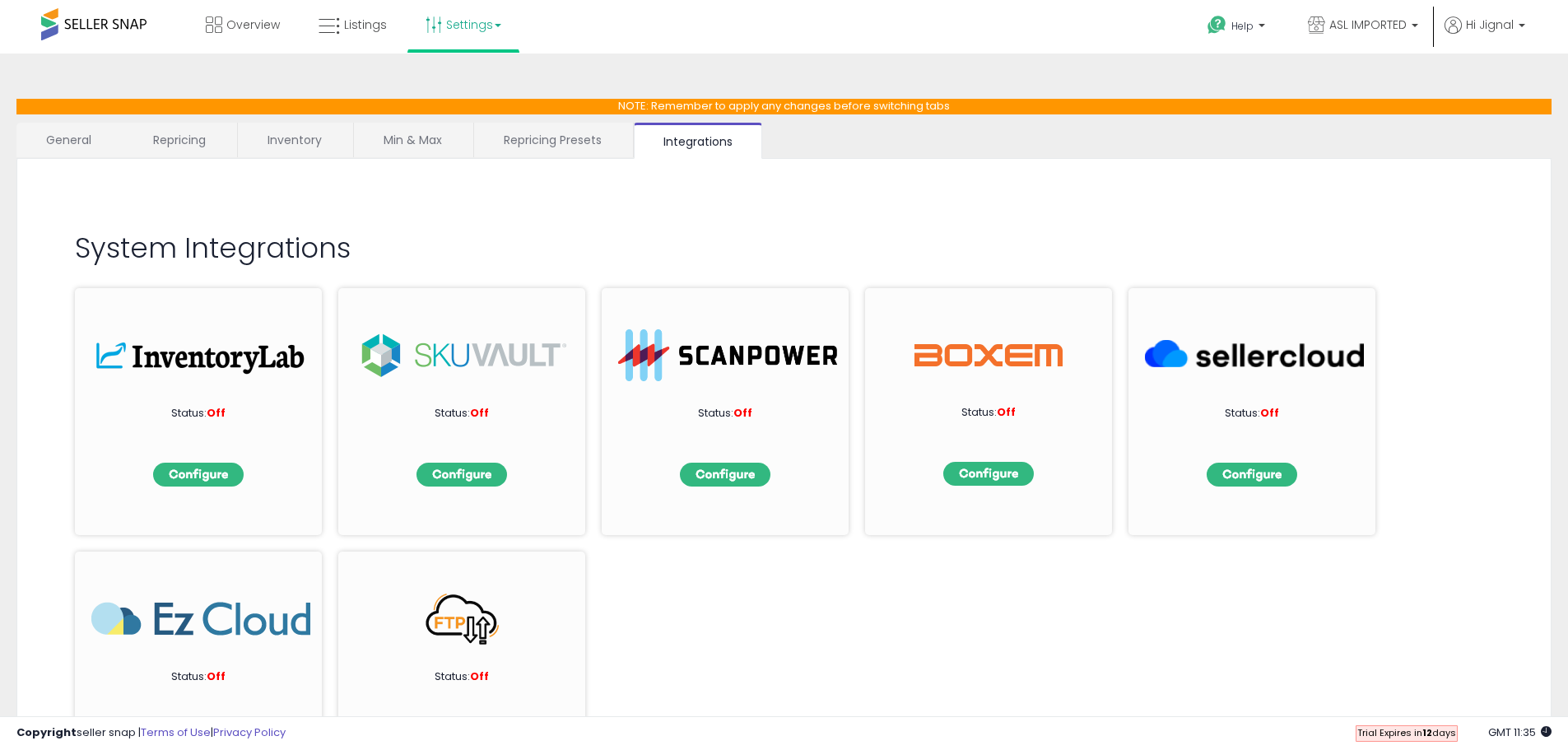
click at [247, 140] on link "Inventory" at bounding box center [294, 140] width 113 height 35
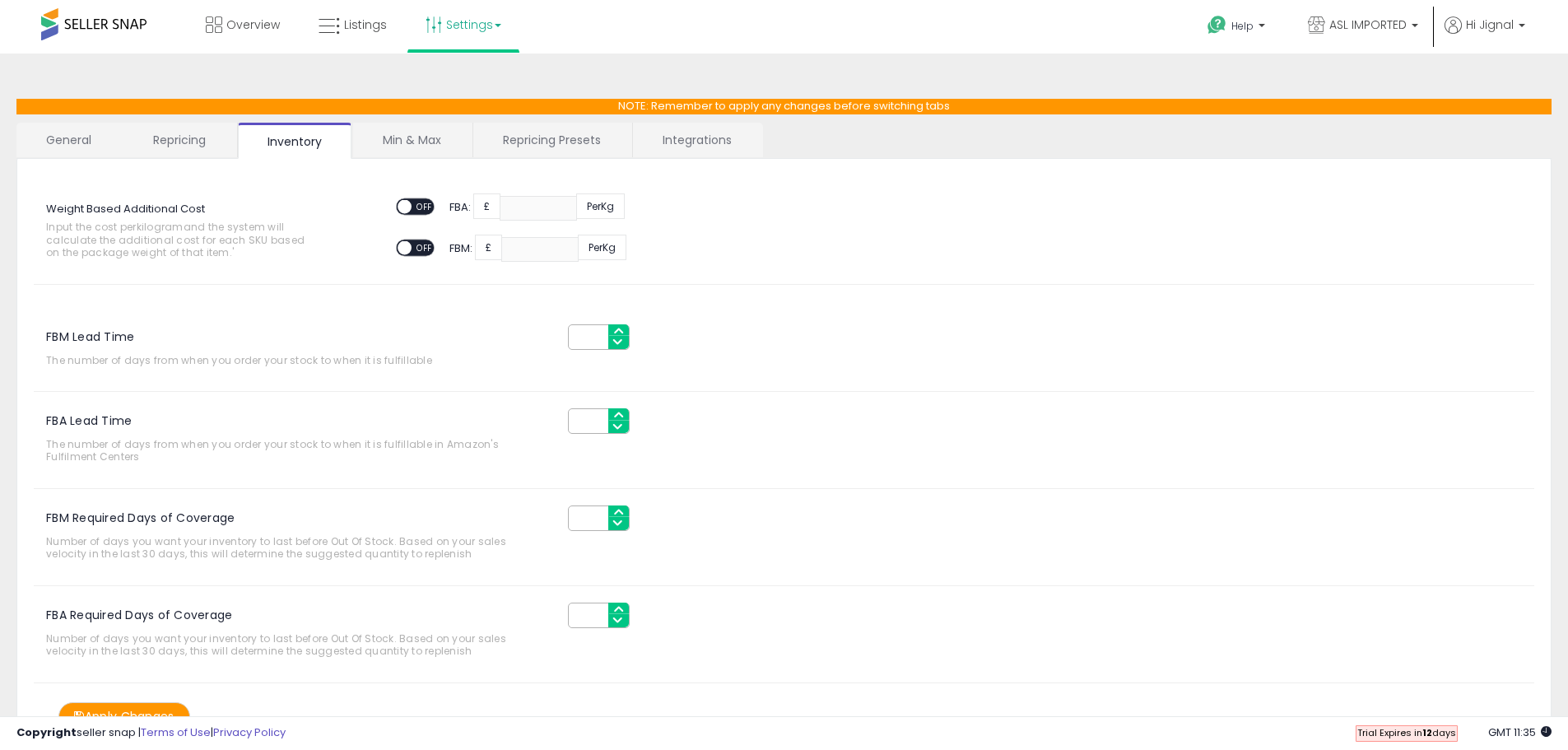
scroll to position [80, 0]
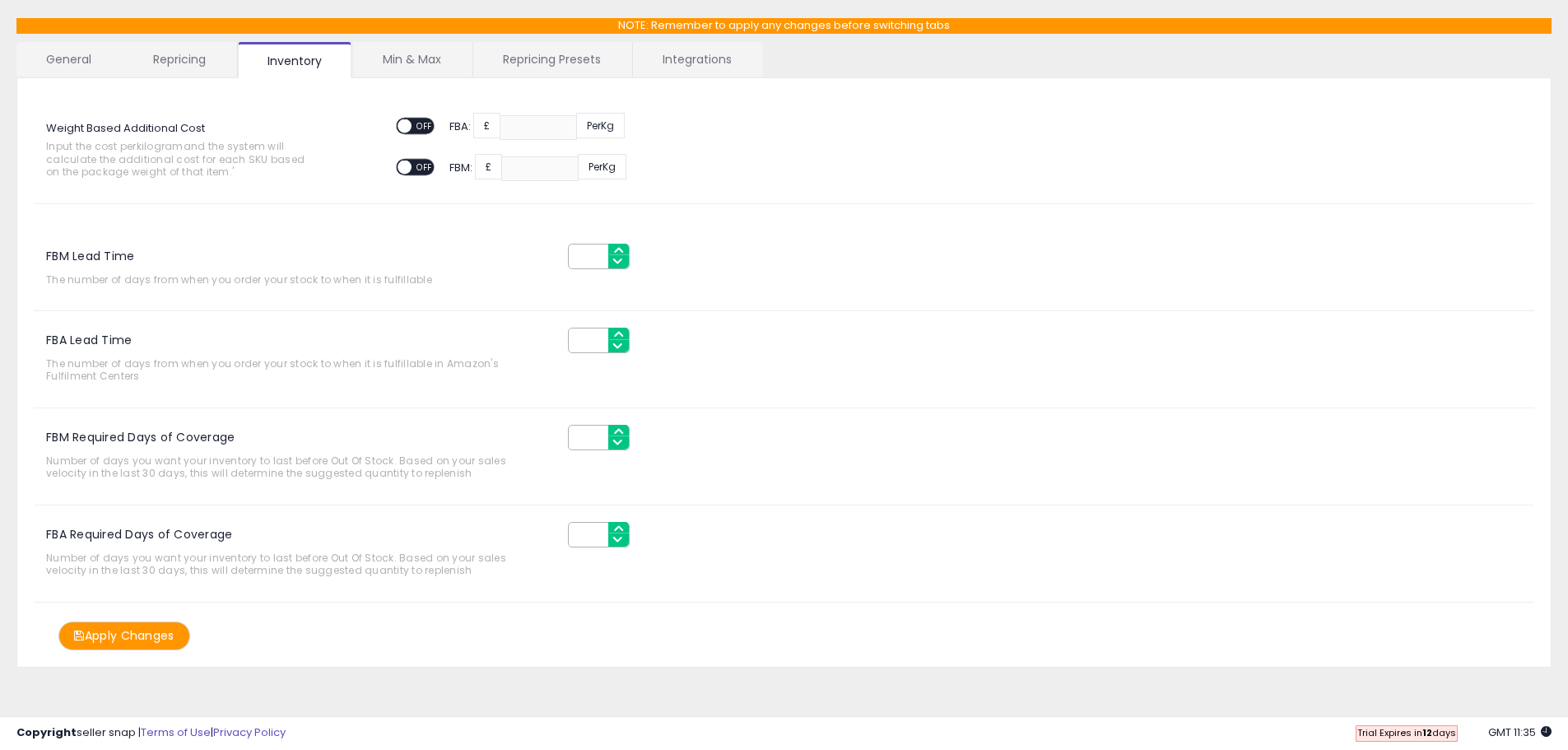
click at [587, 257] on input "FBM Lead Time" at bounding box center [598, 257] width 61 height 26
type input "**"
click at [505, 305] on div "FBM Lead Time ** The number of days from when you order your stock to when it i…" at bounding box center [784, 421] width 1501 height 401
click at [585, 348] on input "FBA Lead Time" at bounding box center [598, 340] width 61 height 26
type input "**"
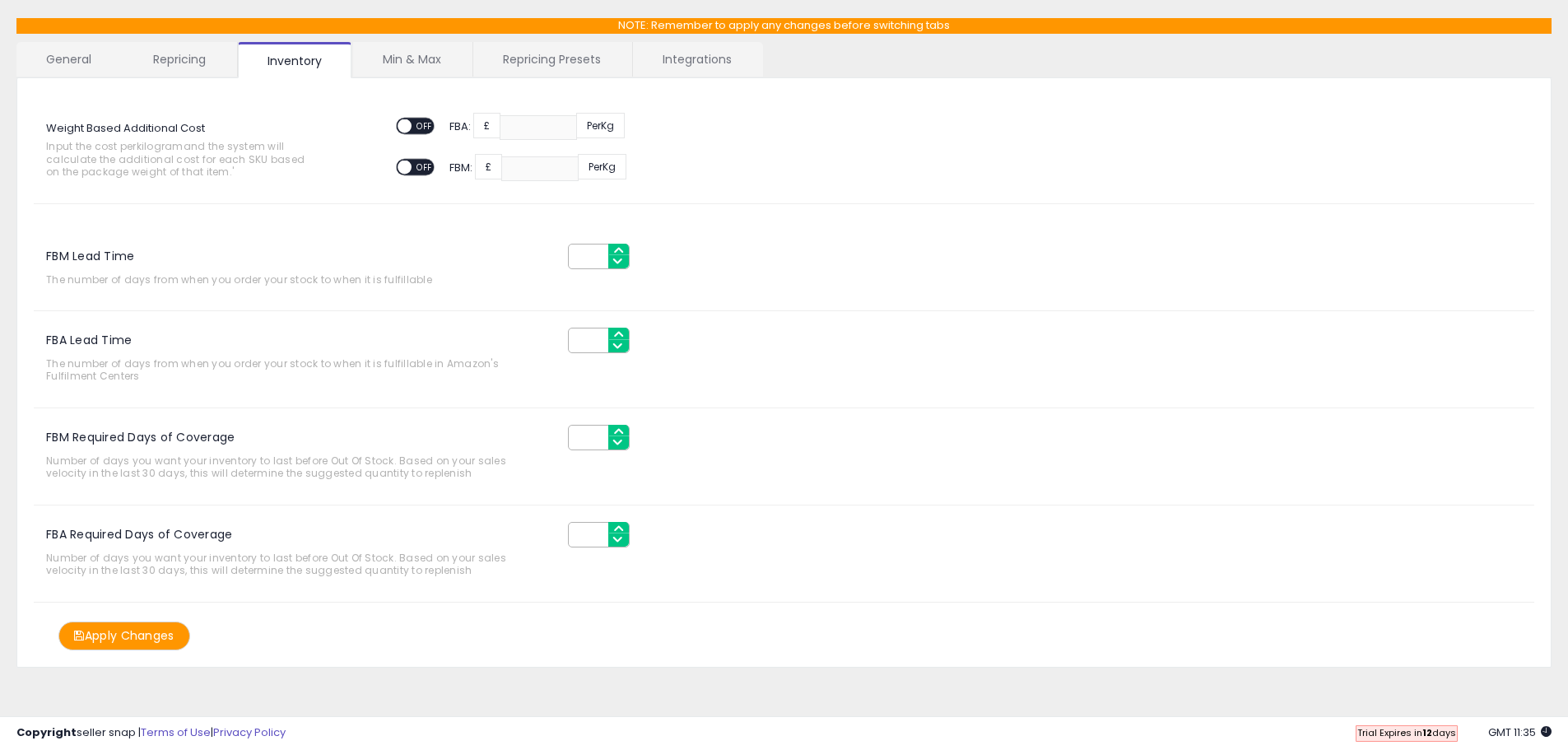
click at [581, 446] on input "FBM Required Days of Coverage" at bounding box center [598, 438] width 61 height 26
type input "**"
click at [573, 537] on input "FBA Required Days of Coverage" at bounding box center [598, 535] width 61 height 26
type input "**"
click at [549, 602] on div "FBM Lead Time ** The number of days from when you order your stock to when it i…" at bounding box center [784, 421] width 1501 height 401
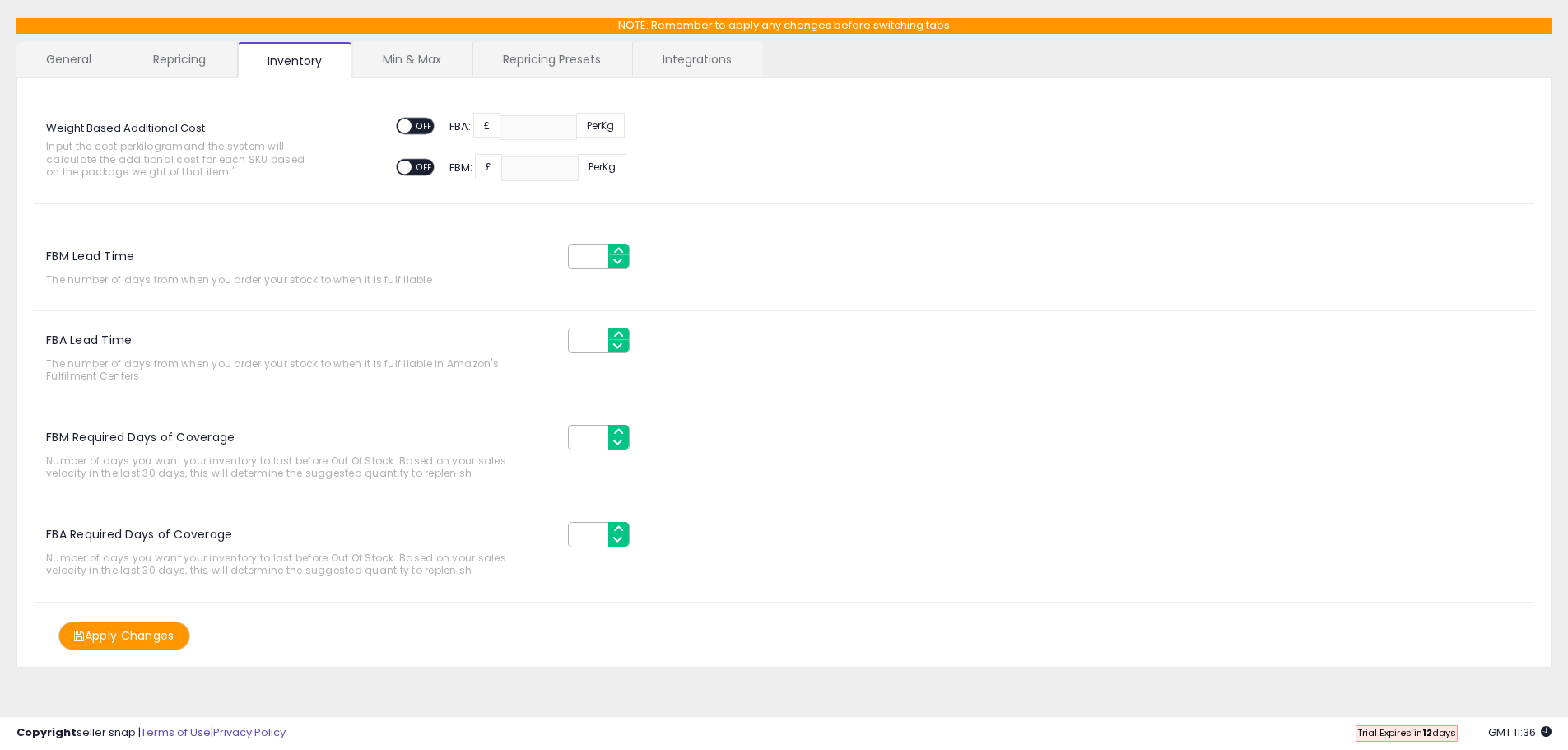
click at [146, 638] on button "Apply Changes" at bounding box center [124, 635] width 131 height 29
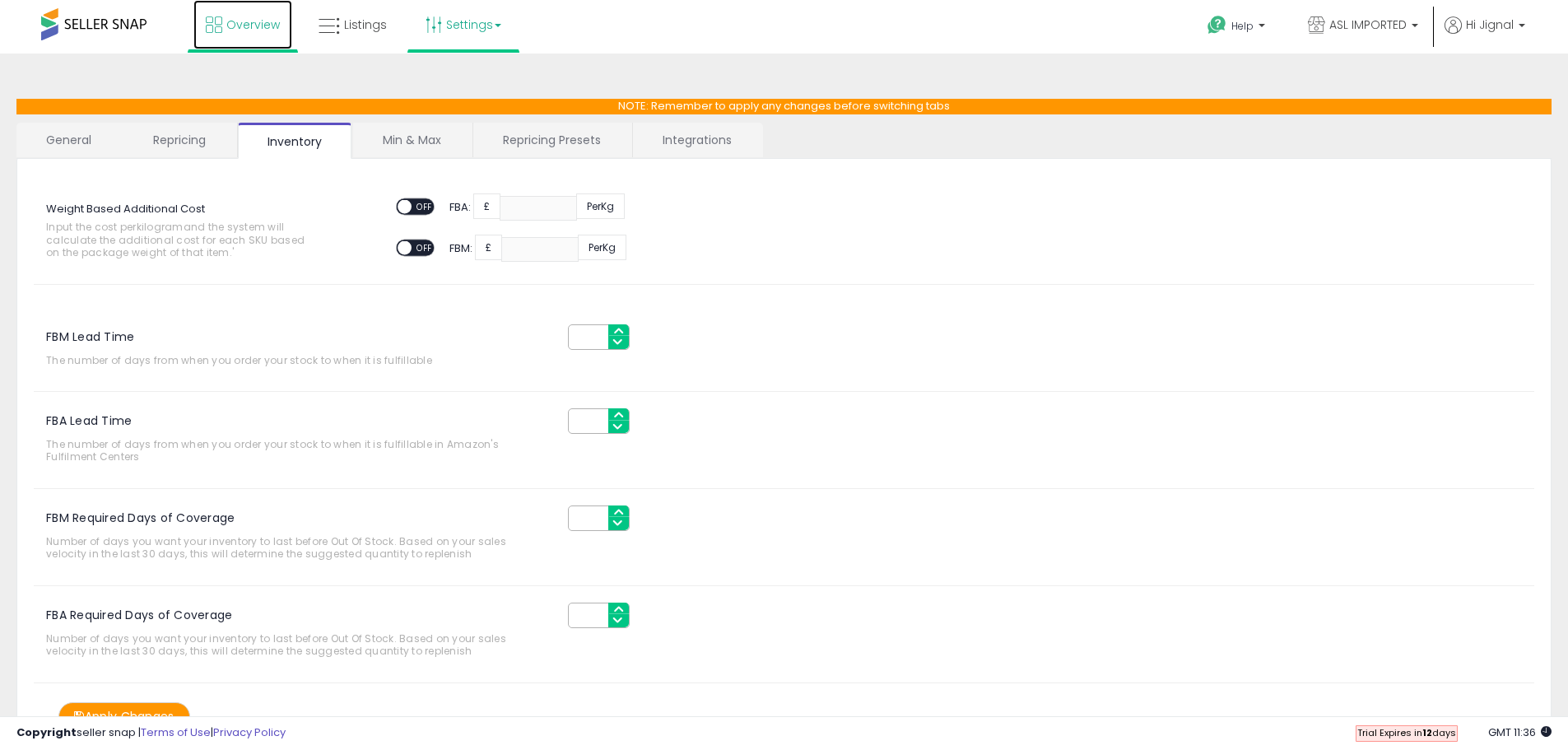
click at [229, 30] on span "Overview" at bounding box center [253, 24] width 54 height 16
